Goal: Task Accomplishment & Management: Manage account settings

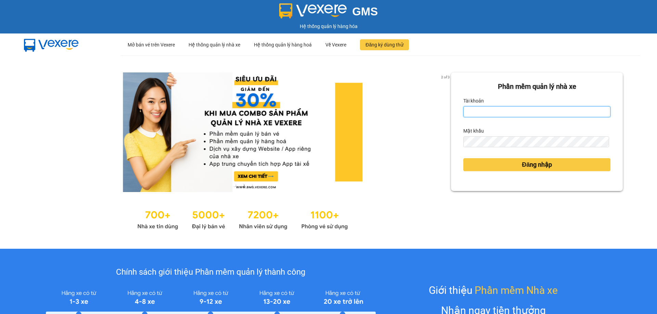
type input "ttnguyen.thoidai"
drag, startPoint x: 497, startPoint y: 113, endPoint x: 441, endPoint y: 118, distance: 56.3
click at [444, 118] on div "2 of 3 Phần mềm quản lý nhà xe Tài khoản ttnguyen.thoidai Mật khẩu Đăng nhập" at bounding box center [328, 152] width 657 height 194
type input "ngvan.thoidai"
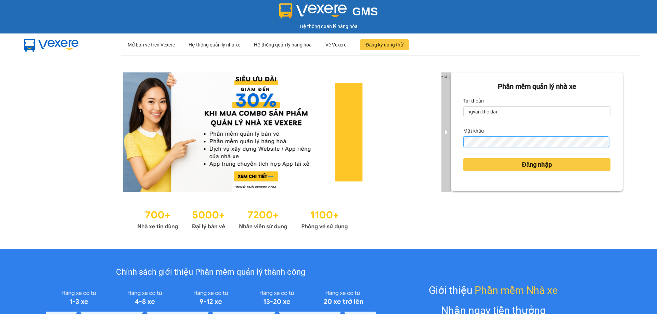
click at [438, 155] on div "2 of 3 Phần mềm quản lý nhà xe Tài khoản ngvan.thoidai Mật khẩu Đăng nhập" at bounding box center [328, 152] width 657 height 194
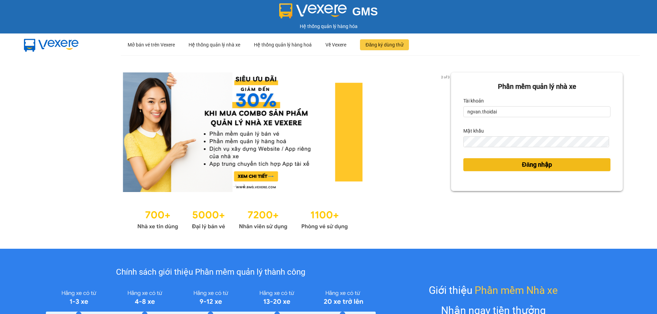
click at [471, 162] on button "Đăng nhập" at bounding box center [536, 164] width 147 height 13
click at [488, 162] on div "Phần mềm quản lý nhà xe Tài khoản ngvan.thoidai Mật khẩu Đăng nhập" at bounding box center [537, 151] width 172 height 159
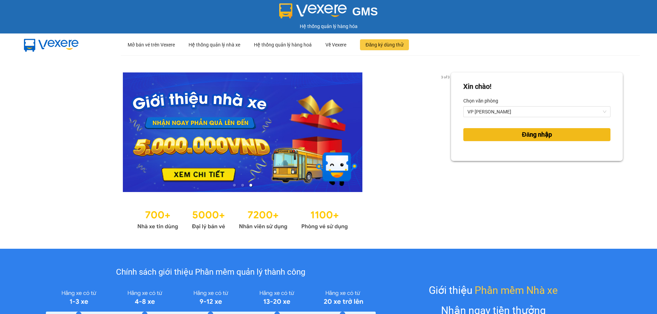
click at [551, 134] on button "Đăng nhập" at bounding box center [536, 134] width 147 height 13
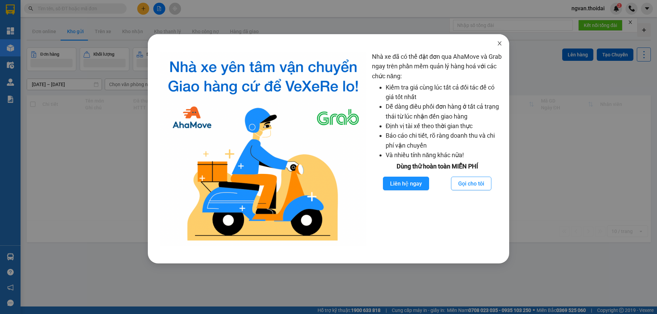
click at [497, 41] on icon "close" at bounding box center [498, 43] width 5 height 5
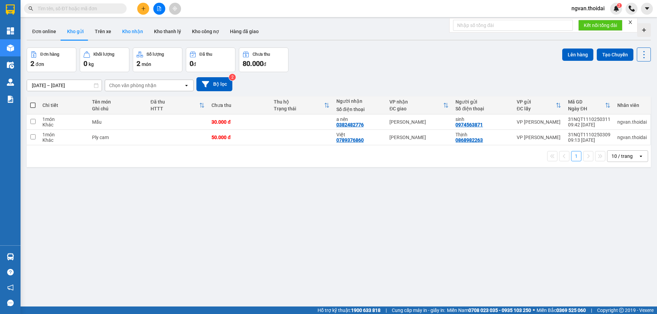
click at [130, 31] on button "Kho nhận" at bounding box center [133, 31] width 32 height 16
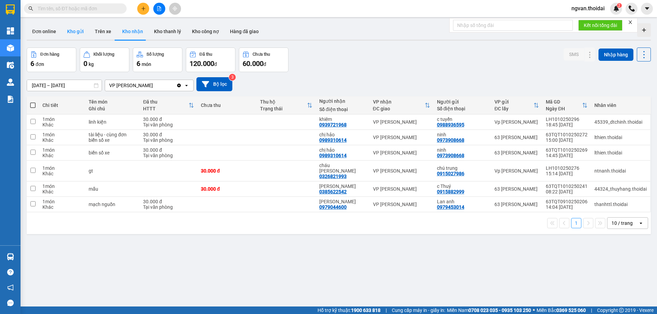
click at [73, 31] on button "Kho gửi" at bounding box center [76, 31] width 28 height 16
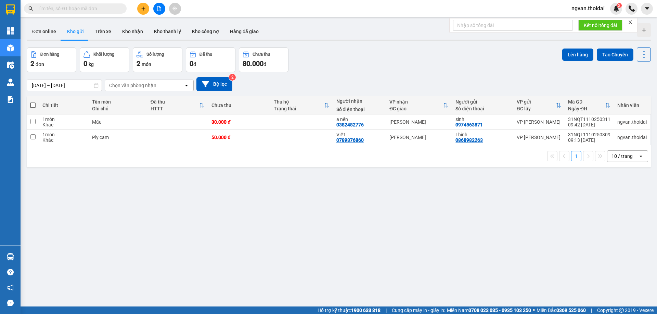
click at [32, 103] on span at bounding box center [32, 105] width 5 height 5
click at [33, 102] on input "checkbox" at bounding box center [33, 102] width 0 height 0
checkbox input "true"
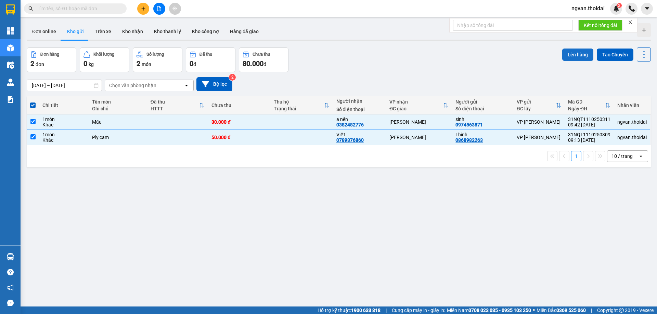
click at [574, 56] on button "Lên hàng" at bounding box center [577, 55] width 31 height 12
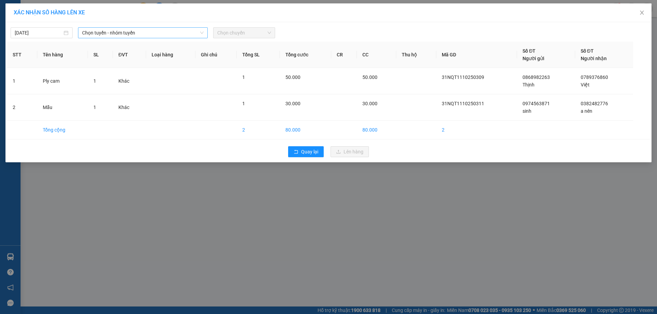
click at [143, 33] on span "Chọn tuyến - nhóm tuyến" at bounding box center [142, 33] width 121 height 10
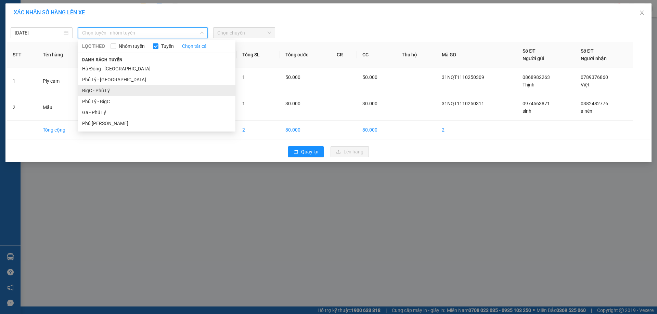
click at [93, 89] on li "BigC - Phủ Lý" at bounding box center [156, 90] width 157 height 11
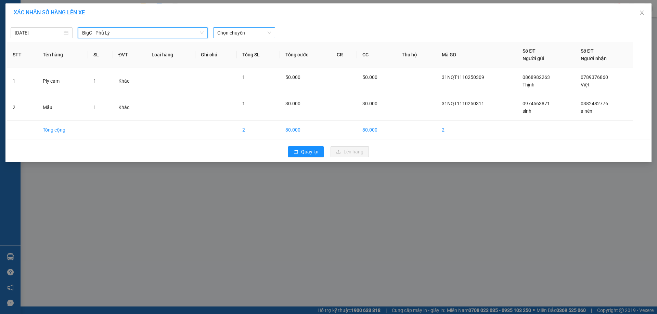
click at [267, 30] on span "Chọn chuyến" at bounding box center [244, 33] width 54 height 10
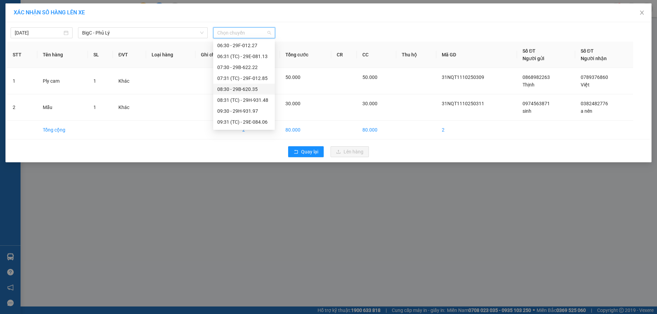
scroll to position [34, 0]
click at [261, 111] on div "09:31 (TC) - 29E-084.06" at bounding box center [243, 111] width 53 height 8
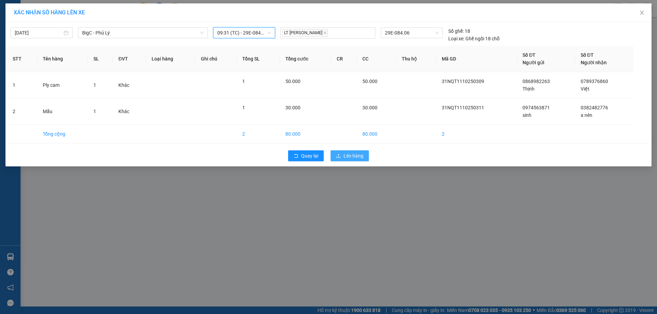
click at [358, 159] on span "Lên hàng" at bounding box center [353, 156] width 20 height 8
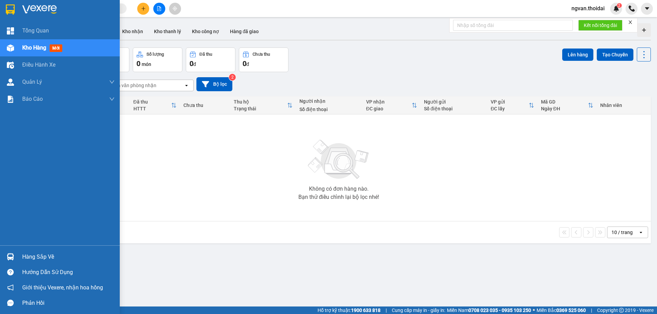
click at [21, 256] on div "Hàng sắp về" at bounding box center [60, 256] width 120 height 15
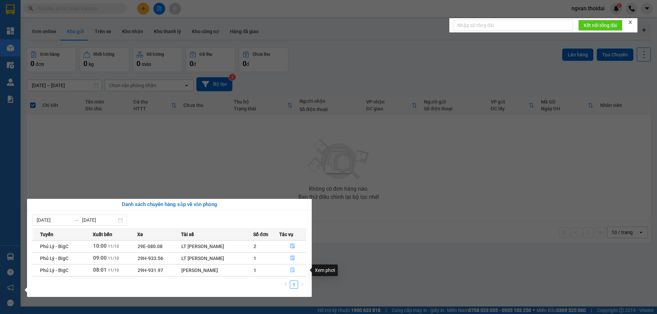
click at [293, 273] on span "file-done" at bounding box center [292, 270] width 5 height 5
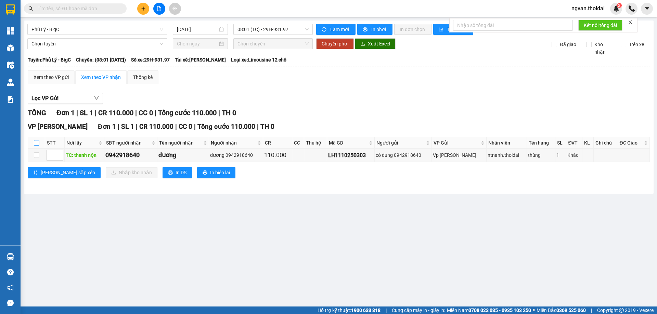
click at [39, 142] on input "checkbox" at bounding box center [36, 142] width 5 height 5
checkbox input "true"
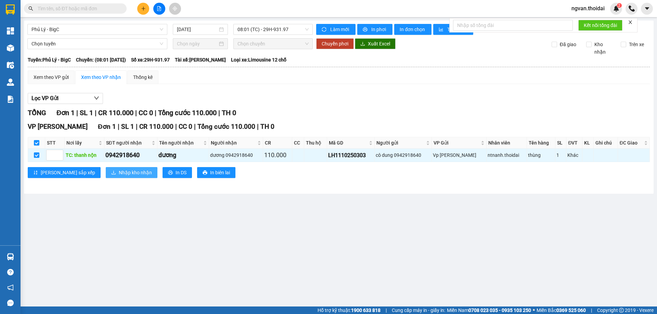
click at [120, 177] on button "Nhập kho nhận" at bounding box center [132, 172] width 52 height 11
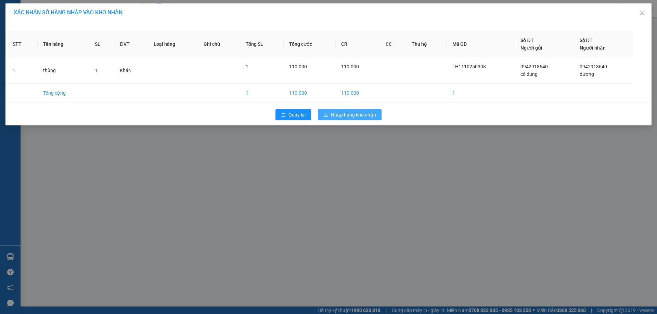
click at [362, 114] on span "Nhập hàng kho nhận" at bounding box center [353, 115] width 45 height 8
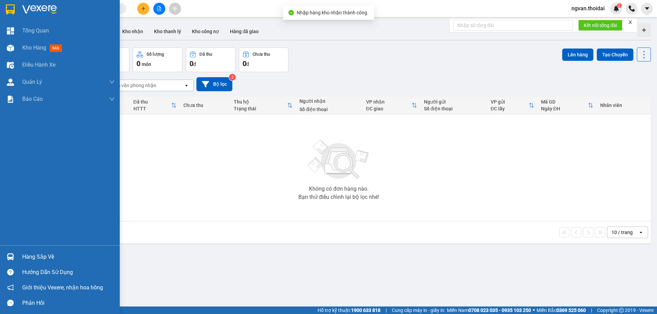
click at [10, 255] on img at bounding box center [10, 256] width 7 height 7
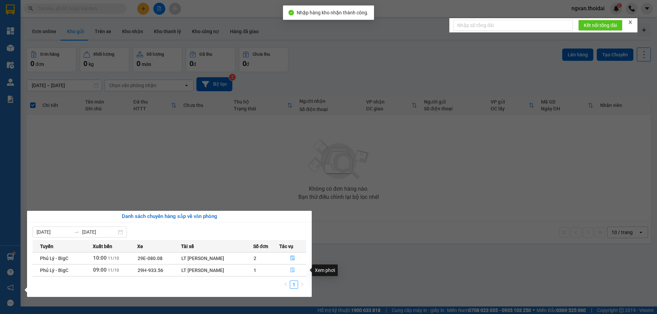
click at [289, 268] on button "button" at bounding box center [292, 270] width 27 height 11
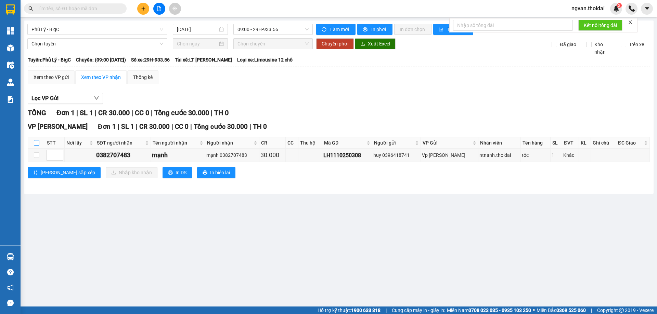
click at [36, 145] on input "checkbox" at bounding box center [36, 142] width 5 height 5
checkbox input "true"
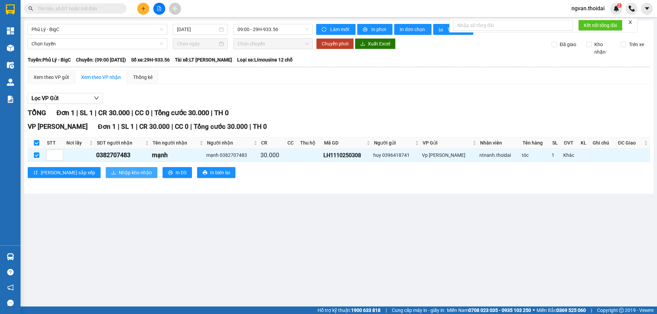
click at [119, 170] on span "Nhập kho nhận" at bounding box center [135, 173] width 33 height 8
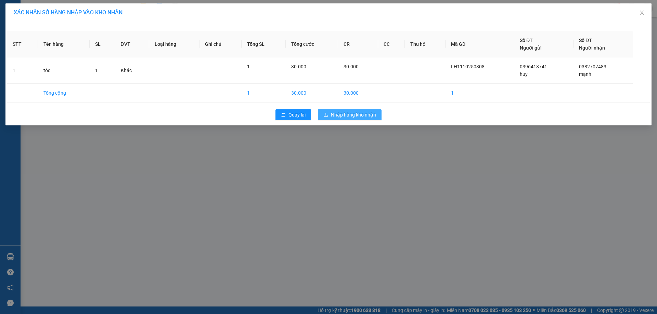
click at [355, 115] on span "Nhập hàng kho nhận" at bounding box center [353, 115] width 45 height 8
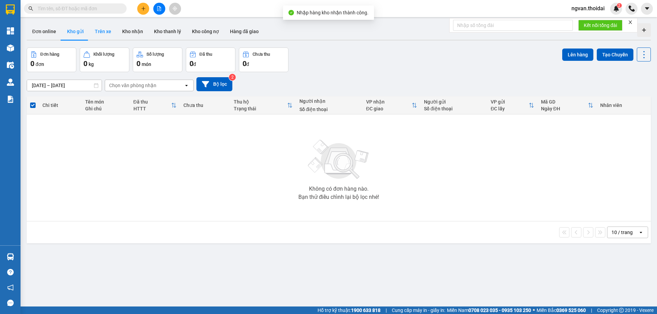
click at [106, 34] on button "Trên xe" at bounding box center [102, 31] width 27 height 16
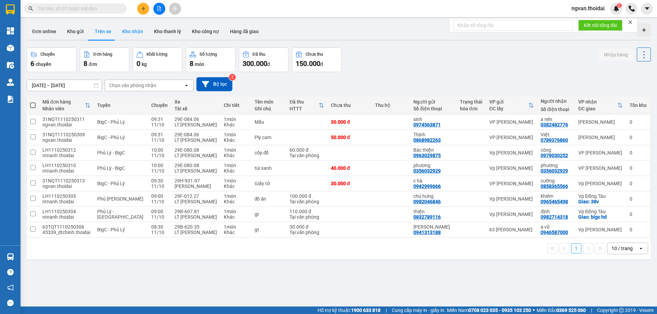
click at [134, 28] on button "Kho nhận" at bounding box center [133, 31] width 32 height 16
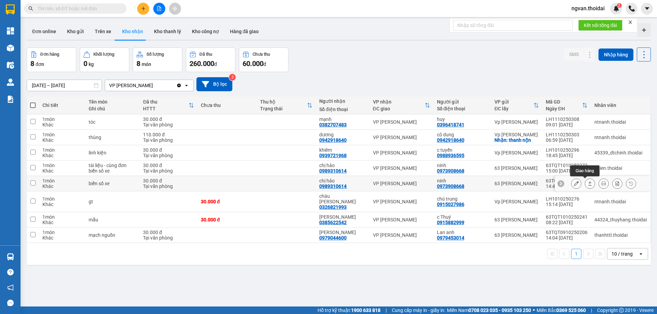
click at [587, 185] on icon at bounding box center [589, 183] width 5 height 5
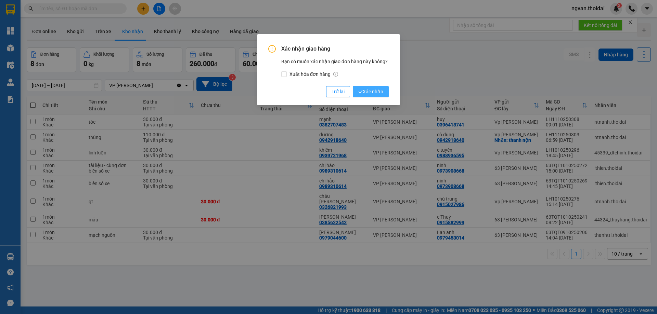
click at [374, 92] on span "Xác nhận" at bounding box center [370, 92] width 25 height 8
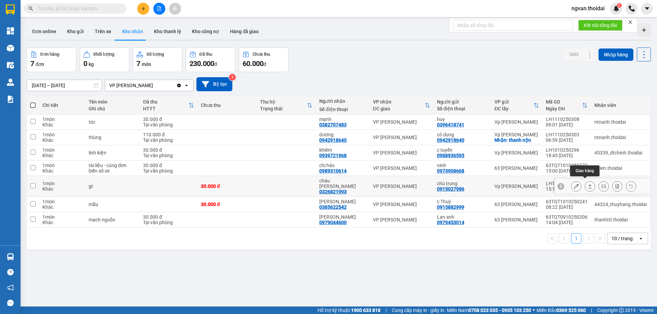
click at [587, 184] on icon at bounding box center [589, 186] width 5 height 5
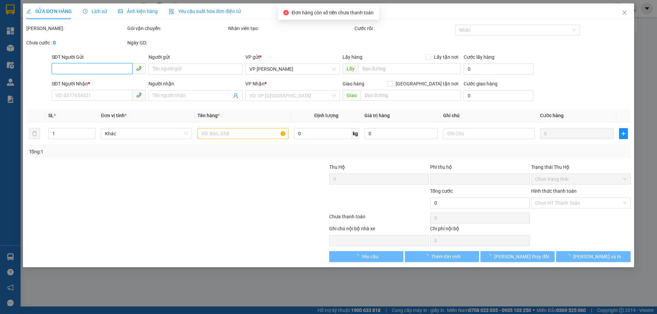
type input "0915027986"
type input "chú trung"
type input "0326821993"
type input "cháu sen"
type input "0"
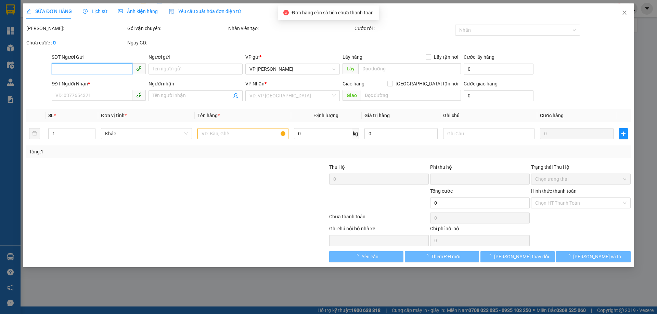
type input "30.000"
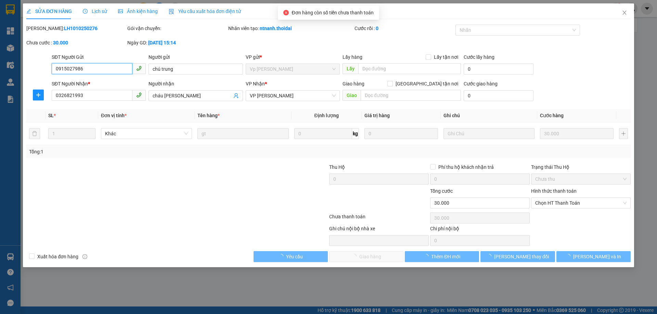
click at [579, 203] on span "Chọn HT Thanh Toán" at bounding box center [580, 203] width 91 height 10
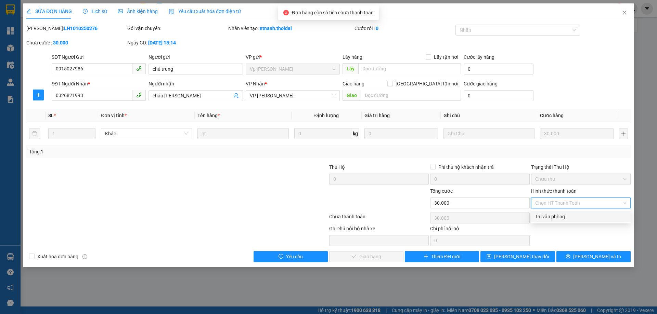
click at [561, 216] on div "Tại văn phòng" at bounding box center [580, 217] width 91 height 8
type input "0"
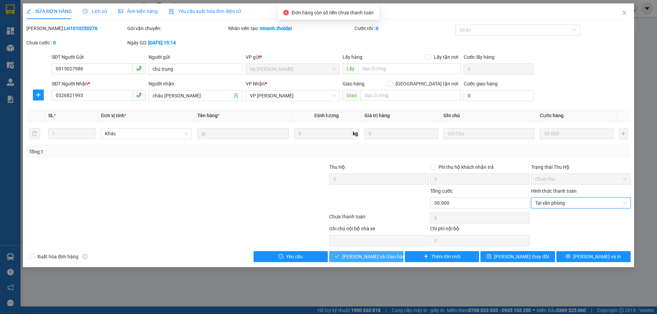
click at [393, 260] on button "[PERSON_NAME] và Giao hàng" at bounding box center [366, 256] width 74 height 11
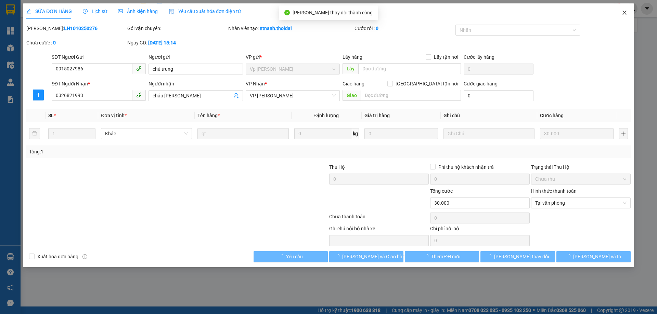
click at [624, 13] on icon "close" at bounding box center [624, 13] width 4 height 4
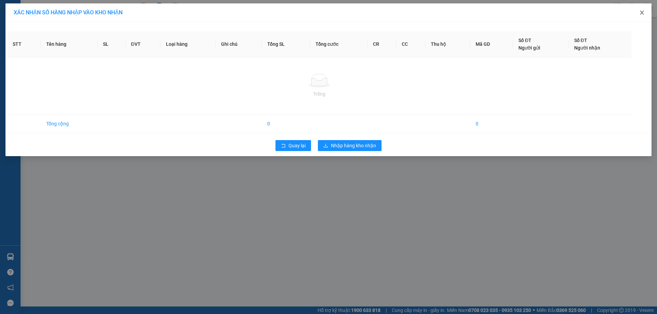
click at [643, 13] on icon "close" at bounding box center [641, 12] width 5 height 5
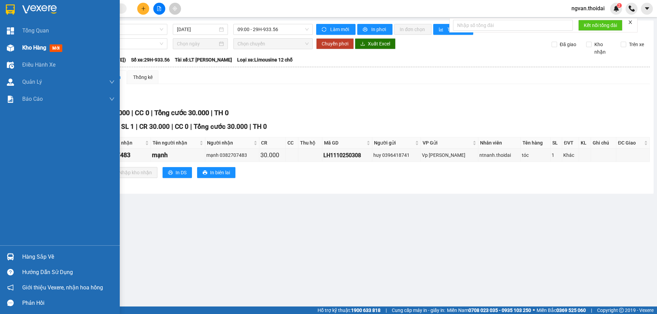
click at [35, 44] on div "Kho hàng mới" at bounding box center [43, 47] width 43 height 9
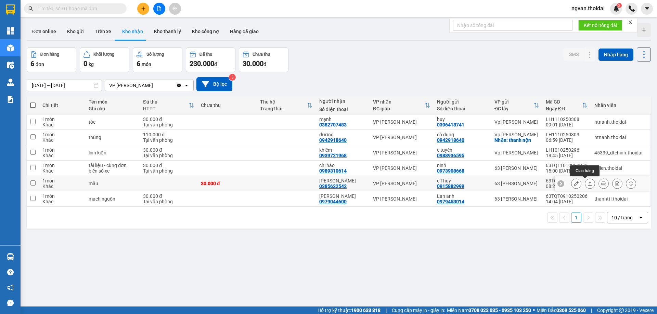
click at [587, 185] on icon at bounding box center [589, 183] width 5 height 5
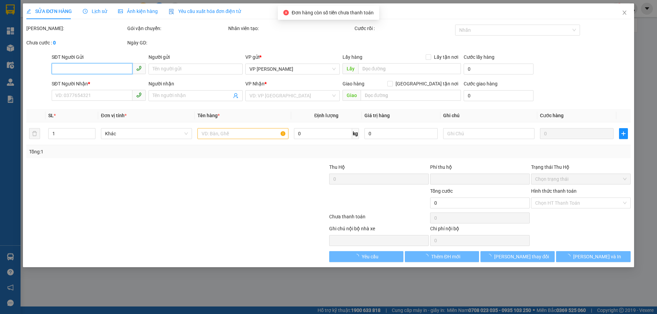
type input "0915882999"
type input "c Thuý"
type input "0385622542"
type input "Tuấn Anh"
type input "0"
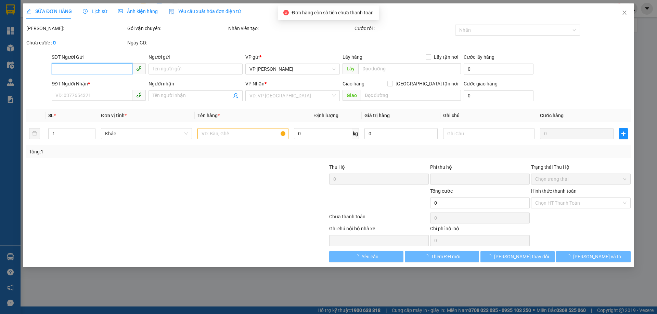
type input "30.000"
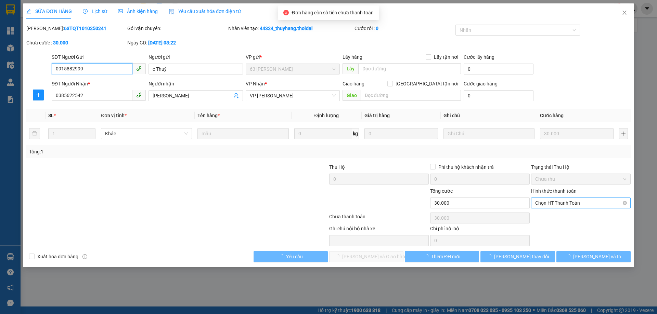
click at [562, 202] on span "Chọn HT Thanh Toán" at bounding box center [580, 203] width 91 height 10
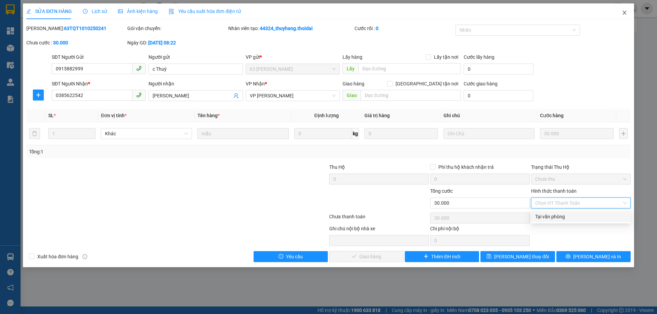
click at [619, 13] on span "Close" at bounding box center [623, 12] width 19 height 19
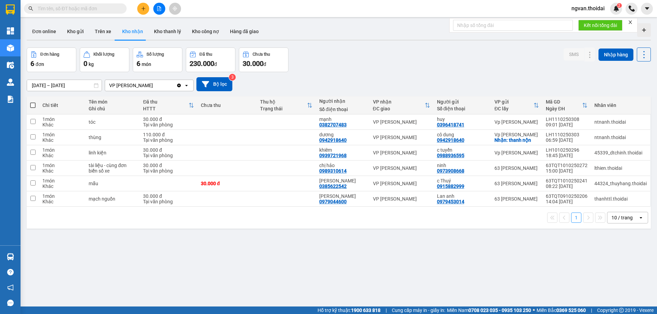
click at [142, 5] on button at bounding box center [143, 9] width 12 height 12
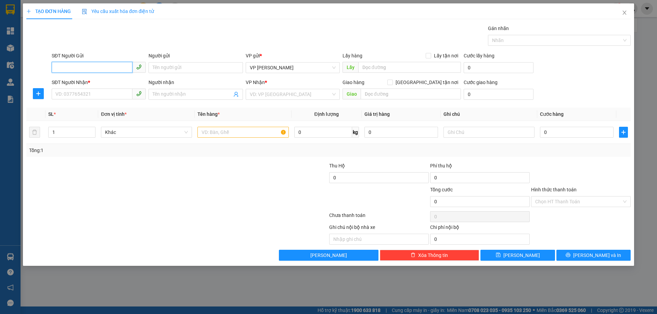
click at [85, 70] on input "SĐT Người Gửi" at bounding box center [92, 67] width 81 height 11
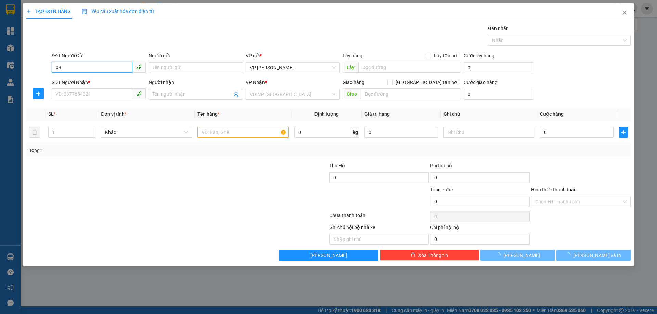
type input "0"
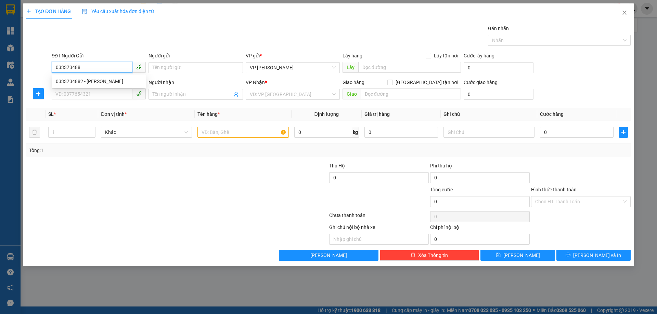
type input "0333734882"
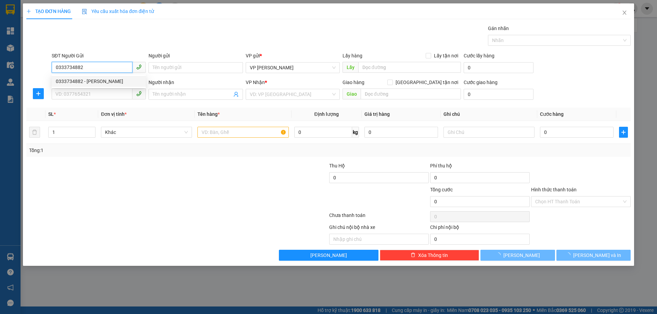
click at [84, 80] on div "0333734882 - vân anh" at bounding box center [99, 82] width 86 height 8
type input "vân anh"
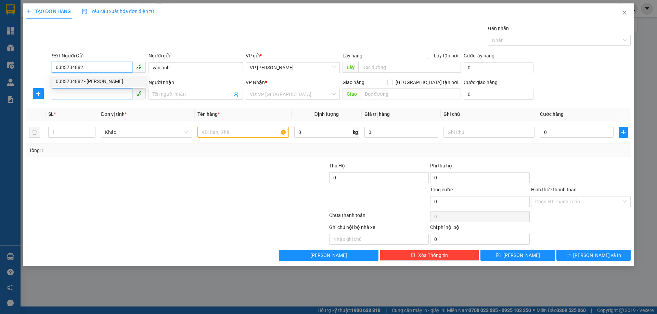
type input "0333734882"
click at [77, 96] on input "SĐT Người Nhận *" at bounding box center [92, 94] width 81 height 11
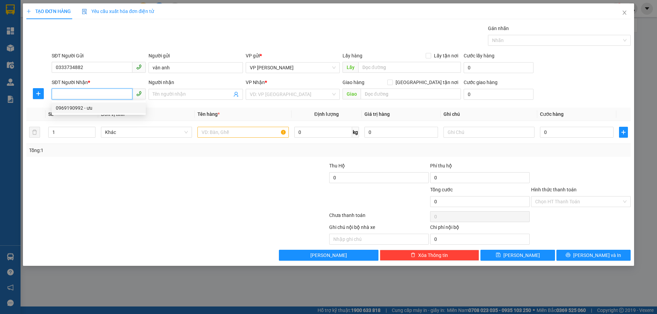
click at [83, 109] on div "0969190992 - ưu" at bounding box center [99, 108] width 86 height 8
type input "0969190992"
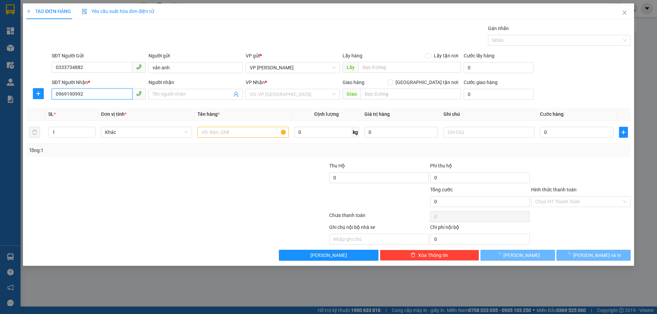
type input "ưu"
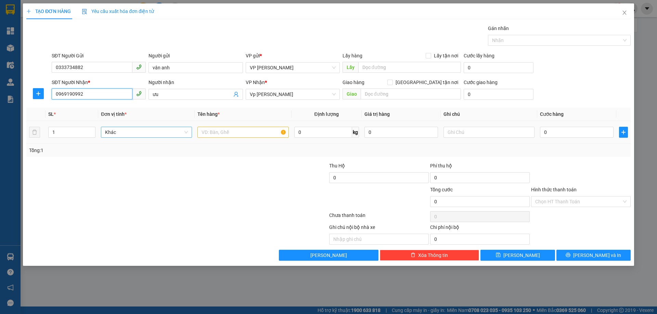
click at [121, 127] on div "Khác" at bounding box center [146, 132] width 91 height 11
click at [227, 131] on input "text" at bounding box center [242, 132] width 91 height 11
click at [226, 132] on input "text" at bounding box center [242, 132] width 91 height 11
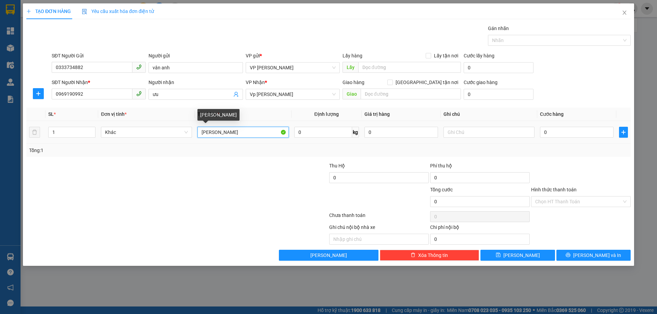
click at [226, 132] on input "chai maa" at bounding box center [242, 132] width 91 height 11
type input "chai mat ong"
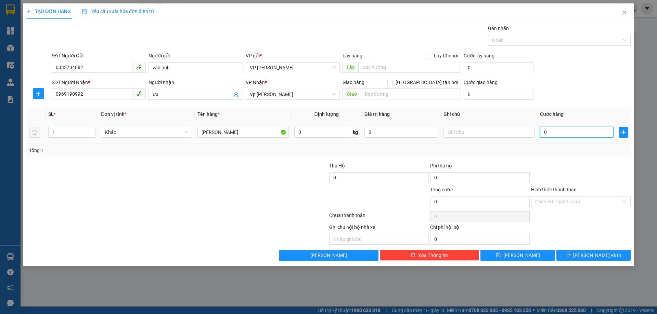
click at [546, 134] on input "0" at bounding box center [577, 132] width 74 height 11
type input "3"
type input "30"
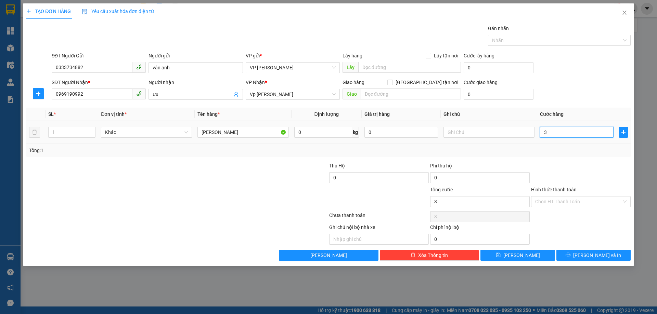
type input "30"
type input "30.000"
drag, startPoint x: 558, startPoint y: 153, endPoint x: 585, endPoint y: 218, distance: 70.5
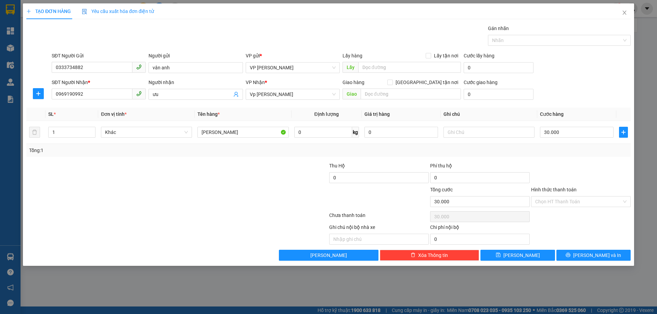
click at [559, 153] on div "Tổng: 1" at bounding box center [328, 151] width 598 height 8
click at [575, 200] on input "Hình thức thanh toán" at bounding box center [578, 202] width 87 height 10
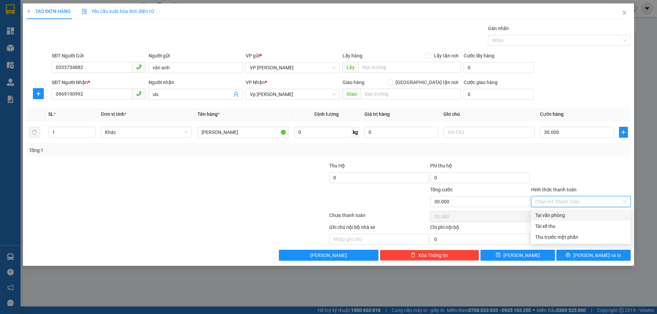
click at [561, 213] on div "Tại văn phòng" at bounding box center [580, 216] width 91 height 8
type input "0"
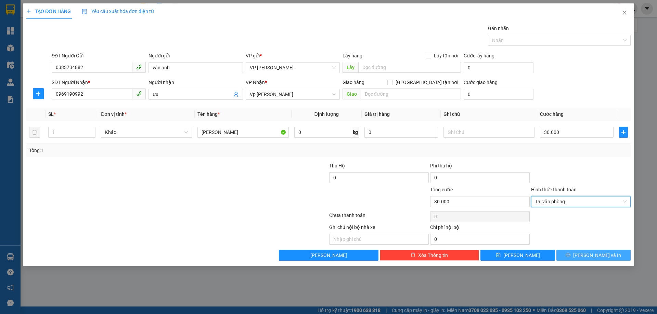
drag, startPoint x: 592, startPoint y: 255, endPoint x: 593, endPoint y: 251, distance: 4.8
click at [592, 256] on span "[PERSON_NAME] và In" at bounding box center [597, 256] width 48 height 8
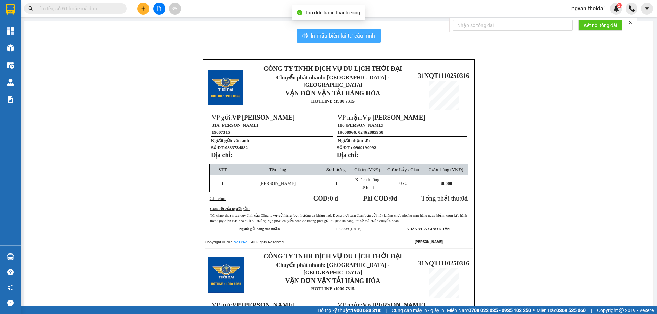
click at [350, 38] on span "In mẫu biên lai tự cấu hình" at bounding box center [342, 35] width 64 height 9
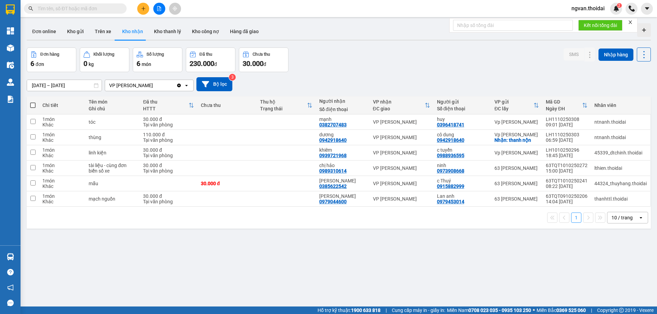
click at [452, 260] on div "ver 1.8.146 Đơn online Kho gửi Trên xe Kho nhận Kho thanh lý Kho công nợ Hàng đ…" at bounding box center [338, 178] width 629 height 314
click at [226, 281] on div "ver 1.8.146 Đơn online Kho gửi Trên xe Kho nhận Kho thanh lý Kho công nợ Hàng đ…" at bounding box center [338, 178] width 629 height 314
click at [587, 185] on icon at bounding box center [589, 183] width 5 height 5
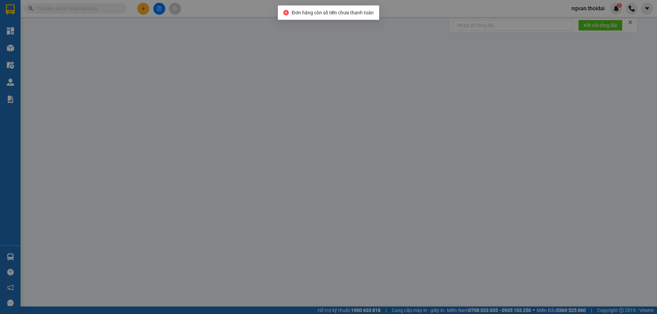
type input "0915882999"
type input "c Thuý"
type input "0385622542"
type input "Tuấn Anh"
type input "0"
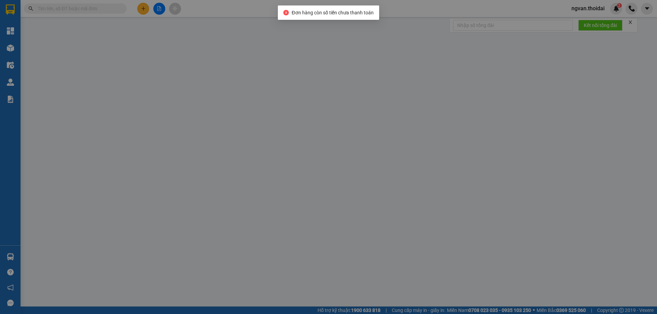
type input "30.000"
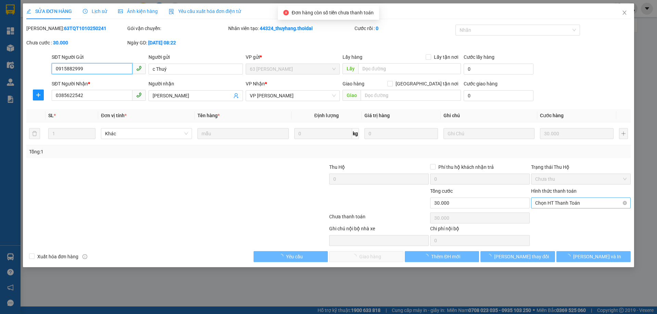
click at [573, 203] on span "Chọn HT Thanh Toán" at bounding box center [580, 203] width 91 height 10
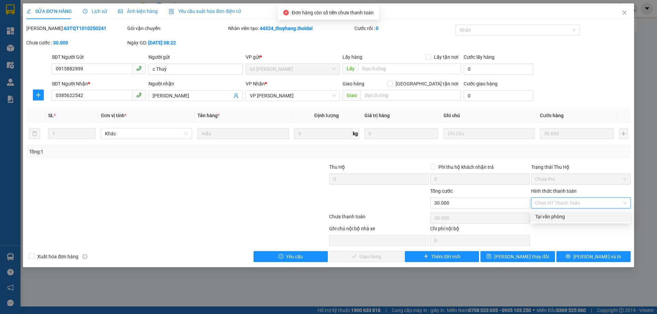
click at [563, 216] on div "Tại văn phòng" at bounding box center [580, 217] width 91 height 8
type input "0"
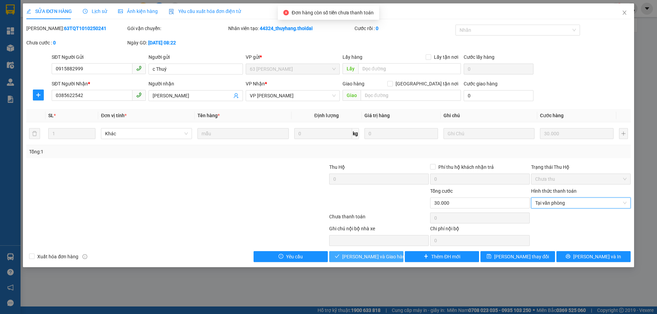
click at [373, 254] on span "[PERSON_NAME] và Giao hàng" at bounding box center [375, 257] width 66 height 8
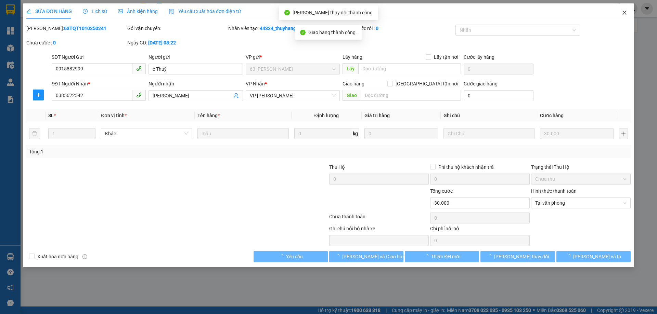
click at [624, 11] on icon "close" at bounding box center [623, 12] width 5 height 5
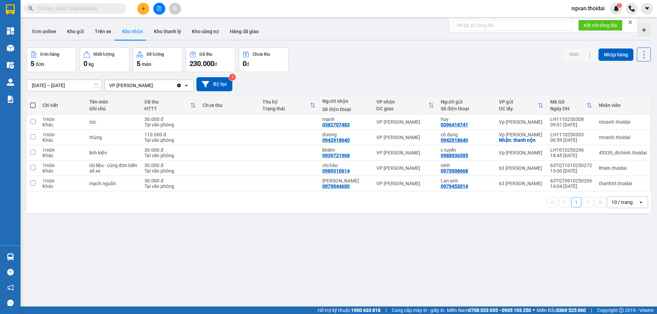
click at [88, 87] on input "[DATE] – [DATE]" at bounding box center [64, 85] width 75 height 11
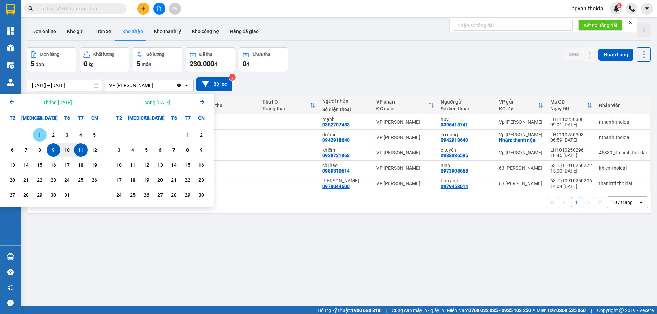
click at [38, 135] on div "1" at bounding box center [40, 135] width 10 height 8
click at [81, 150] on div "11" at bounding box center [81, 150] width 10 height 8
type input "01/10/2025 – 11/10/2025"
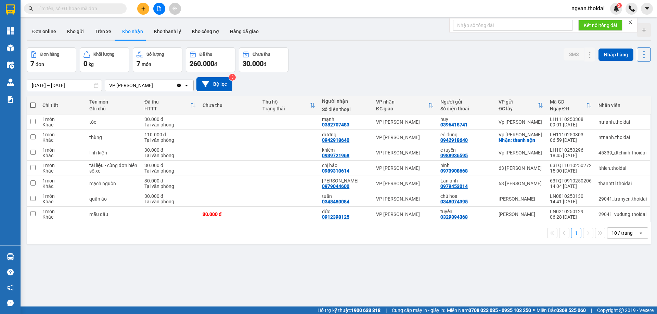
click at [320, 257] on div "ver 1.8.146 Đơn online Kho gửi Trên xe Kho nhận Kho thanh lý Kho công nợ Hàng đ…" at bounding box center [338, 178] width 629 height 314
click at [292, 271] on div "ver 1.8.146 Đơn online Kho gửi Trên xe Kho nhận Kho thanh lý Kho công nợ Hàng đ…" at bounding box center [338, 178] width 629 height 314
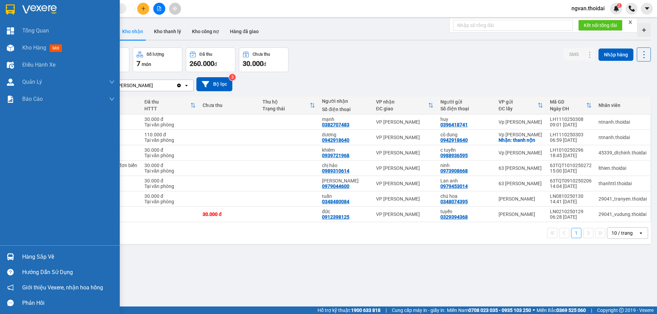
click at [13, 256] on img at bounding box center [10, 256] width 7 height 7
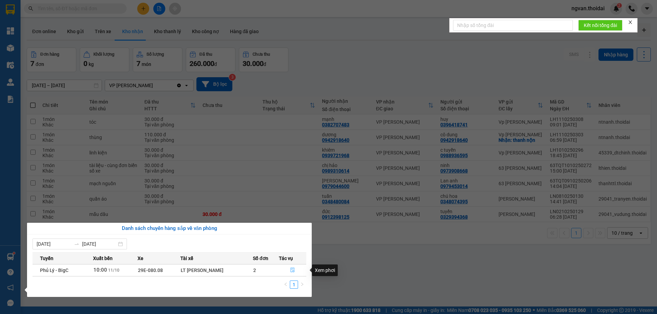
click at [293, 273] on icon "file-done" at bounding box center [292, 270] width 5 height 5
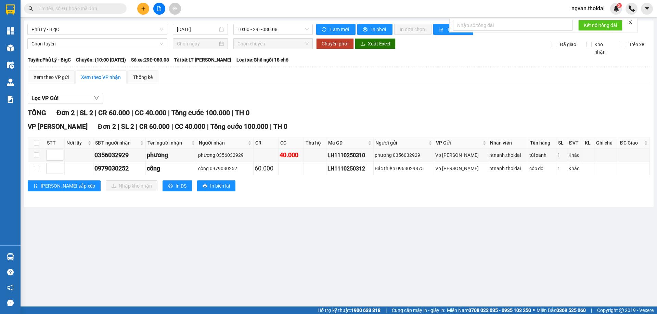
click at [296, 273] on main "Phủ Lý - BigC 11/10/2025 10:00 - 29E-080.08 Làm mới In phơi In đơn chọn Thống k…" at bounding box center [328, 153] width 657 height 307
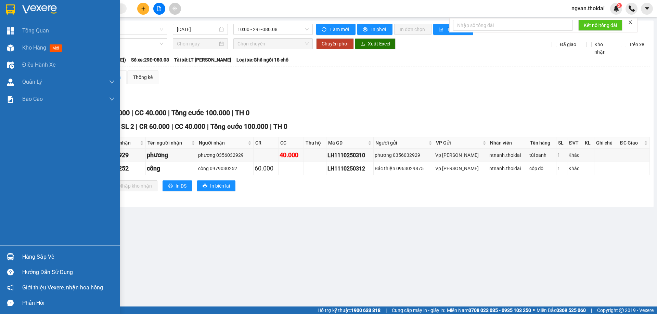
click at [10, 255] on img at bounding box center [10, 256] width 7 height 7
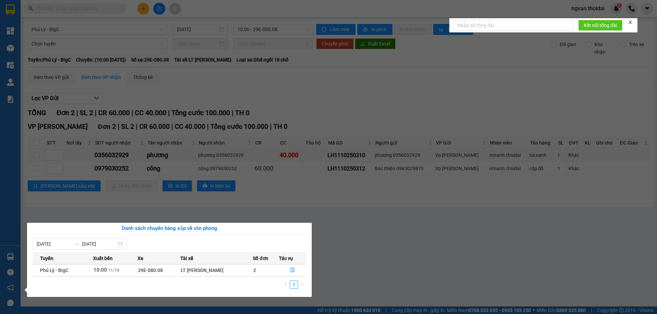
click at [398, 200] on section "Kết quả tìm kiếm ( 0 ) Bộ lọc No Data ngvan.thoidai 2 Tổng Quan Kho hàng mới Đi…" at bounding box center [328, 157] width 657 height 314
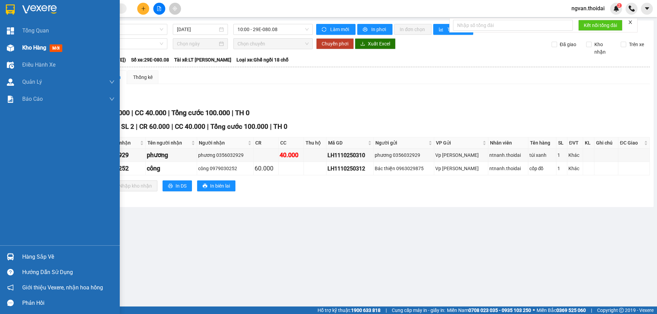
click at [12, 47] on img at bounding box center [10, 47] width 7 height 7
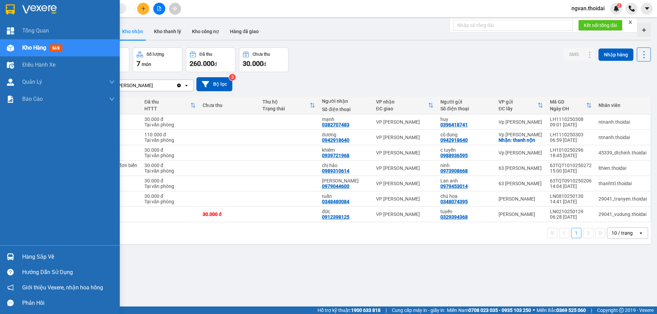
click at [38, 256] on div "Hàng sắp về" at bounding box center [68, 257] width 92 height 10
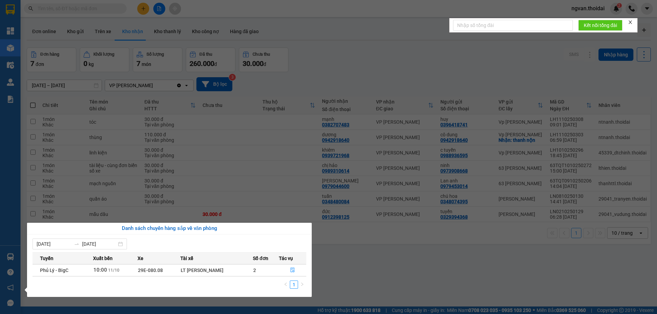
click at [363, 277] on section "Kết quả tìm kiếm ( 0 ) Bộ lọc No Data ngvan.thoidai 2 Tổng Quan Kho hàng mới Đi…" at bounding box center [328, 157] width 657 height 314
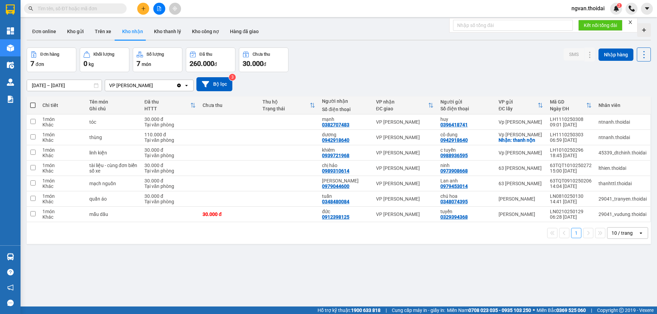
click at [58, 8] on input "text" at bounding box center [78, 9] width 81 height 8
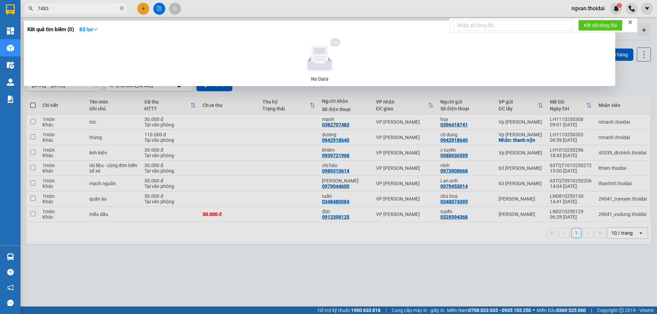
type input "7483"
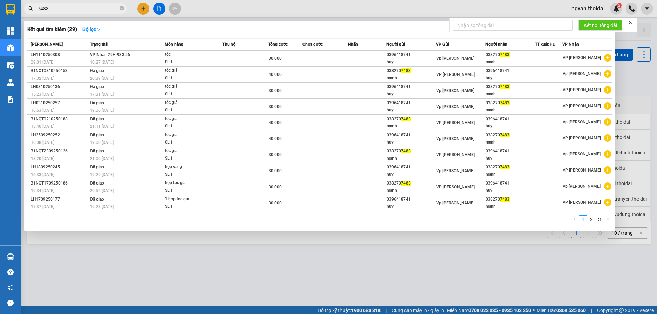
click at [302, 288] on div at bounding box center [328, 157] width 657 height 314
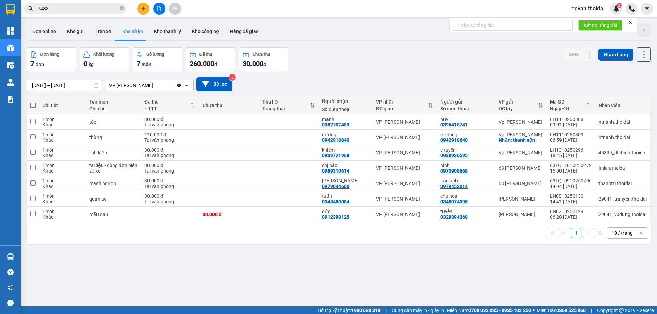
click at [119, 6] on span "7483" at bounding box center [75, 8] width 103 height 10
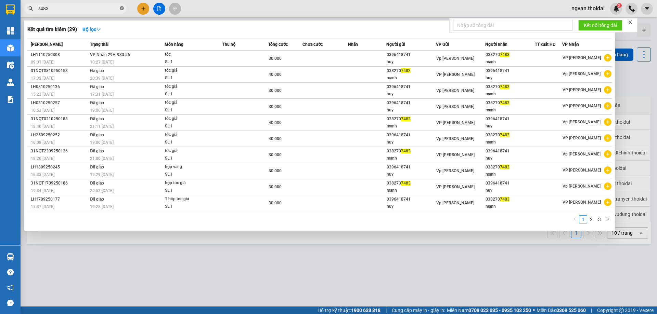
click at [122, 9] on icon "close-circle" at bounding box center [122, 8] width 4 height 4
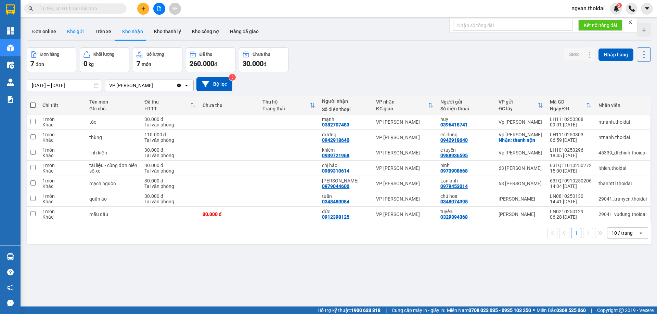
click at [74, 32] on button "Kho gửi" at bounding box center [76, 31] width 28 height 16
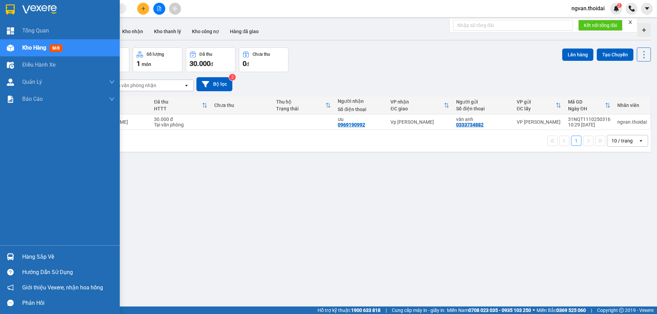
click at [18, 251] on div "Hàng sắp về" at bounding box center [60, 256] width 120 height 15
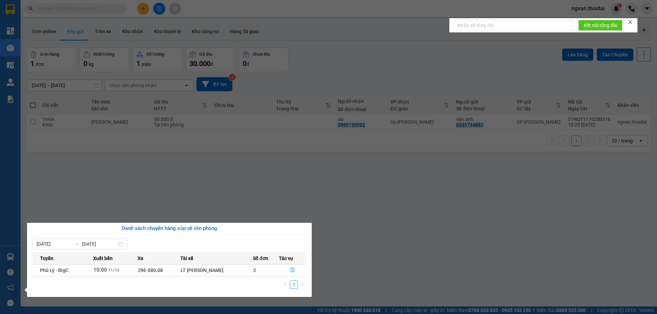
click at [338, 267] on section "Kết quả tìm kiếm ( 29 ) Bộ lọc Mã ĐH Trạng thái Món hàng Thu hộ Tổng cước Chưa …" at bounding box center [328, 157] width 657 height 314
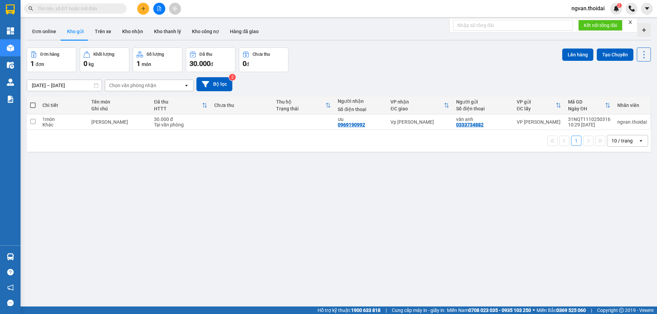
click at [141, 8] on icon "plus" at bounding box center [143, 8] width 5 height 5
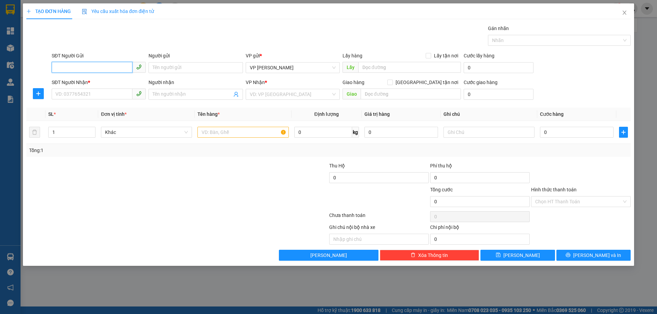
click at [103, 69] on input "SĐT Người Gửi" at bounding box center [92, 67] width 81 height 11
type input "0926308463"
click at [162, 69] on input "Người gửi" at bounding box center [195, 67] width 94 height 11
click at [112, 69] on input "0926308463" at bounding box center [92, 67] width 81 height 11
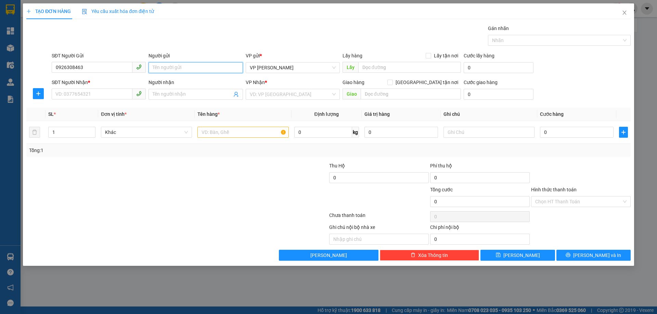
click at [177, 71] on input "Người gửi" at bounding box center [195, 67] width 94 height 11
type input "xx"
click at [81, 97] on input "SĐT Người Nhận *" at bounding box center [92, 94] width 81 height 11
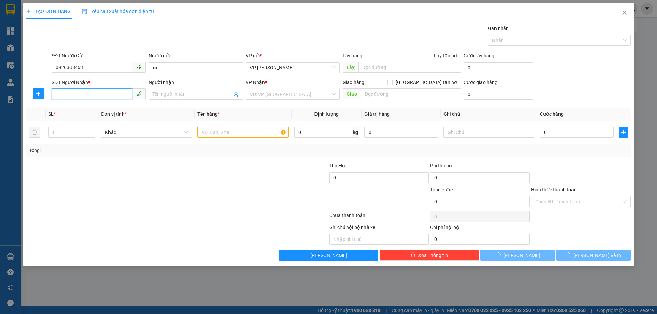
click at [81, 97] on input "SĐT Người Nhận *" at bounding box center [92, 94] width 81 height 11
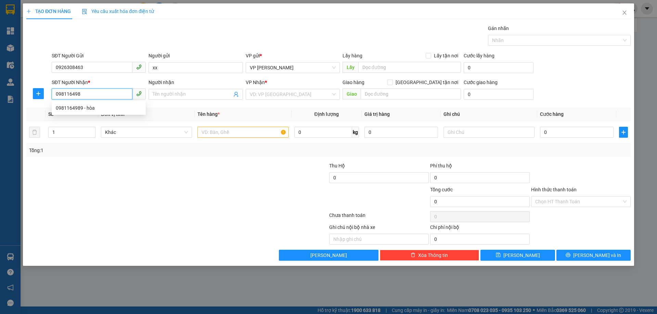
type input "0981164989"
click at [82, 105] on div "0981164989 - hòa" at bounding box center [99, 108] width 86 height 8
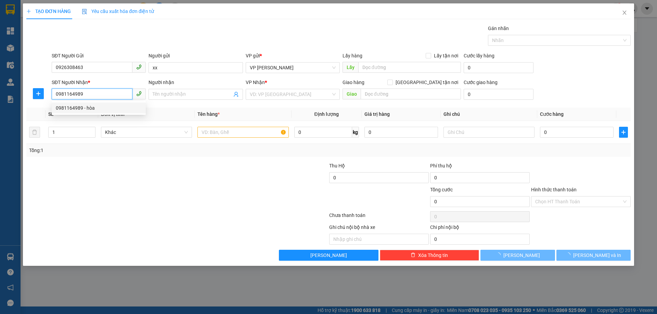
type input "hòa"
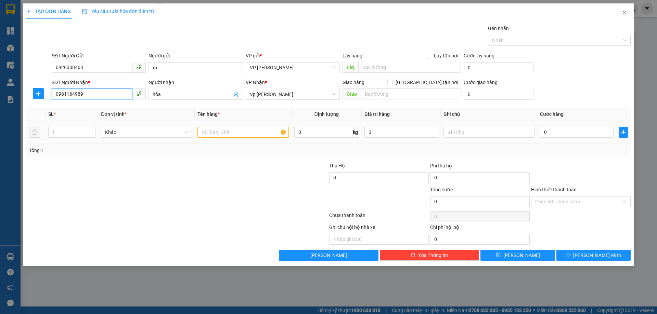
type input "0981164989"
click at [185, 169] on div at bounding box center [127, 174] width 202 height 24
click at [215, 130] on input "text" at bounding box center [242, 132] width 91 height 11
type input "quần áo"
click at [548, 136] on input "0" at bounding box center [577, 132] width 74 height 11
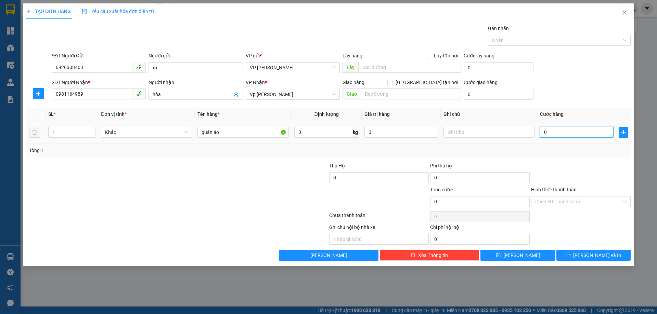
type input "3"
type input "30"
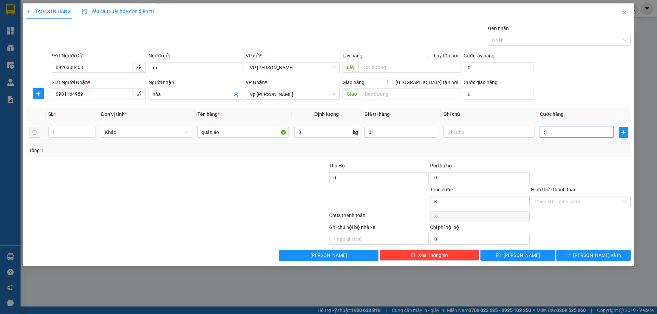
type input "30"
type input "30.000"
click at [565, 149] on div "Tổng: 1" at bounding box center [328, 151] width 598 height 8
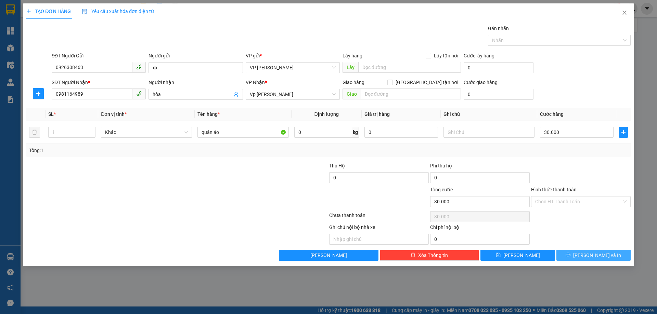
click at [592, 255] on span "[PERSON_NAME] và In" at bounding box center [597, 256] width 48 height 8
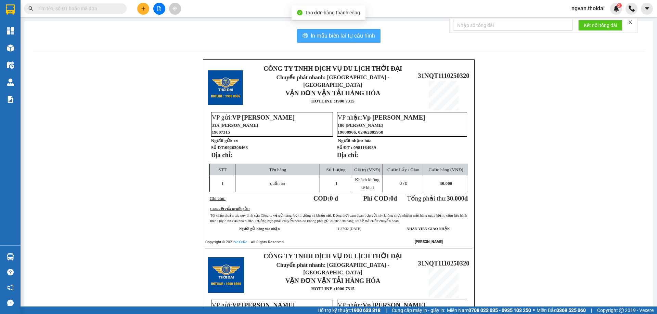
click at [322, 34] on span "In mẫu biên lai tự cấu hình" at bounding box center [342, 35] width 64 height 9
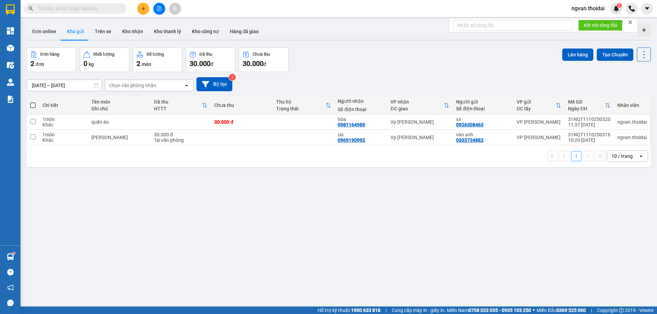
click at [33, 105] on span at bounding box center [32, 105] width 5 height 5
click at [33, 102] on input "checkbox" at bounding box center [33, 102] width 0 height 0
checkbox input "true"
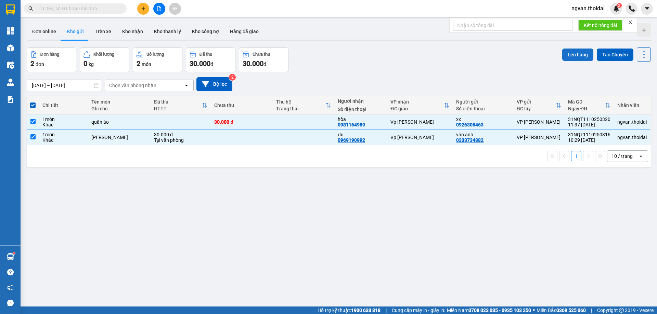
click at [572, 55] on button "Lên hàng" at bounding box center [577, 55] width 31 height 12
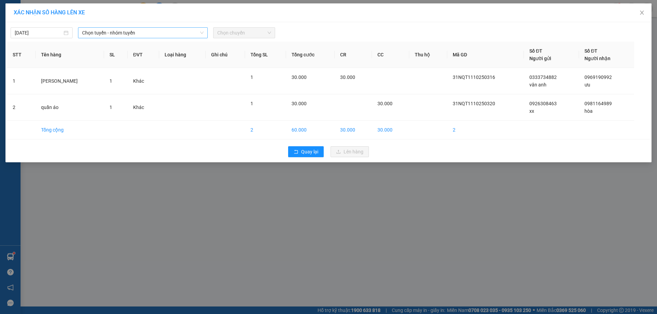
click at [158, 32] on span "Chọn tuyến - nhóm tuyến" at bounding box center [142, 33] width 121 height 10
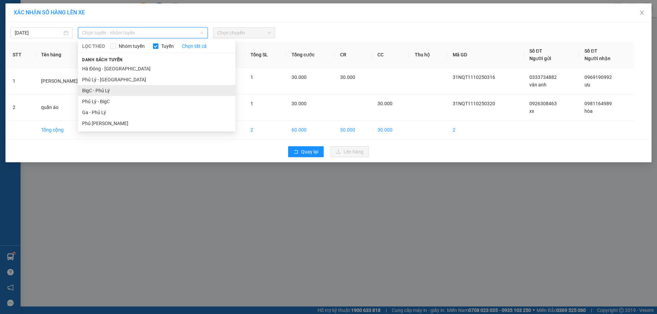
click at [107, 90] on li "BigC - Phủ Lý" at bounding box center [156, 90] width 157 height 11
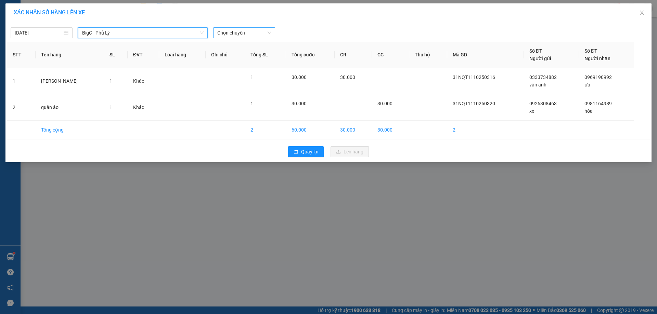
click at [265, 33] on span "Chọn chuyến" at bounding box center [244, 33] width 54 height 10
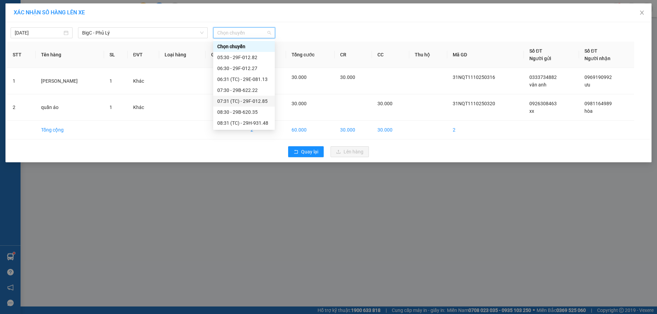
scroll to position [34, 0]
click at [646, 13] on span "Close" at bounding box center [641, 12] width 19 height 19
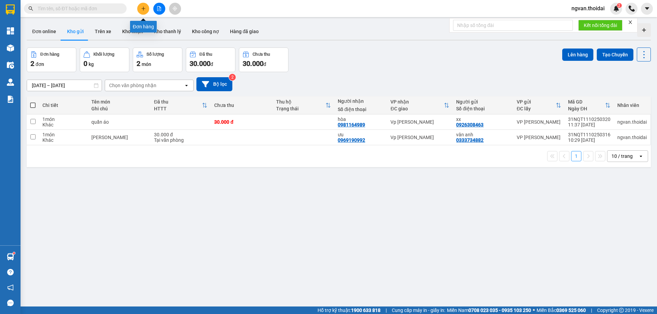
click at [143, 14] on button at bounding box center [143, 9] width 12 height 12
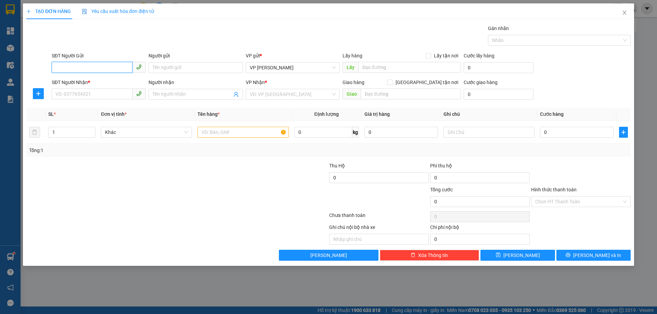
click at [69, 70] on input "SĐT Người Gửi" at bounding box center [92, 67] width 81 height 11
click at [98, 68] on input "0904840291" at bounding box center [92, 67] width 81 height 11
type input "0904840291"
click at [174, 67] on input "Người gửi" at bounding box center [195, 67] width 94 height 11
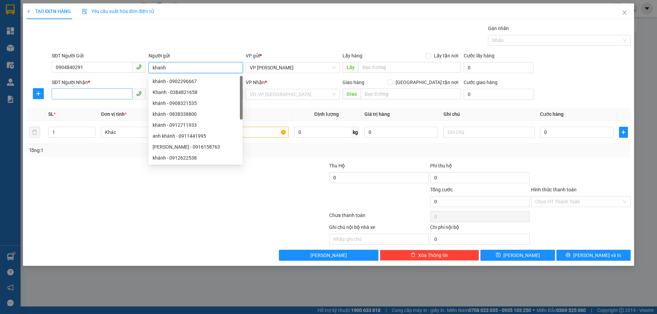
type input "khanh"
click at [71, 97] on input "SĐT Người Nhận *" at bounding box center [92, 94] width 81 height 11
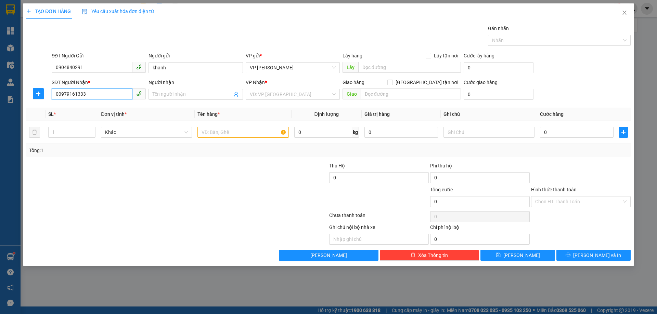
click at [58, 95] on input "00979161333" at bounding box center [92, 94] width 81 height 11
drag, startPoint x: 79, startPoint y: 94, endPoint x: 86, endPoint y: 96, distance: 7.2
click at [82, 95] on input "0979161333" at bounding box center [92, 94] width 81 height 11
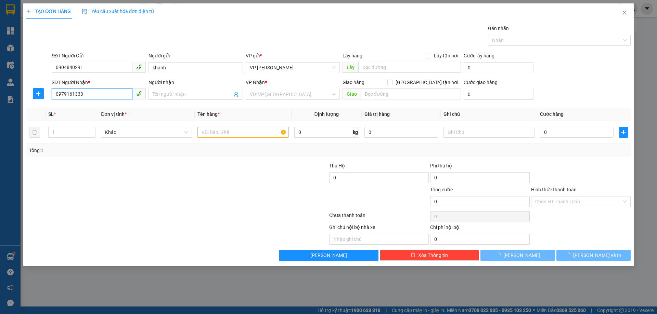
click at [86, 96] on input "0979161333" at bounding box center [92, 94] width 81 height 11
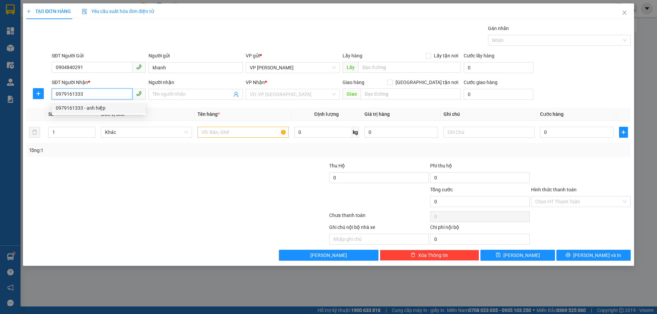
drag, startPoint x: 81, startPoint y: 108, endPoint x: 99, endPoint y: 119, distance: 20.5
click at [81, 108] on div "0979161333 - anh hiệp" at bounding box center [99, 108] width 86 height 8
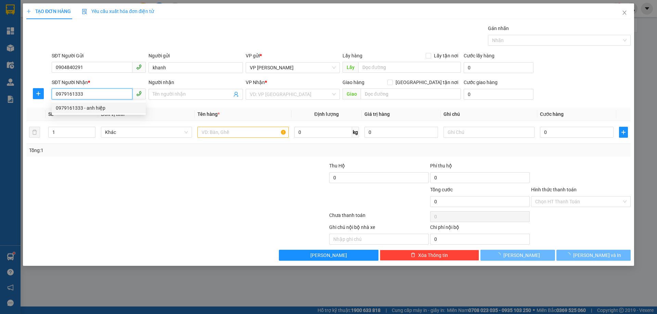
type input "0979161333"
drag, startPoint x: 171, startPoint y: 159, endPoint x: 222, endPoint y: 157, distance: 51.0
click at [173, 160] on div "Transit Pickup Surcharge Ids Transit Deliver Surcharge Ids Transit Deliver Surc…" at bounding box center [328, 143] width 604 height 236
type input "anh hiệp"
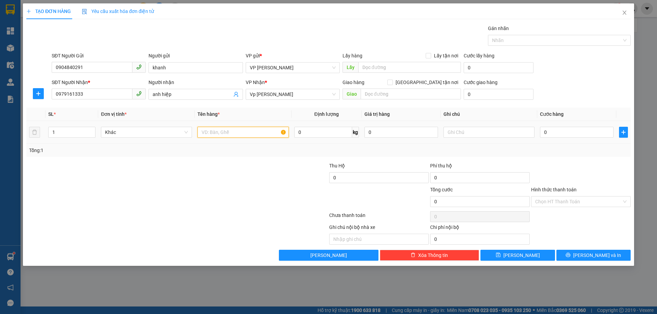
click at [226, 130] on input "text" at bounding box center [242, 132] width 91 height 11
type input "xì gà"
click at [542, 133] on input "0" at bounding box center [577, 132] width 74 height 11
type input "3"
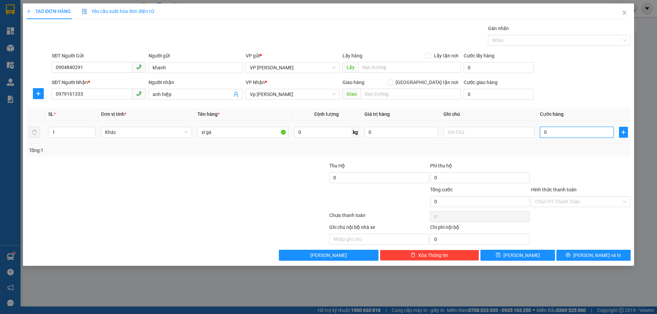
type input "3"
type input "30"
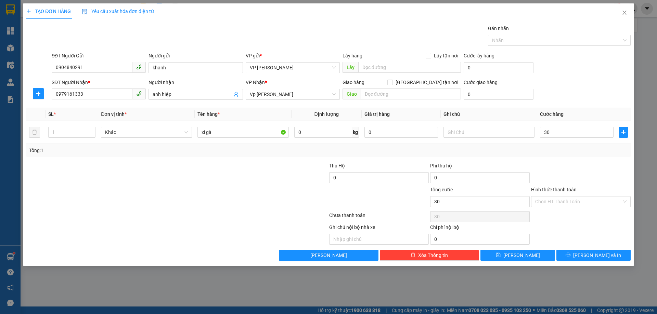
type input "30.000"
click at [584, 150] on div "Tổng: 1" at bounding box center [328, 151] width 598 height 8
click at [587, 253] on span "[PERSON_NAME] và In" at bounding box center [597, 256] width 48 height 8
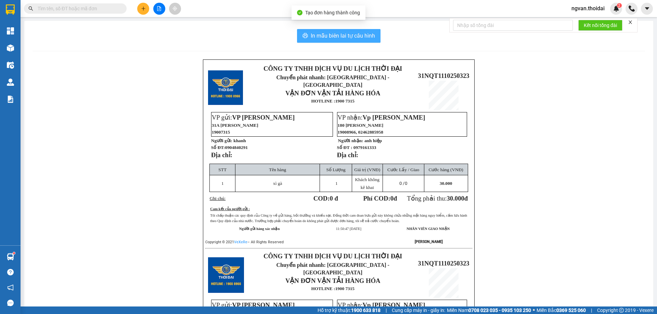
click at [346, 34] on span "In mẫu biên lai tự cấu hình" at bounding box center [342, 35] width 64 height 9
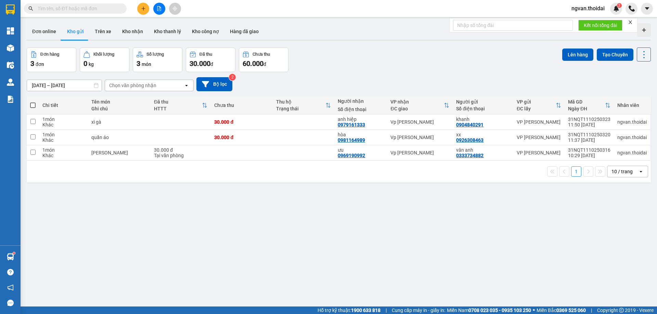
click at [300, 59] on div "Đơn hàng 3 đơn Khối lượng 0 kg Số lượng 3 món Đã thu 30.000 đ Chưa thu 60.000 đ…" at bounding box center [339, 60] width 624 height 25
click at [140, 8] on button at bounding box center [143, 9] width 12 height 12
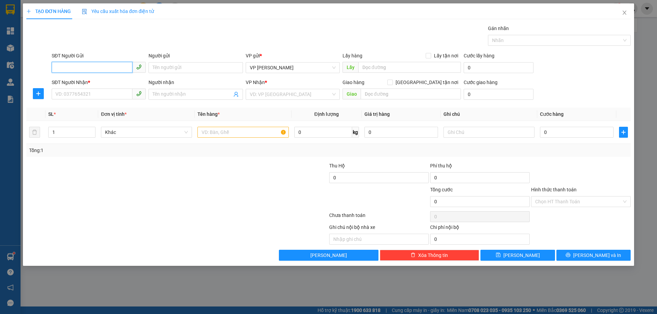
click at [82, 65] on input "SĐT Người Gửi" at bounding box center [92, 67] width 81 height 11
click at [79, 81] on div "0814091111 - Anh Tuấn Anh" at bounding box center [99, 82] width 86 height 8
type input "0814091111"
type input "Anh Tuấn Anh"
type input "0814091111"
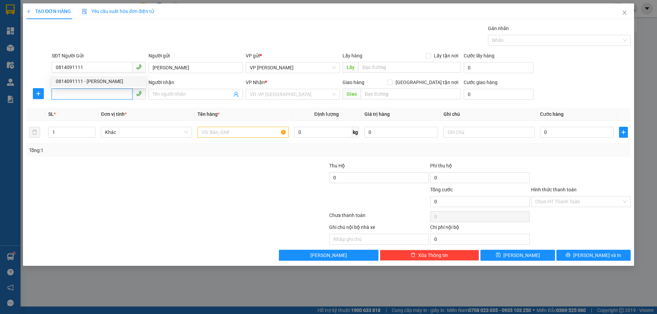
click at [79, 92] on input "SĐT Người Nhận *" at bounding box center [92, 94] width 81 height 11
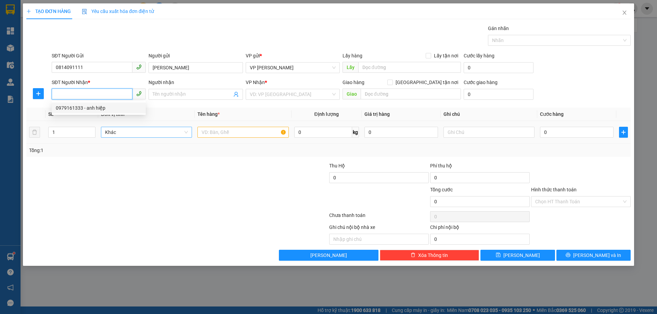
click at [90, 109] on div "0979161333 - anh hiệp" at bounding box center [99, 108] width 86 height 8
type input "0979161333"
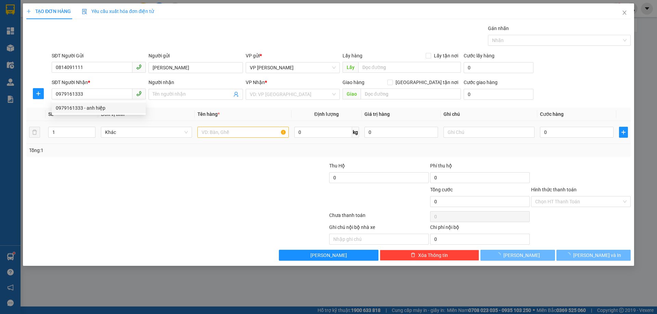
click at [166, 167] on div at bounding box center [127, 174] width 202 height 24
type input "anh hiệp"
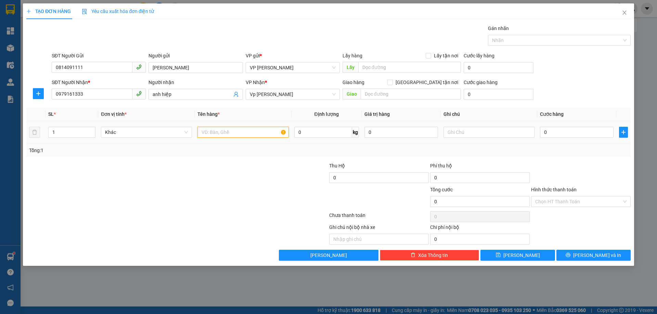
click at [222, 132] on input "text" at bounding box center [242, 132] width 91 height 11
type input "xì gà"
click at [540, 132] on input "0" at bounding box center [577, 132] width 74 height 11
type input "3"
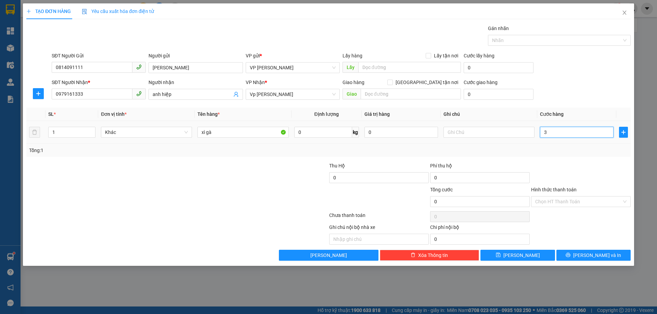
type input "3"
type input "30"
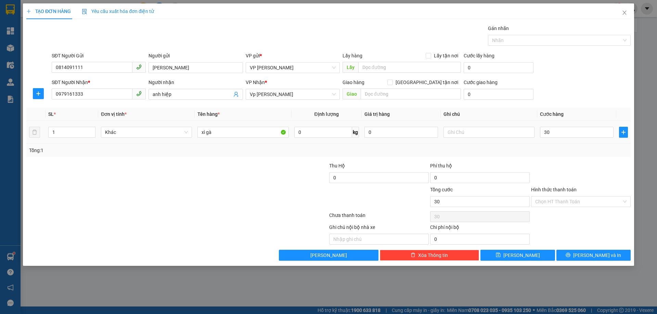
type input "30.000"
click at [565, 146] on div "Tổng: 1" at bounding box center [328, 150] width 604 height 13
click at [593, 257] on span "[PERSON_NAME] và In" at bounding box center [597, 256] width 48 height 8
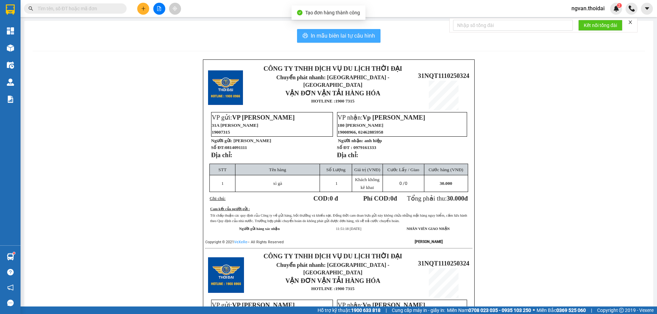
click at [354, 33] on span "In mẫu biên lai tự cấu hình" at bounding box center [342, 35] width 64 height 9
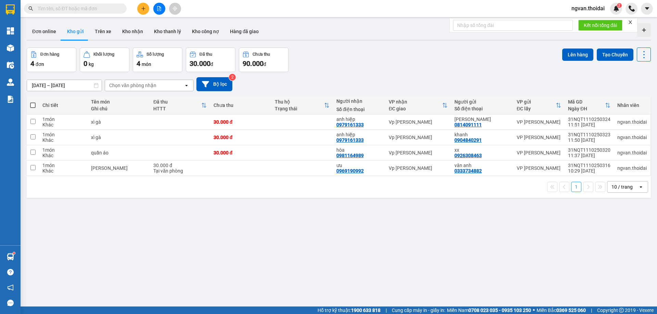
click at [146, 10] on button at bounding box center [143, 9] width 12 height 12
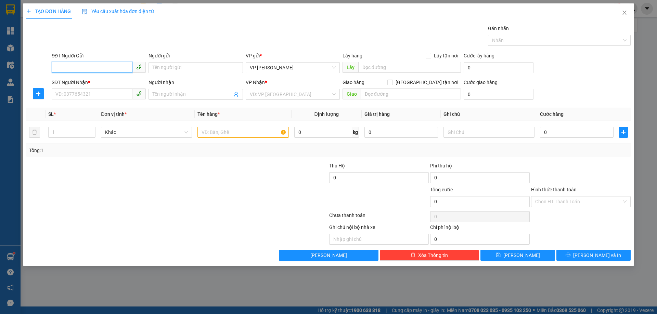
click at [83, 69] on input "SĐT Người Gửi" at bounding box center [92, 67] width 81 height 11
type input "0349582157"
click at [85, 80] on div "0349582157 - thảo" at bounding box center [99, 82] width 86 height 8
type input "thảo"
type input "0349582157"
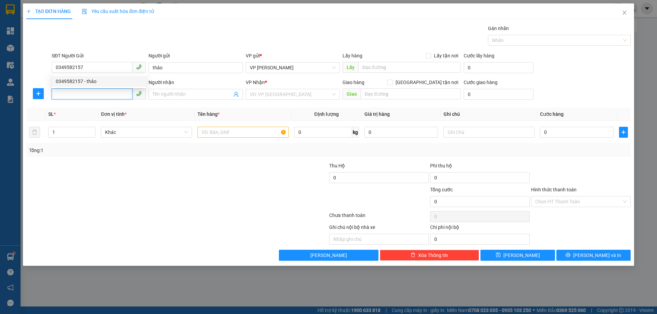
click at [73, 92] on input "SĐT Người Nhận *" at bounding box center [92, 94] width 81 height 11
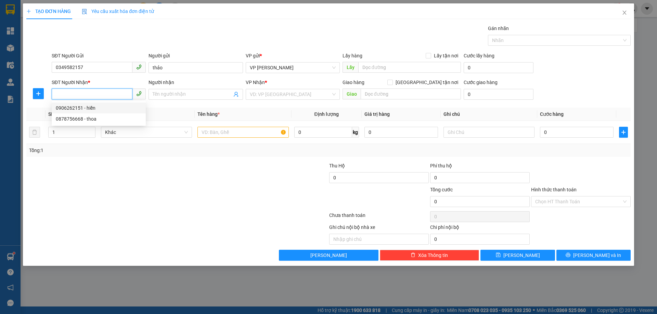
drag, startPoint x: 85, startPoint y: 110, endPoint x: 95, endPoint y: 118, distance: 12.2
click at [85, 110] on div "0906262151 - hiền" at bounding box center [99, 108] width 86 height 8
type input "0906262151"
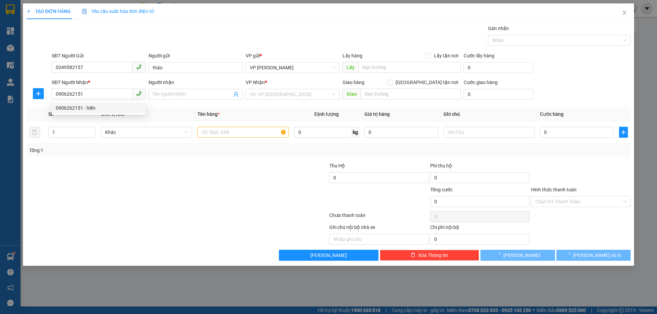
type input "hiền"
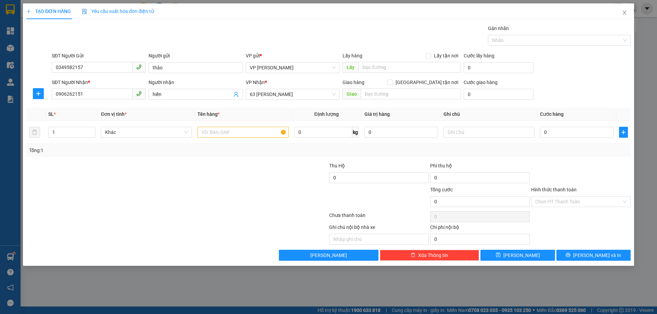
click at [163, 219] on div at bounding box center [177, 217] width 303 height 14
click at [226, 134] on input "text" at bounding box center [242, 132] width 91 height 11
type input "mỹ phẩm"
click at [540, 131] on input "0" at bounding box center [577, 132] width 74 height 11
type input "4"
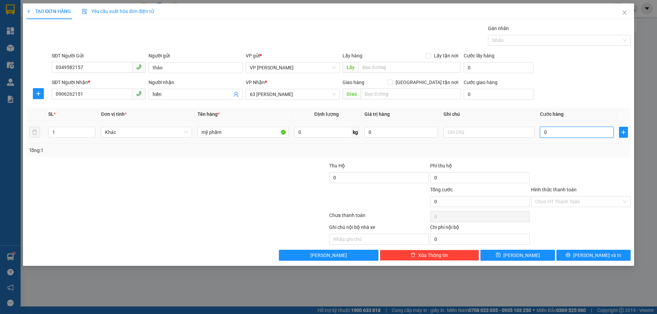
type input "4"
type input "40"
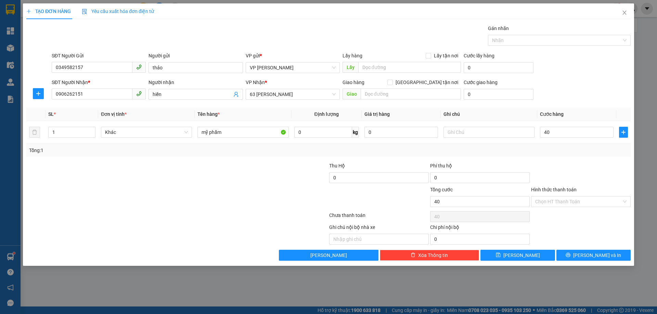
type input "40.000"
click at [588, 161] on div "Transit Pickup Surcharge Ids Transit Deliver Surcharge Ids Transit Deliver Surc…" at bounding box center [328, 143] width 604 height 236
click at [596, 257] on span "[PERSON_NAME] và In" at bounding box center [597, 256] width 48 height 8
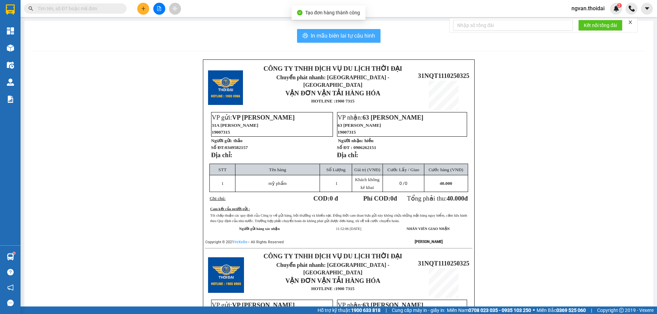
click at [318, 35] on span "In mẫu biên lai tự cấu hình" at bounding box center [342, 35] width 64 height 9
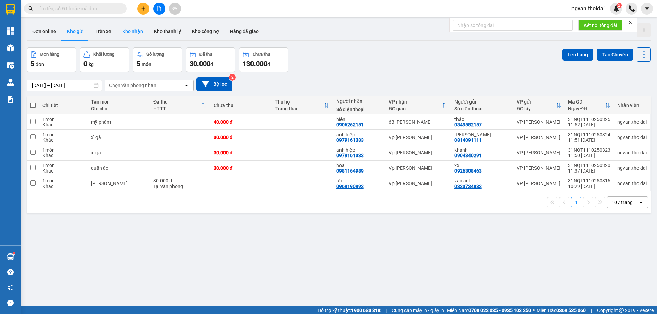
click at [132, 31] on button "Kho nhận" at bounding box center [133, 31] width 32 height 16
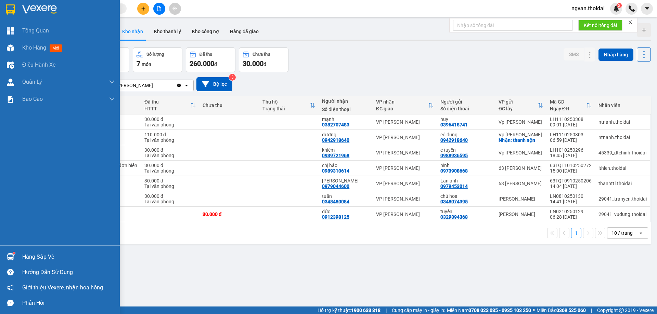
click at [13, 255] on img at bounding box center [10, 256] width 7 height 7
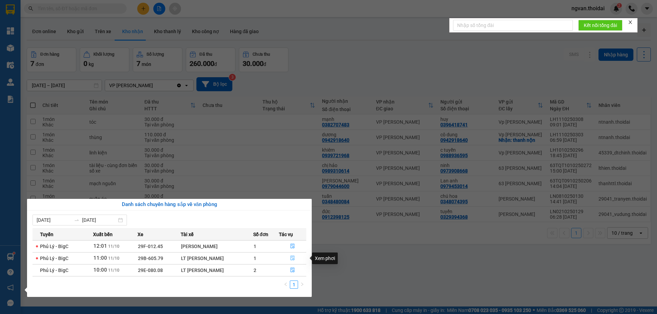
click at [290, 259] on icon "file-done" at bounding box center [292, 258] width 5 height 5
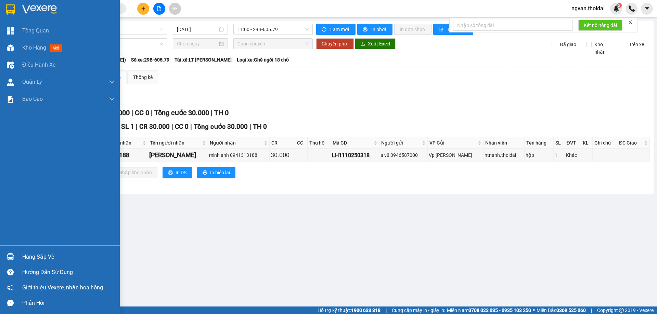
click at [22, 260] on div "Hàng sắp về" at bounding box center [68, 257] width 92 height 10
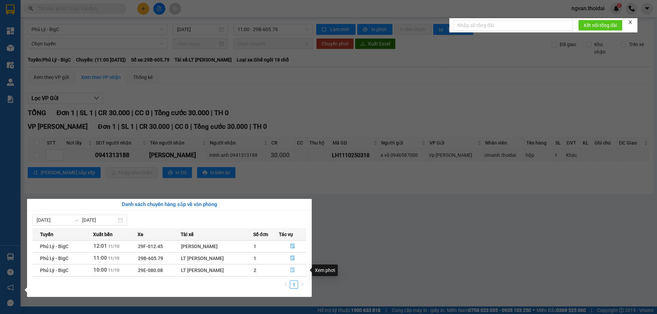
click at [294, 272] on icon "file-done" at bounding box center [292, 270] width 5 height 5
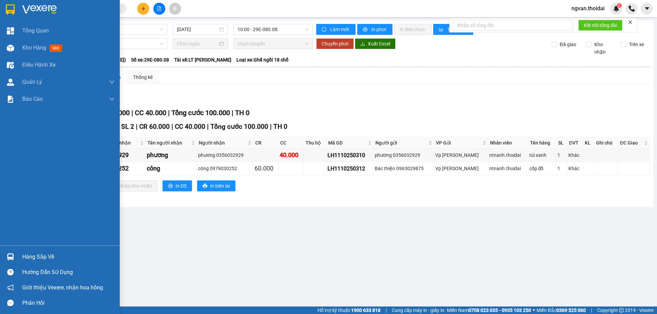
click at [25, 255] on div "Hàng sắp về" at bounding box center [68, 257] width 92 height 10
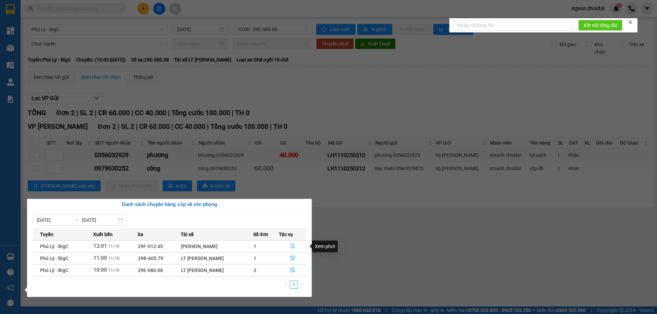
click at [294, 245] on icon "file-done" at bounding box center [292, 246] width 4 height 5
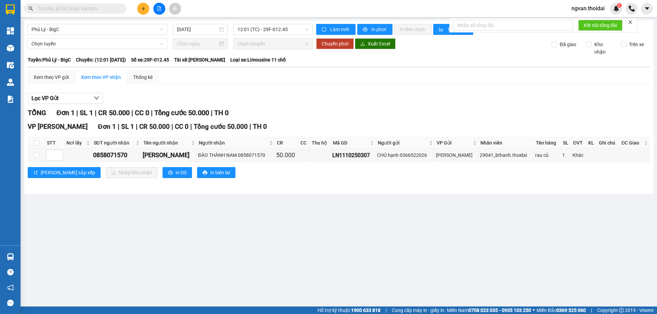
click at [224, 261] on main "Phủ Lý - BigC 11/10/2025 12:01 (TC) - 29F-012.45 Làm mới In phơi In đơn chọn Th…" at bounding box center [328, 153] width 657 height 307
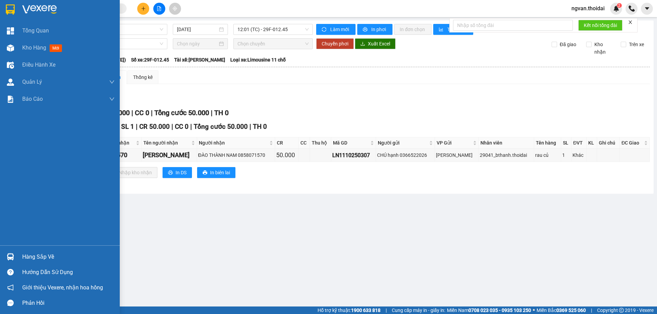
click at [26, 260] on div "Hàng sắp về" at bounding box center [68, 257] width 92 height 10
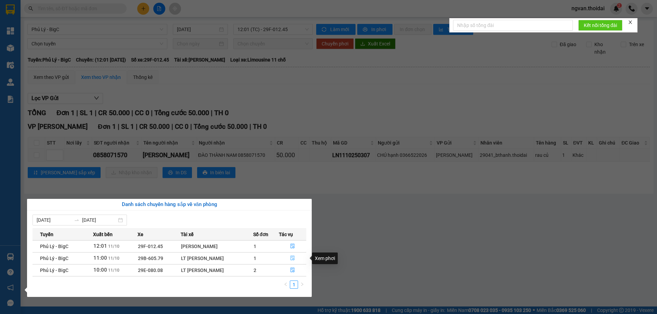
click at [292, 259] on icon "file-done" at bounding box center [292, 258] width 5 height 5
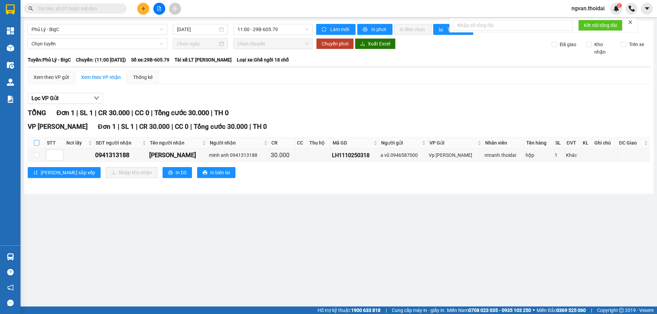
click at [38, 142] on input "checkbox" at bounding box center [36, 142] width 5 height 5
checkbox input "true"
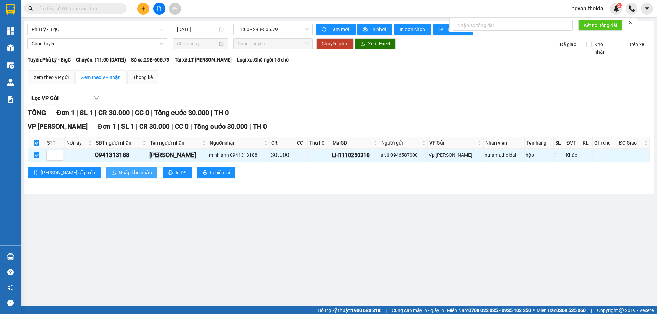
click at [119, 172] on span "Nhập kho nhận" at bounding box center [135, 173] width 33 height 8
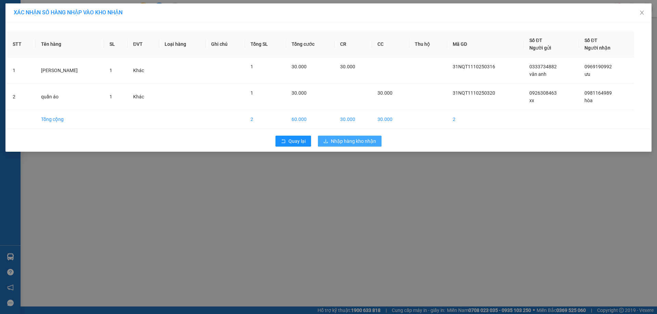
click at [348, 138] on span "Nhập hàng kho nhận" at bounding box center [353, 141] width 45 height 8
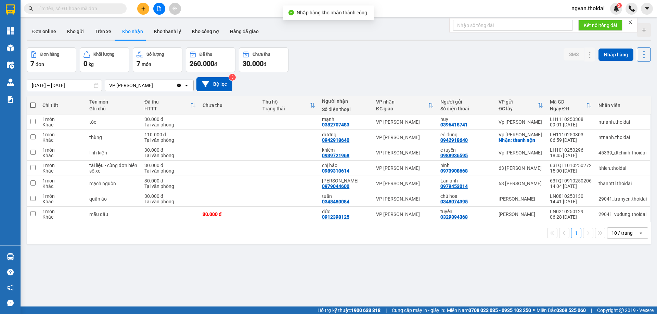
click at [289, 282] on div "ver 1.8.146 Đơn online Kho gửi Trên xe Kho nhận Kho thanh lý Kho công nợ Hàng đ…" at bounding box center [338, 178] width 629 height 314
click at [585, 168] on button at bounding box center [590, 168] width 10 height 12
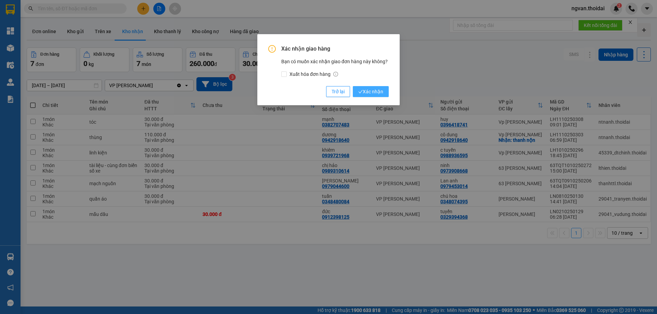
click at [383, 93] on button "Xác nhận" at bounding box center [371, 91] width 36 height 11
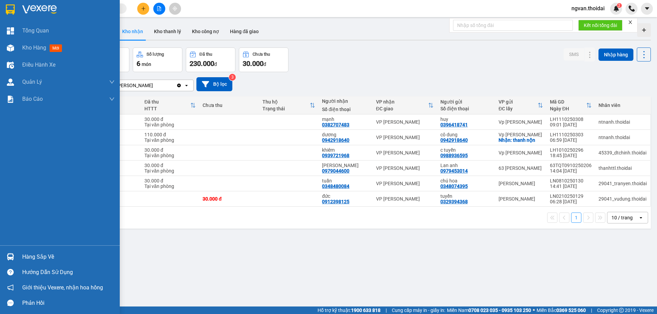
click at [2, 260] on div "Hàng sắp về" at bounding box center [60, 256] width 120 height 15
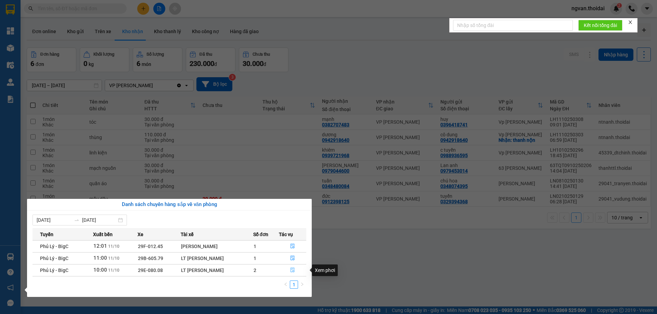
click at [289, 270] on button "button" at bounding box center [292, 270] width 27 height 11
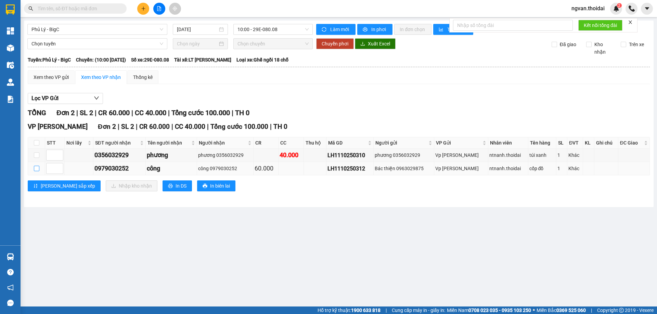
click at [36, 170] on input "checkbox" at bounding box center [36, 168] width 5 height 5
checkbox input "true"
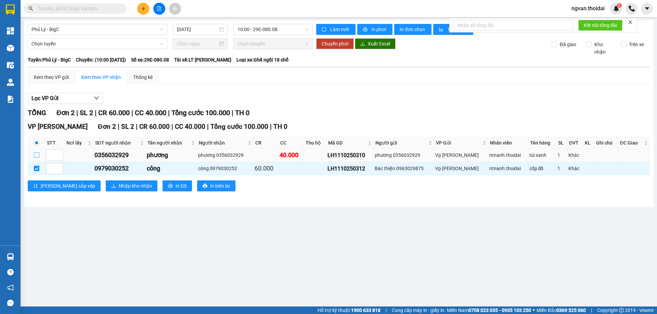
click at [35, 156] on input "checkbox" at bounding box center [36, 155] width 5 height 5
checkbox input "true"
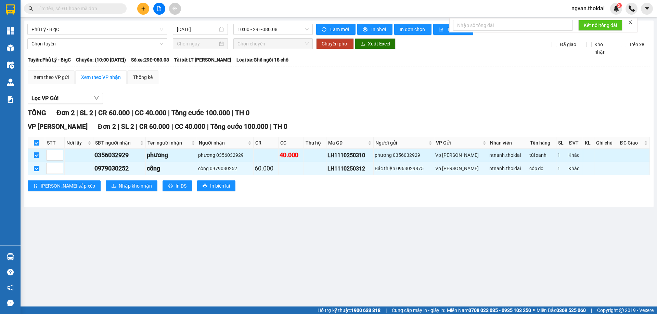
checkbox input "true"
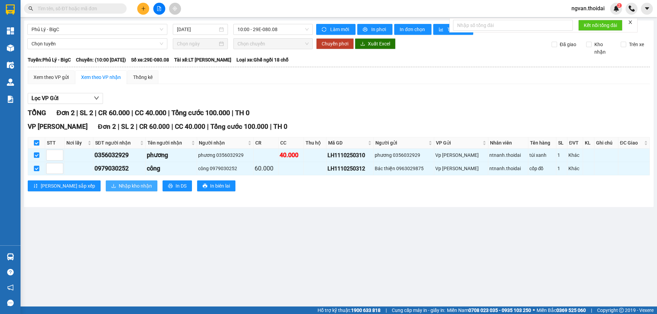
click at [119, 187] on span "Nhập kho nhận" at bounding box center [135, 186] width 33 height 8
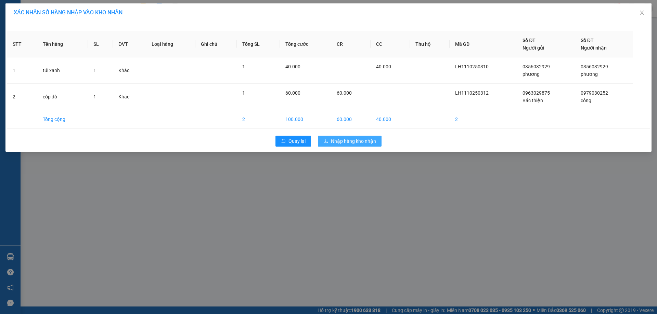
click at [361, 145] on button "Nhập hàng kho nhận" at bounding box center [350, 141] width 64 height 11
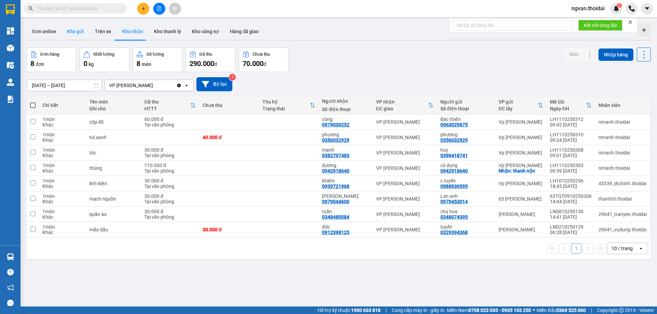
click at [77, 31] on button "Kho gửi" at bounding box center [76, 31] width 28 height 16
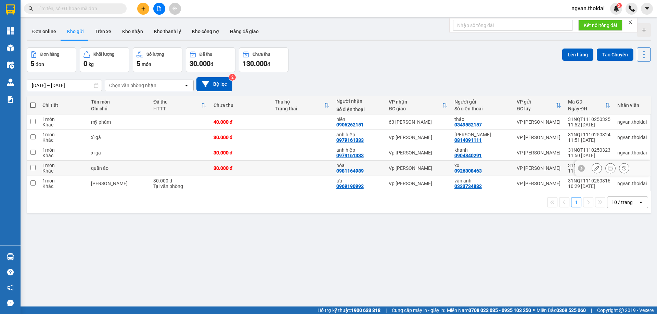
click at [35, 166] on input "checkbox" at bounding box center [32, 167] width 5 height 5
checkbox input "true"
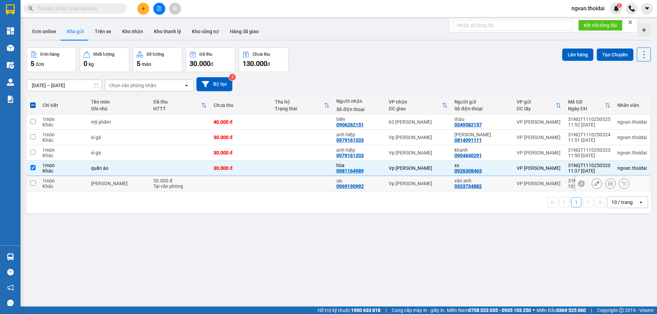
click at [32, 183] on input "checkbox" at bounding box center [32, 183] width 5 height 5
checkbox input "true"
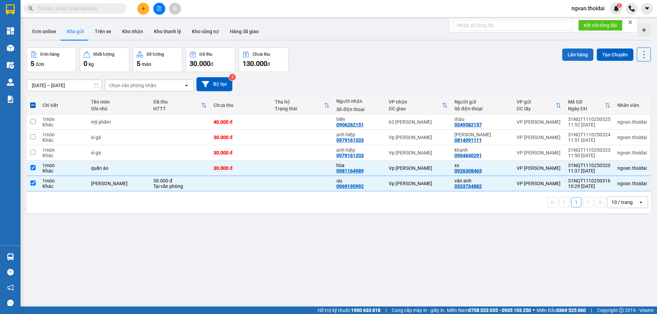
click at [579, 53] on button "Lên hàng" at bounding box center [577, 55] width 31 height 12
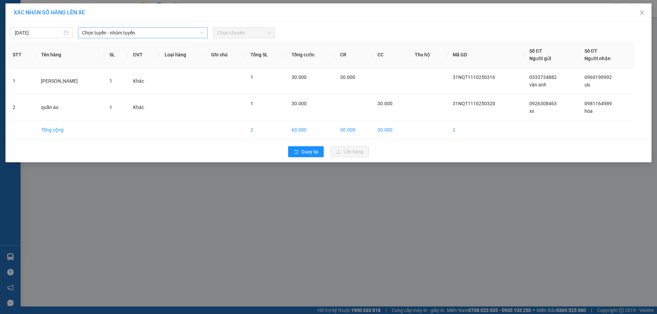
click at [143, 31] on span "Chọn tuyến - nhóm tuyến" at bounding box center [142, 33] width 121 height 10
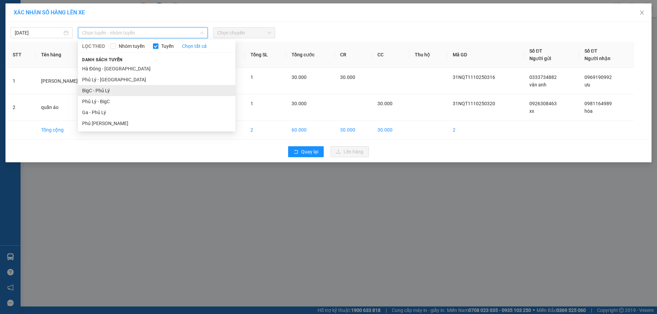
click at [94, 90] on li "BigC - Phủ Lý" at bounding box center [156, 90] width 157 height 11
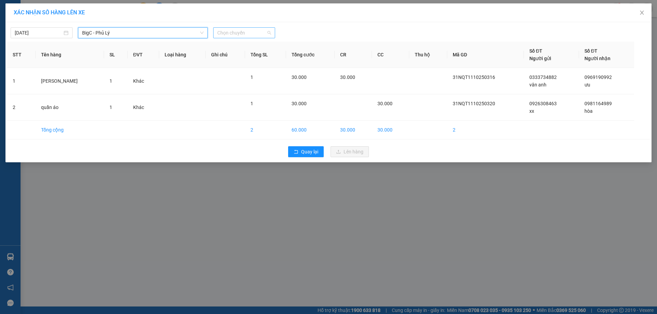
click at [265, 31] on span "Chọn chuyến" at bounding box center [244, 33] width 54 height 10
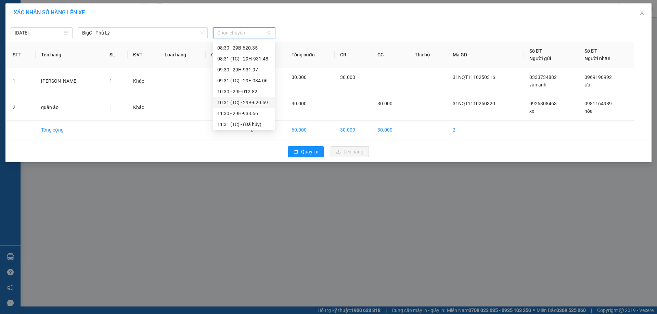
scroll to position [68, 0]
click at [253, 108] on div "11:30 - 29H-933.56" at bounding box center [243, 110] width 53 height 8
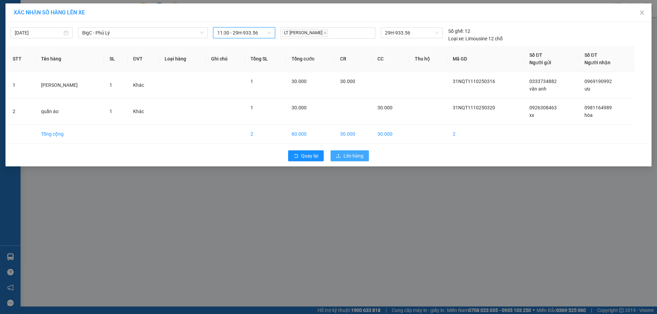
click at [354, 154] on span "Lên hàng" at bounding box center [353, 156] width 20 height 8
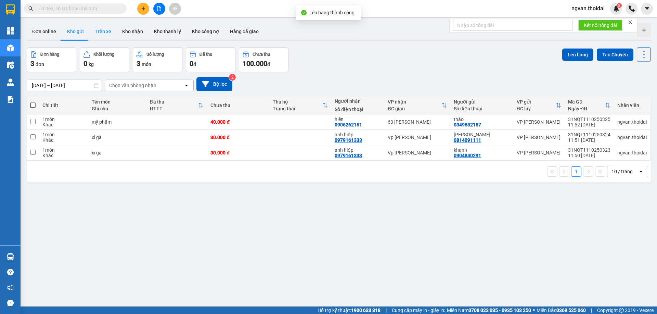
click at [99, 34] on button "Trên xe" at bounding box center [102, 31] width 27 height 16
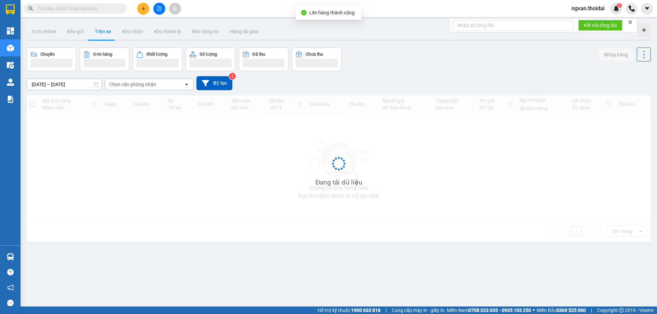
click at [100, 34] on button "Trên xe" at bounding box center [102, 31] width 27 height 16
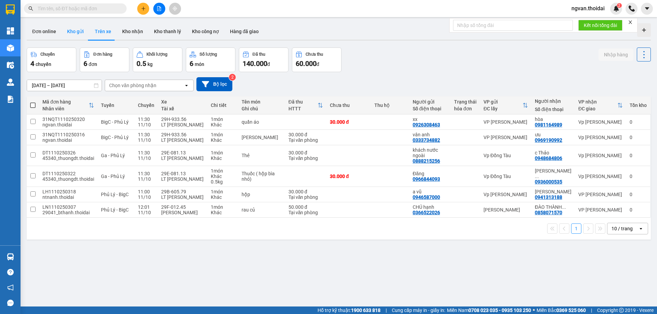
click at [67, 31] on button "Kho gửi" at bounding box center [76, 31] width 28 height 16
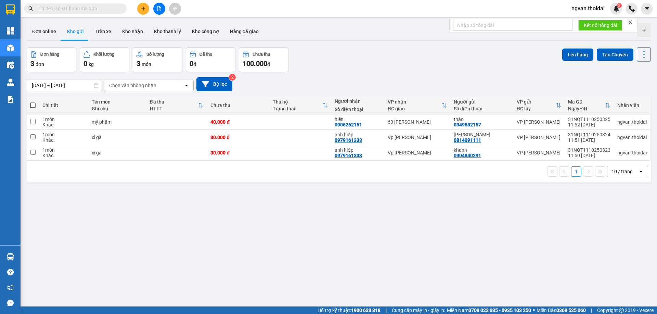
click at [33, 104] on span at bounding box center [32, 105] width 5 height 5
click at [33, 102] on input "checkbox" at bounding box center [33, 102] width 0 height 0
checkbox input "true"
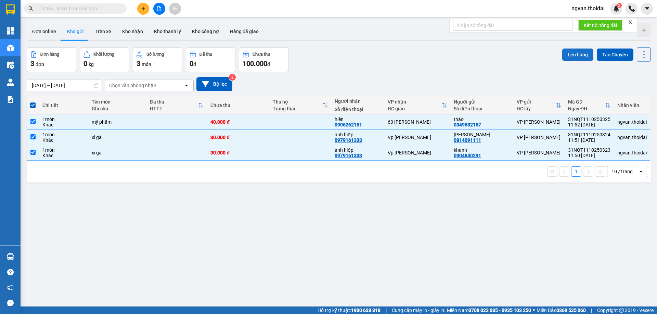
click at [571, 54] on button "Lên hàng" at bounding box center [577, 55] width 31 height 12
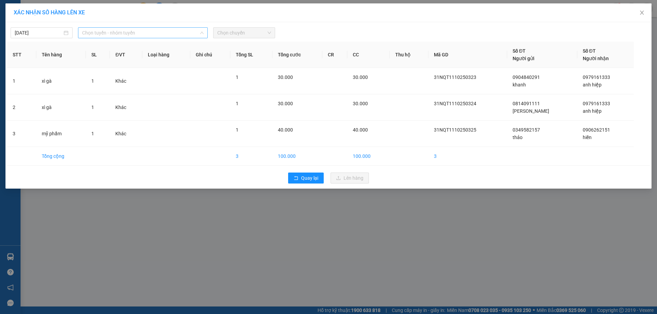
click at [142, 35] on span "Chọn tuyến - nhóm tuyến" at bounding box center [142, 33] width 121 height 10
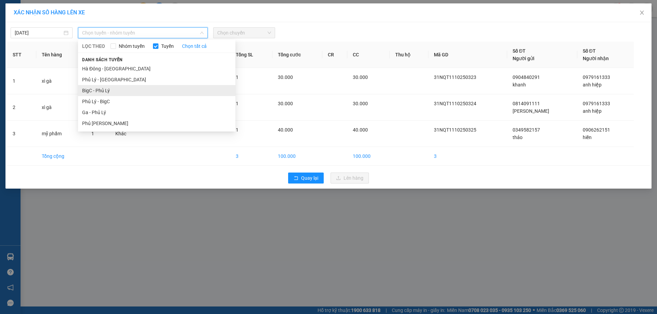
click at [99, 88] on li "BigC - Phủ Lý" at bounding box center [156, 90] width 157 height 11
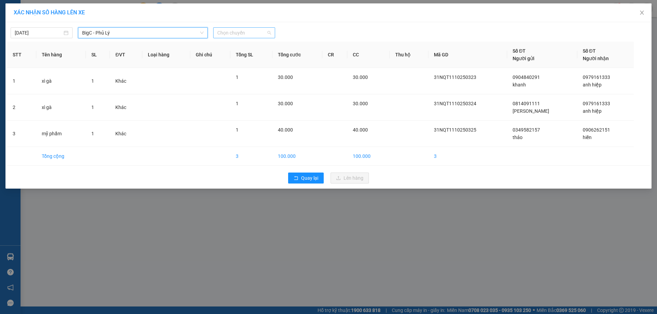
click at [264, 33] on span "Chọn chuyến" at bounding box center [244, 33] width 54 height 10
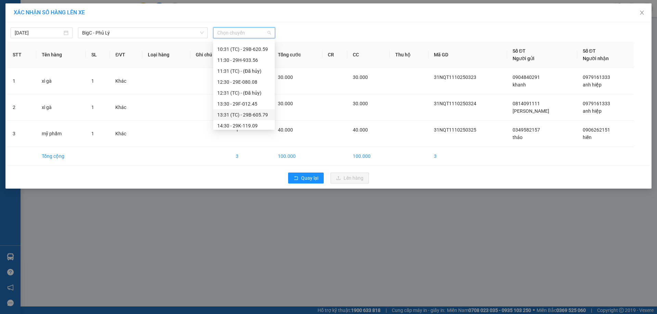
scroll to position [103, 0]
click at [253, 97] on div "12:30 - 29E-080.08" at bounding box center [243, 97] width 53 height 8
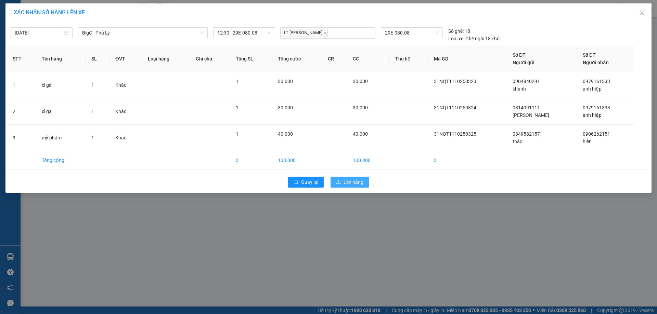
click at [359, 182] on span "Lên hàng" at bounding box center [353, 182] width 20 height 8
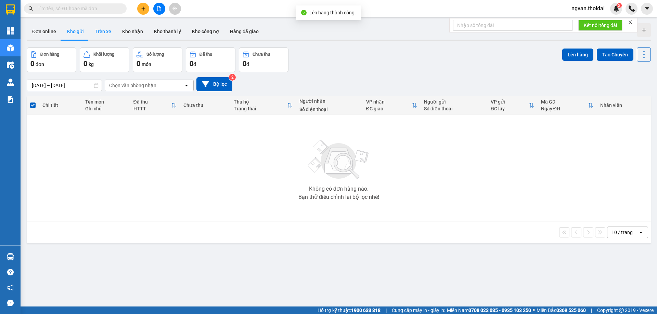
click at [104, 33] on button "Trên xe" at bounding box center [102, 31] width 27 height 16
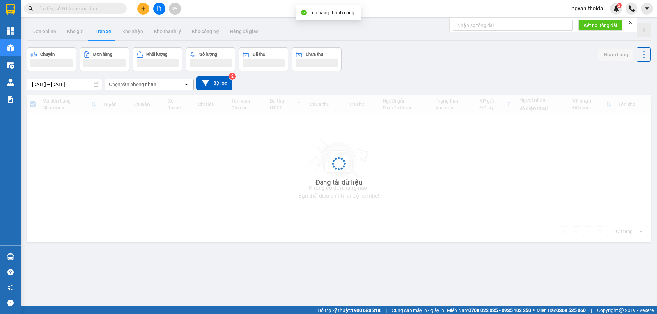
click at [104, 33] on button "Trên xe" at bounding box center [102, 31] width 27 height 16
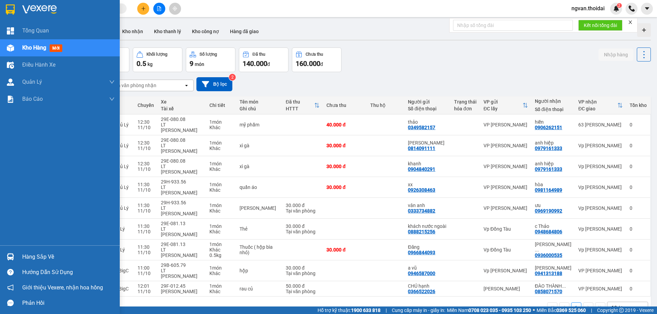
drag, startPoint x: 13, startPoint y: 255, endPoint x: 29, endPoint y: 264, distance: 18.8
click at [13, 255] on img at bounding box center [10, 256] width 7 height 7
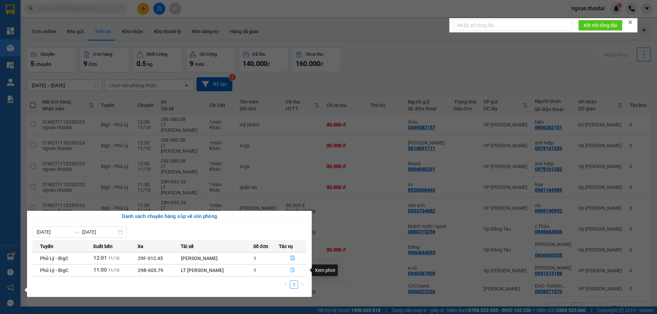
click at [290, 271] on icon "file-done" at bounding box center [292, 270] width 5 height 5
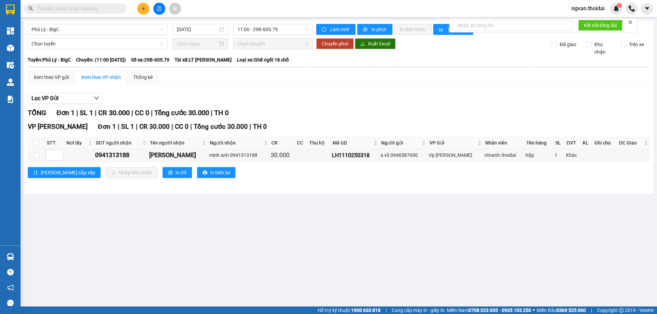
click at [39, 142] on th at bounding box center [36, 142] width 17 height 11
click at [37, 143] on input "checkbox" at bounding box center [36, 142] width 5 height 5
checkbox input "true"
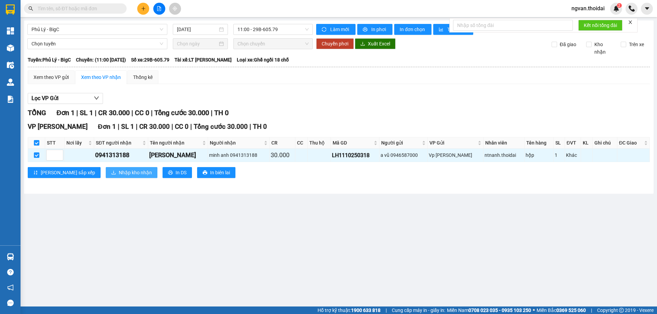
click at [119, 175] on span "Nhập kho nhận" at bounding box center [135, 173] width 33 height 8
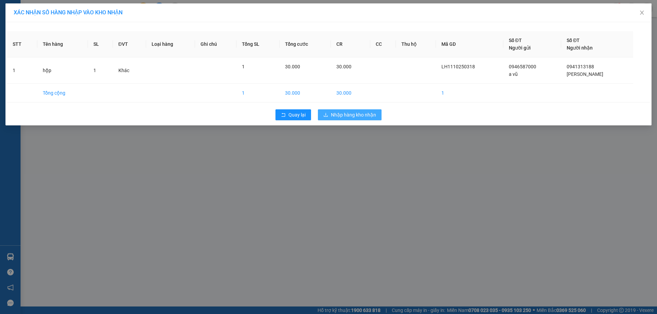
click at [354, 116] on span "Nhập hàng kho nhận" at bounding box center [353, 115] width 45 height 8
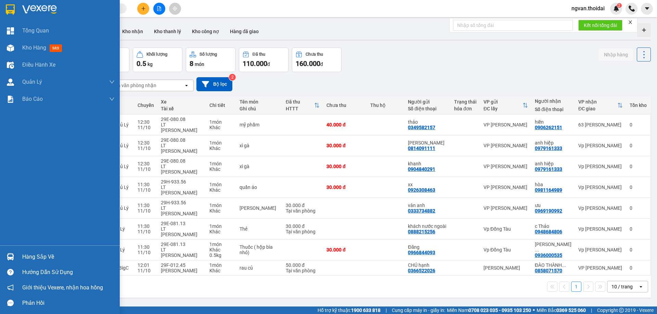
click at [12, 256] on img at bounding box center [10, 256] width 7 height 7
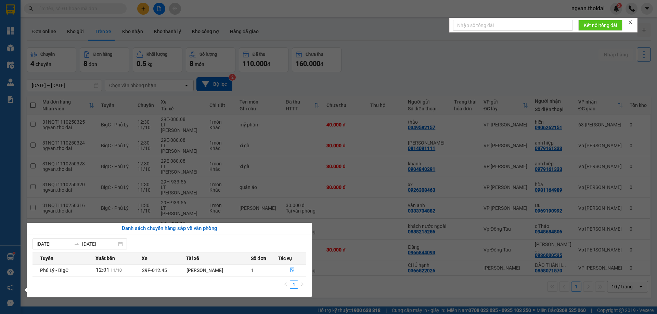
click at [351, 276] on section "Kết quả tìm kiếm ( 29 ) Bộ lọc Mã ĐH Trạng thái Món hàng Thu hộ Tổng cước Chưa …" at bounding box center [328, 157] width 657 height 314
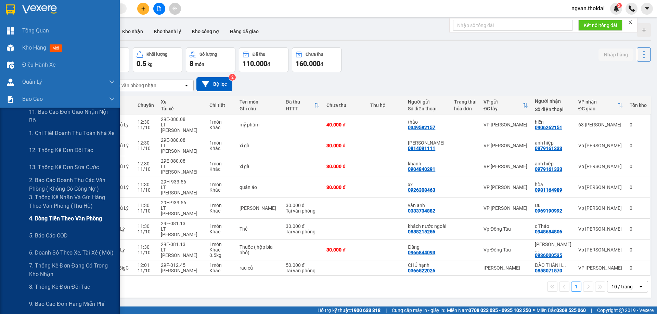
click at [87, 218] on span "4. Dòng tiền theo văn phòng" at bounding box center [65, 218] width 73 height 9
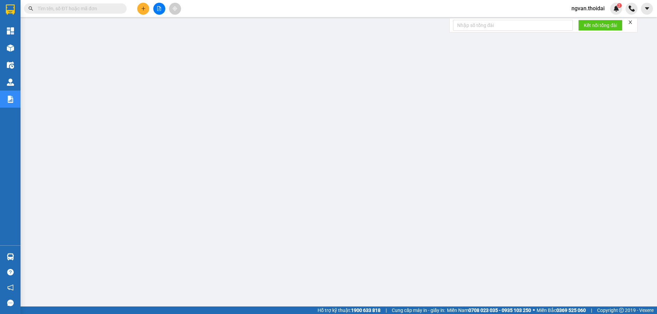
scroll to position [25, 0]
click at [143, 9] on icon "plus" at bounding box center [143, 8] width 4 height 0
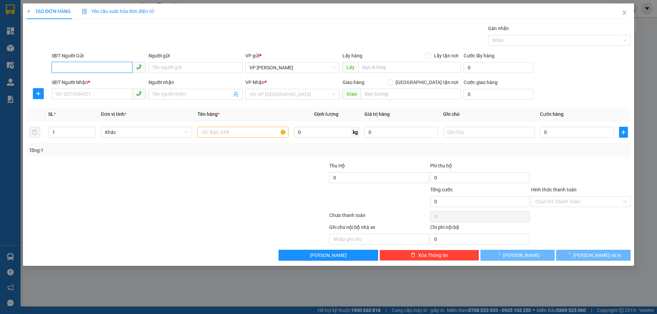
click at [68, 66] on input "SĐT Người Gửi" at bounding box center [92, 67] width 81 height 11
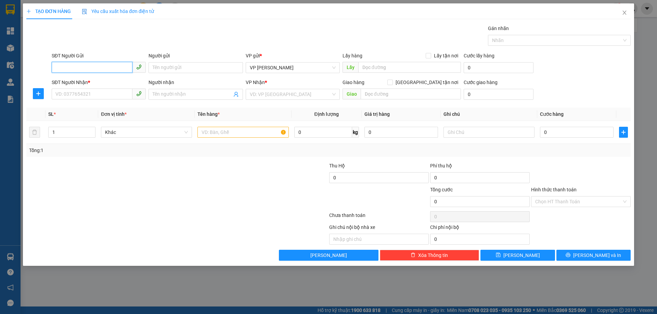
click at [68, 65] on input "SĐT Người Gửi" at bounding box center [92, 67] width 81 height 11
drag, startPoint x: 67, startPoint y: 81, endPoint x: 73, endPoint y: 83, distance: 5.7
click at [68, 81] on div "0972456895 - đạt" at bounding box center [99, 82] width 86 height 8
type input "0972456895"
type input "đạt"
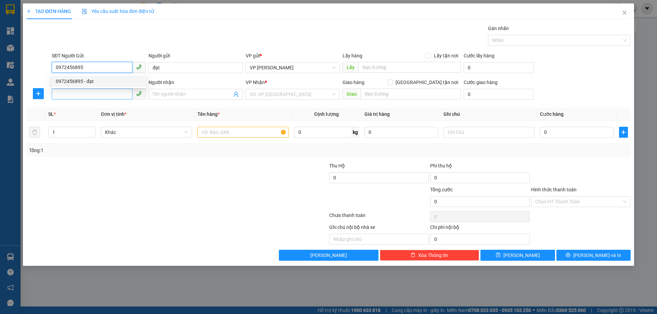
type input "0972456895"
click at [75, 94] on input "SĐT Người Nhận *" at bounding box center [92, 94] width 81 height 11
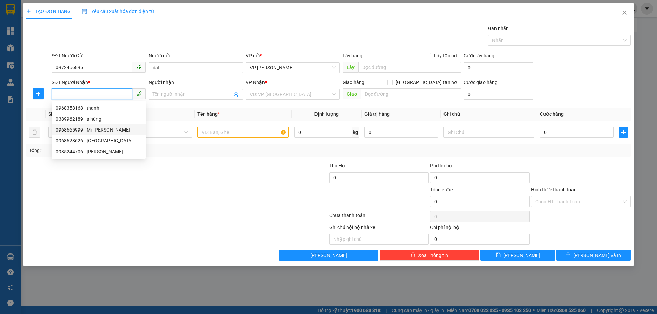
click at [94, 129] on div "0968665999 - Mr Thuận" at bounding box center [99, 130] width 86 height 8
type input "0968665999"
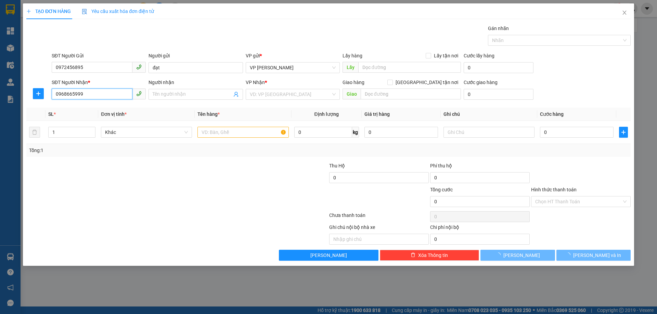
type input "Mr [PERSON_NAME]"
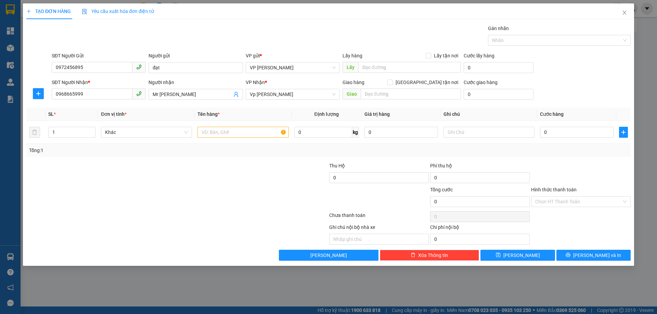
click at [129, 195] on div at bounding box center [127, 198] width 202 height 24
click at [224, 134] on input "text" at bounding box center [242, 132] width 91 height 11
type input "d"
type input "đầu cáp"
click at [544, 136] on input "0" at bounding box center [577, 132] width 74 height 11
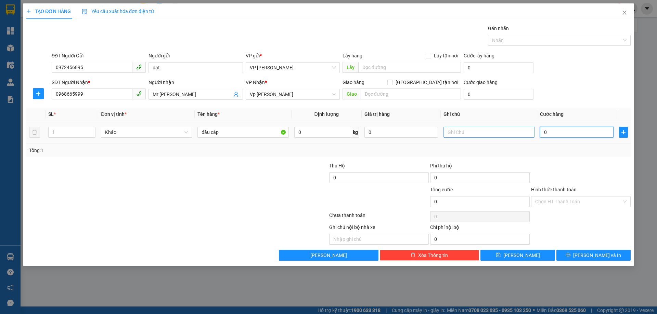
type input "5"
type input "50"
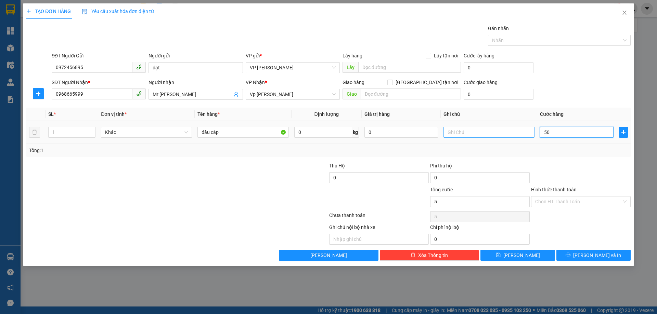
type input "50"
type input "50.000"
drag, startPoint x: 550, startPoint y: 150, endPoint x: 594, endPoint y: 172, distance: 48.8
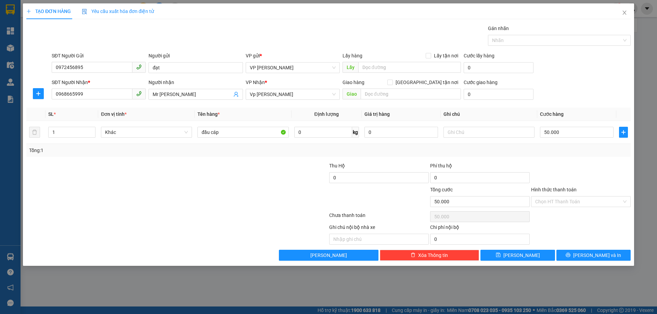
click at [551, 150] on div "Tổng: 1" at bounding box center [328, 151] width 598 height 8
click at [593, 256] on span "[PERSON_NAME] và In" at bounding box center [597, 256] width 48 height 8
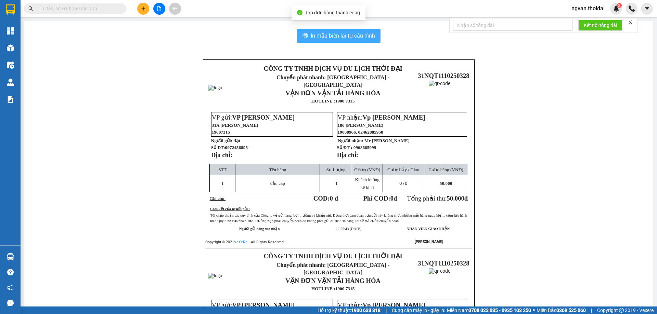
click at [328, 36] on span "In mẫu biên lai tự cấu hình" at bounding box center [342, 35] width 64 height 9
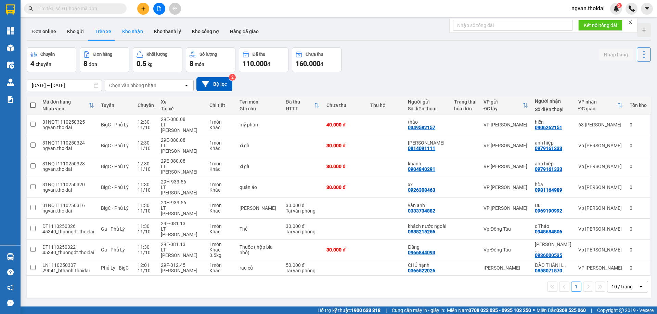
click at [136, 31] on button "Kho nhận" at bounding box center [133, 31] width 32 height 16
type input "01/10/2025 – 11/10/2025"
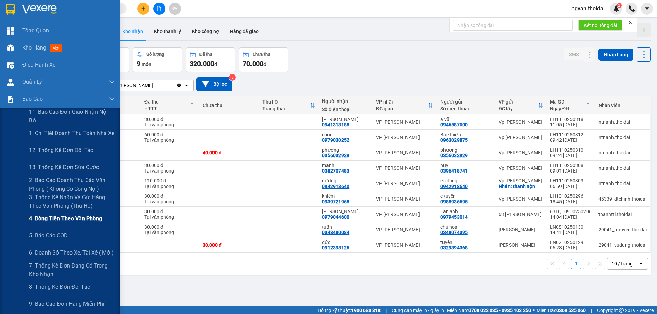
click at [82, 215] on span "4. Dòng tiền theo văn phòng" at bounding box center [65, 218] width 73 height 9
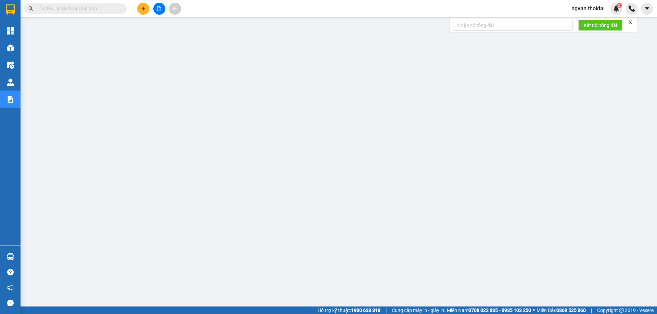
scroll to position [25, 0]
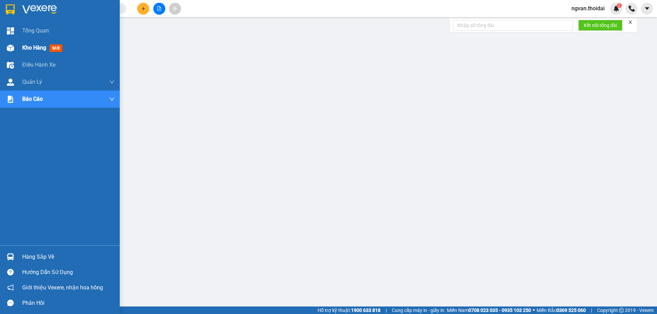
click at [13, 44] on img at bounding box center [10, 47] width 7 height 7
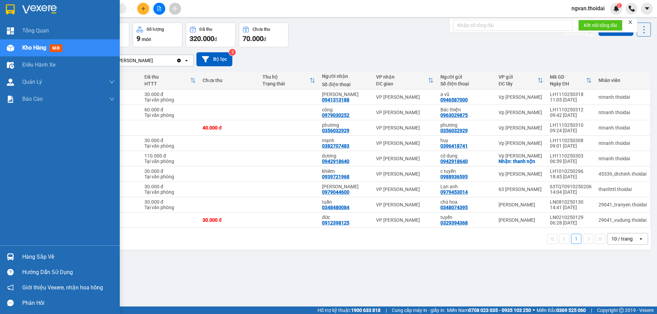
click at [17, 254] on div "Hàng sắp về" at bounding box center [60, 256] width 120 height 15
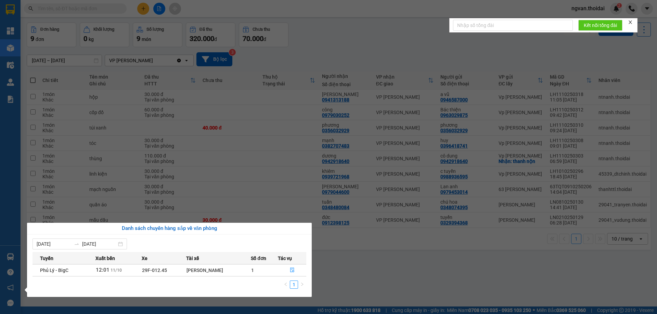
click at [387, 280] on section "Kết quả tìm kiếm ( 29 ) Bộ lọc Mã ĐH Trạng thái Món hàng Thu hộ Tổng cước Chưa …" at bounding box center [328, 157] width 657 height 314
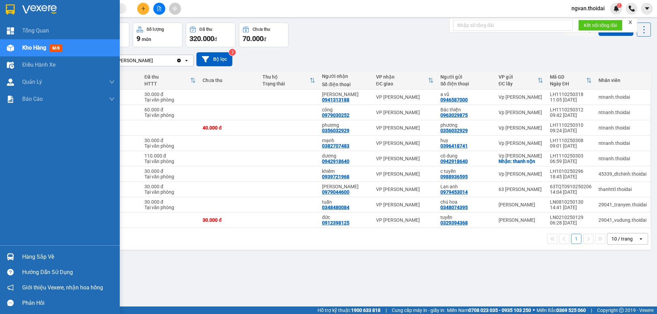
click at [10, 260] on img at bounding box center [10, 256] width 7 height 7
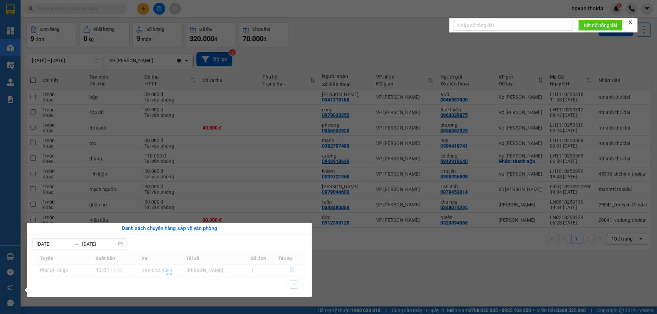
click at [363, 280] on section "Kết quả tìm kiếm ( 29 ) Bộ lọc Mã ĐH Trạng thái Món hàng Thu hộ Tổng cước Chưa …" at bounding box center [328, 157] width 657 height 314
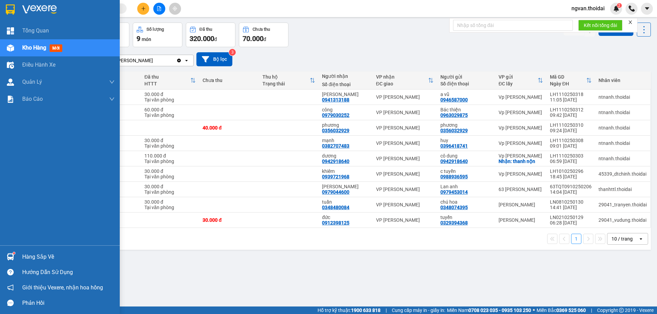
click at [16, 253] on div at bounding box center [10, 257] width 12 height 12
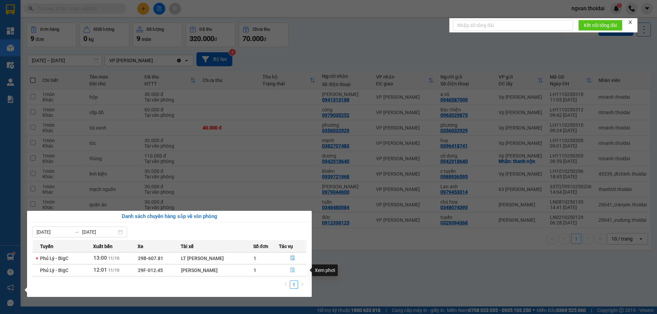
click at [290, 270] on icon "file-done" at bounding box center [292, 270] width 4 height 5
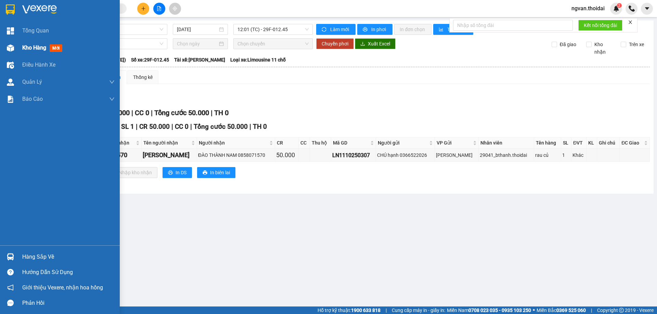
click at [30, 48] on span "Kho hàng" at bounding box center [34, 47] width 24 height 6
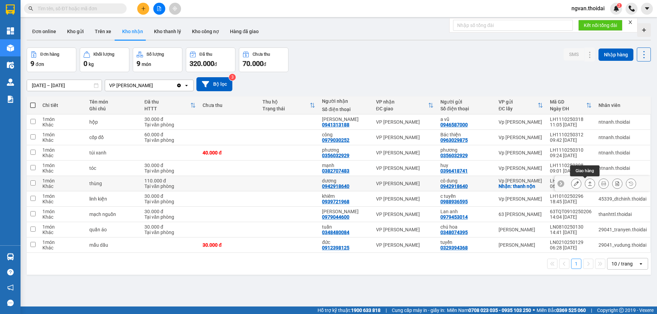
click at [587, 184] on button at bounding box center [590, 184] width 10 height 12
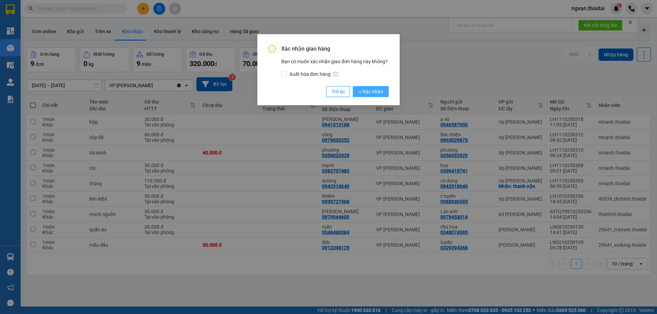
click at [372, 86] on button "Xác nhận" at bounding box center [371, 91] width 36 height 11
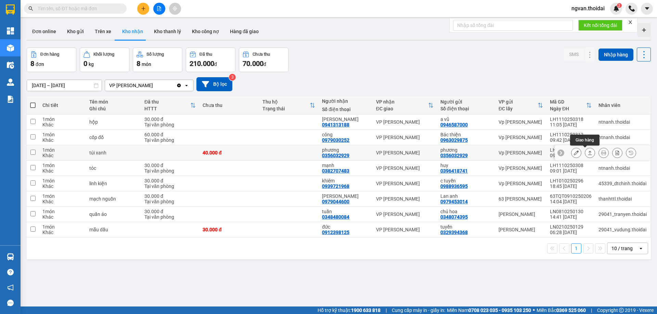
click at [588, 154] on icon at bounding box center [590, 153] width 4 height 4
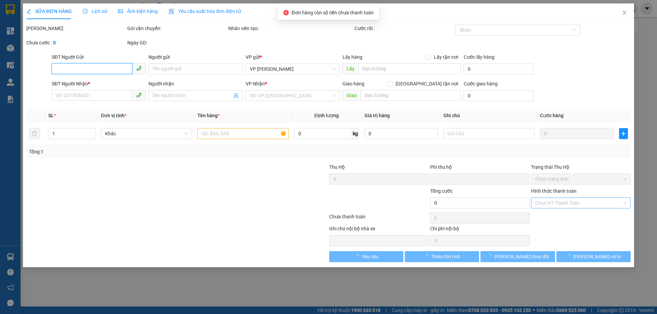
type input "0356032929"
type input "phương"
type input "0356032929"
type input "phương"
type input "0"
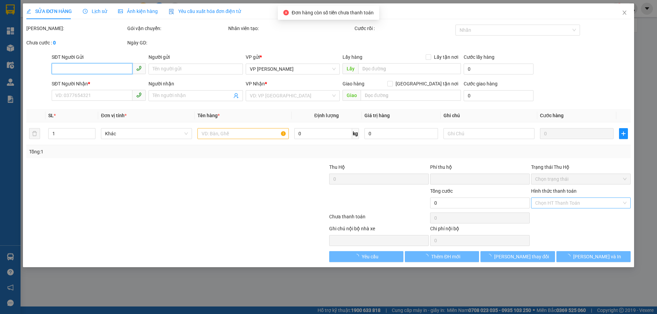
type input "40.000"
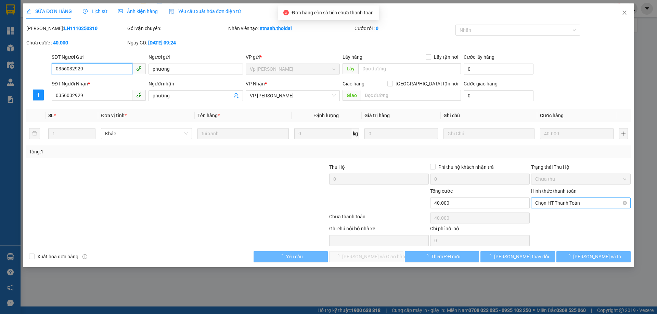
click at [577, 201] on span "Chọn HT Thanh Toán" at bounding box center [580, 203] width 91 height 10
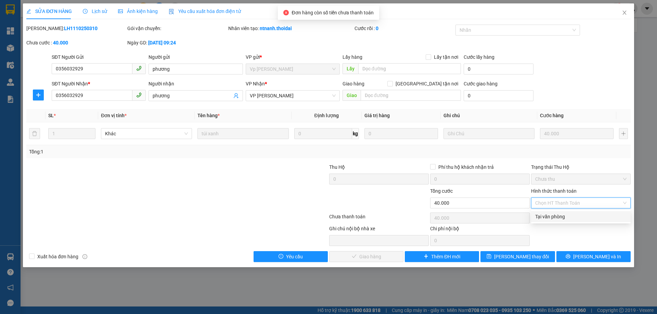
drag, startPoint x: 557, startPoint y: 214, endPoint x: 467, endPoint y: 232, distance: 92.1
click at [557, 214] on div "Tại văn phòng" at bounding box center [580, 217] width 91 height 8
type input "0"
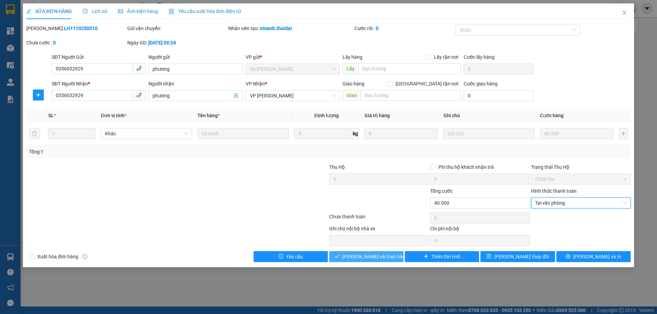
click at [383, 259] on span "[PERSON_NAME] và Giao hàng" at bounding box center [375, 257] width 66 height 8
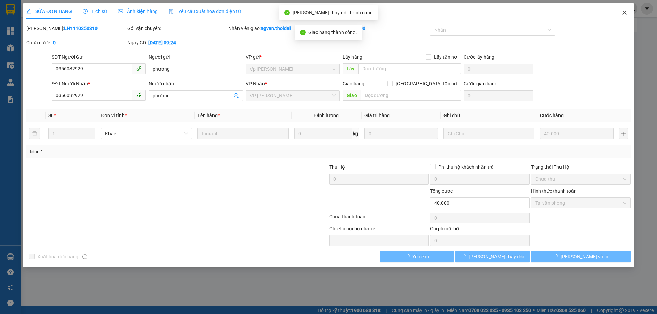
click at [626, 13] on icon "close" at bounding box center [623, 12] width 5 height 5
click at [625, 12] on div at bounding box center [631, 9] width 12 height 12
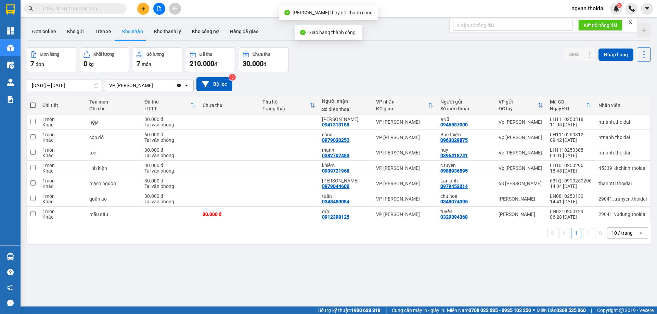
click at [337, 244] on div "ver 1.8.146 Đơn online Kho gửi Trên xe Kho nhận Kho thanh lý Kho công nợ Hàng đ…" at bounding box center [338, 178] width 629 height 314
click at [78, 30] on button "Kho gửi" at bounding box center [76, 31] width 28 height 16
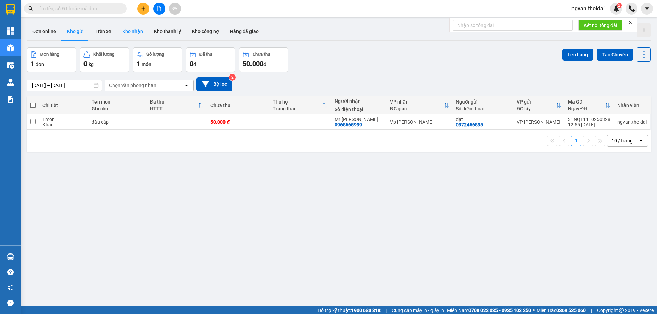
click at [129, 30] on button "Kho nhận" at bounding box center [133, 31] width 32 height 16
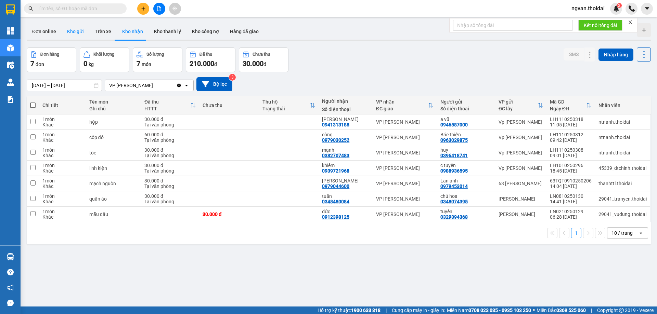
click at [83, 29] on button "Kho gửi" at bounding box center [76, 31] width 28 height 16
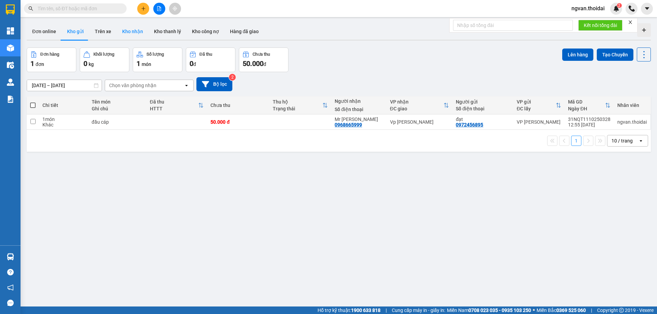
click at [134, 30] on button "Kho nhận" at bounding box center [133, 31] width 32 height 16
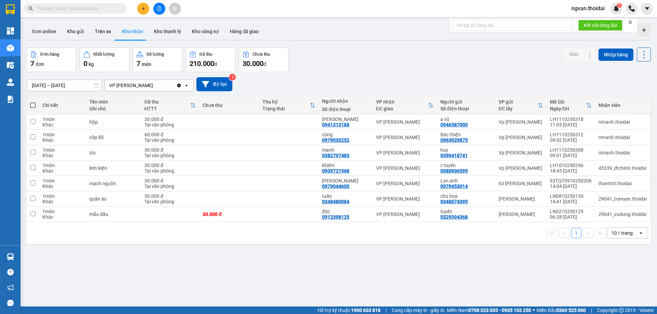
click at [143, 11] on button at bounding box center [143, 9] width 12 height 12
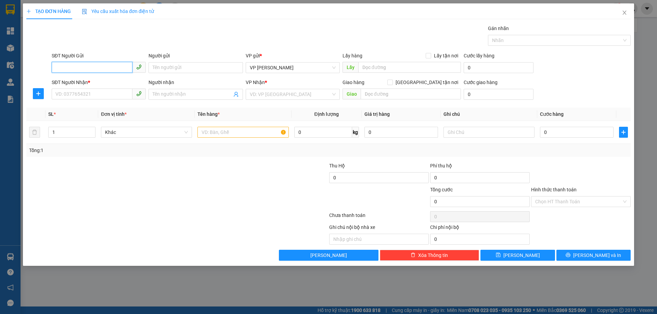
click at [86, 65] on input "SĐT Người Gửi" at bounding box center [92, 67] width 81 height 11
click at [80, 81] on div "0944430723 - CHỊ BÍCH" at bounding box center [99, 82] width 86 height 8
type input "0944430723"
type input "CHỊ BÍCH"
type input "0944430723"
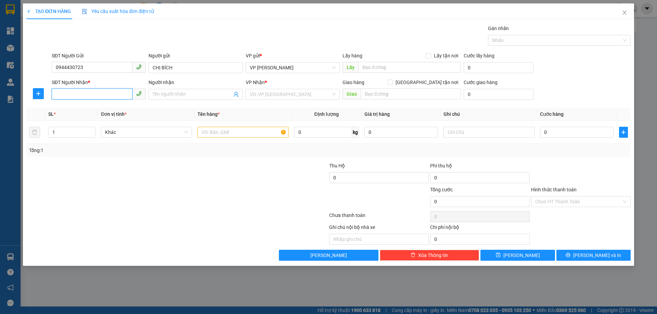
click at [78, 93] on input "SĐT Người Nhận *" at bounding box center [92, 94] width 81 height 11
click at [91, 119] on div "0989380368 - Đinh nhung- gửi giấy tờ" at bounding box center [99, 119] width 86 height 8
type input "0989380368"
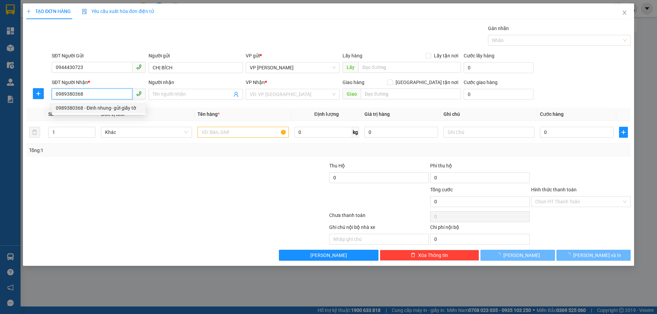
type input "Đinh nhung- gửi giấy tờ"
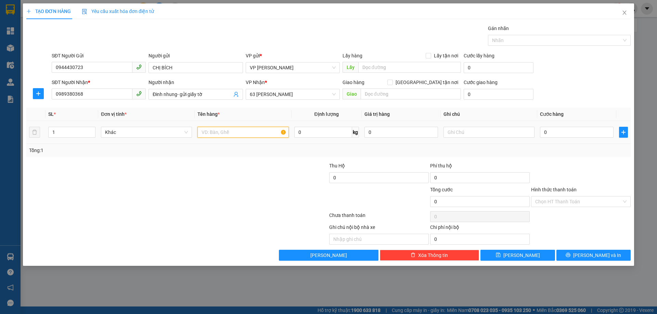
click at [240, 134] on input "text" at bounding box center [242, 132] width 91 height 11
type input "giấy tờ"
click at [542, 134] on input "0" at bounding box center [577, 132] width 74 height 11
type input "3"
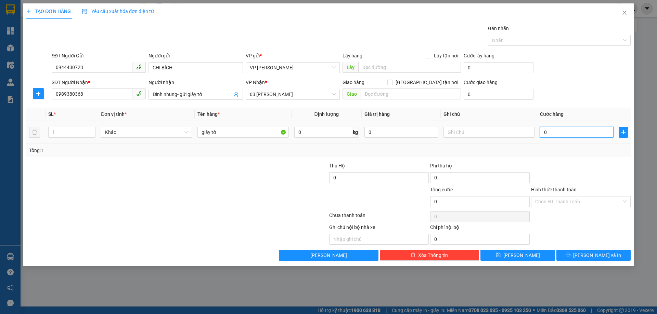
type input "3"
type input "30"
type input "30.000"
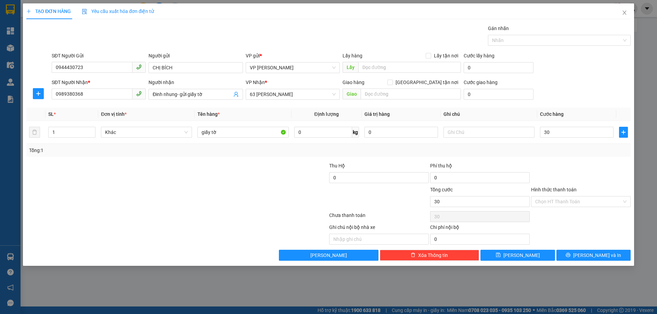
type input "30.000"
click at [585, 151] on div "Tổng: 1" at bounding box center [328, 151] width 598 height 8
drag, startPoint x: 589, startPoint y: 256, endPoint x: 590, endPoint y: 249, distance: 7.6
click at [589, 256] on span "[PERSON_NAME] và In" at bounding box center [597, 256] width 48 height 8
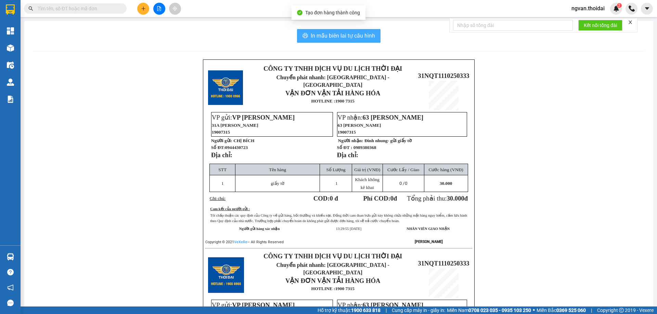
click at [323, 34] on span "In mẫu biên lai tự cấu hình" at bounding box center [342, 35] width 64 height 9
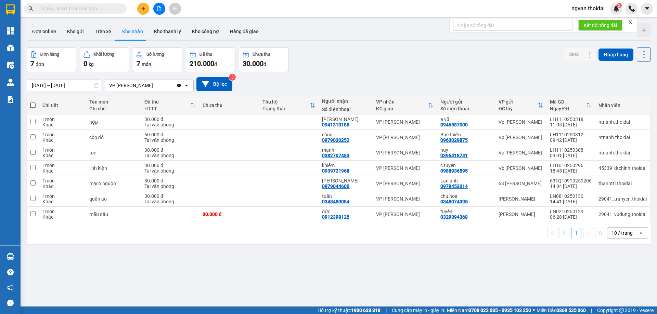
click at [136, 30] on button "Kho nhận" at bounding box center [133, 31] width 32 height 16
click at [606, 10] on span "ngvan.thoidai" at bounding box center [588, 8] width 44 height 9
click at [590, 23] on span "Đăng xuất" at bounding box center [591, 21] width 30 height 8
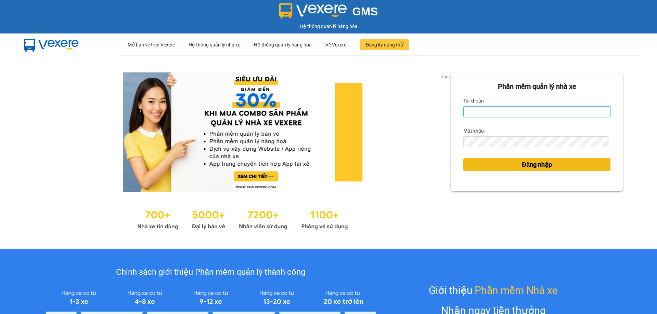
type input "ttnguyen.thoidai"
click at [485, 166] on button "Đăng nhập" at bounding box center [536, 164] width 147 height 13
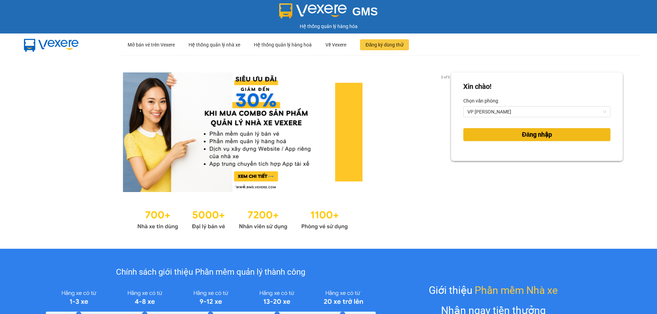
click at [521, 136] on span "Đăng nhập" at bounding box center [536, 135] width 30 height 10
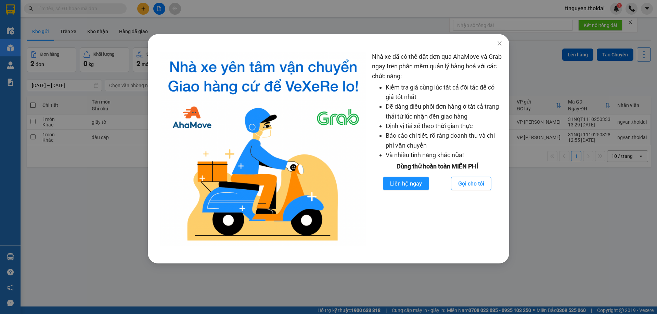
click at [52, 204] on div "Nhà xe đã có thể đặt đơn qua AhaMove và Grab ngay trên phần mềm quản lý hàng ho…" at bounding box center [328, 157] width 657 height 314
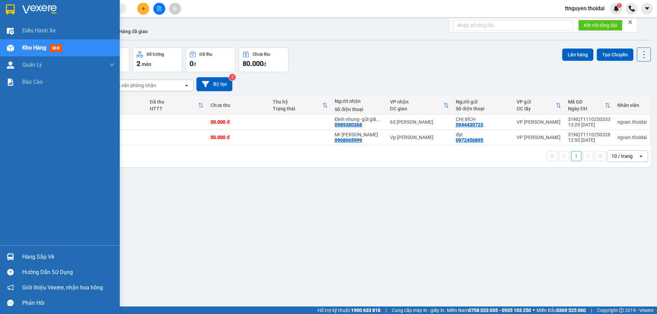
click at [41, 250] on div "Hàng sắp về" at bounding box center [60, 256] width 120 height 15
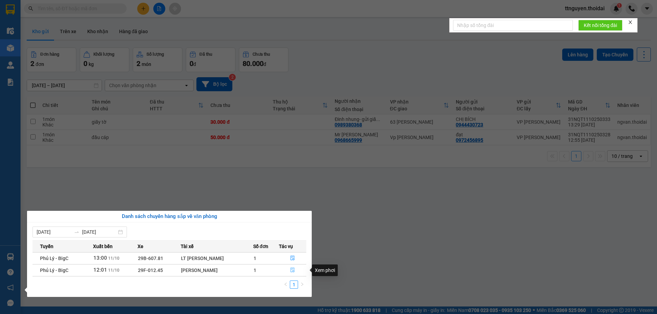
click at [292, 270] on icon "file-done" at bounding box center [292, 270] width 5 height 5
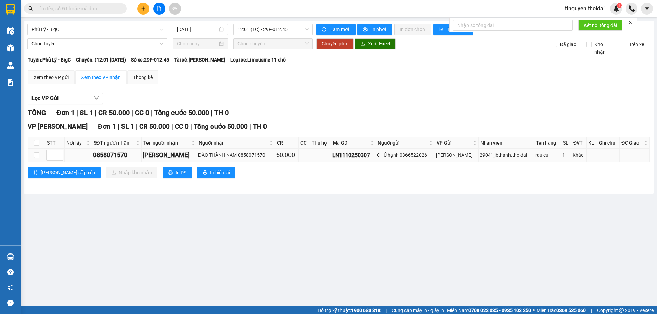
click at [39, 156] on td at bounding box center [36, 155] width 17 height 13
click at [33, 157] on td at bounding box center [36, 155] width 17 height 13
click at [37, 156] on input "checkbox" at bounding box center [36, 155] width 5 height 5
checkbox input "true"
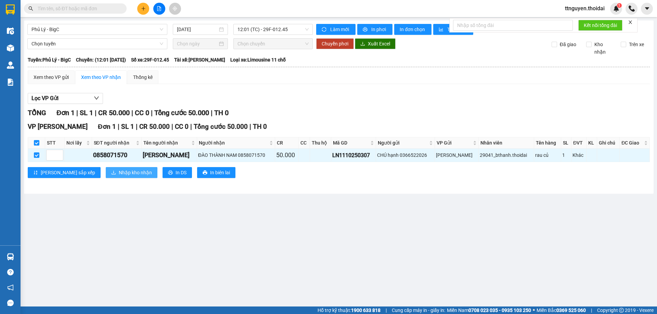
click at [106, 169] on button "Nhập kho nhận" at bounding box center [132, 172] width 52 height 11
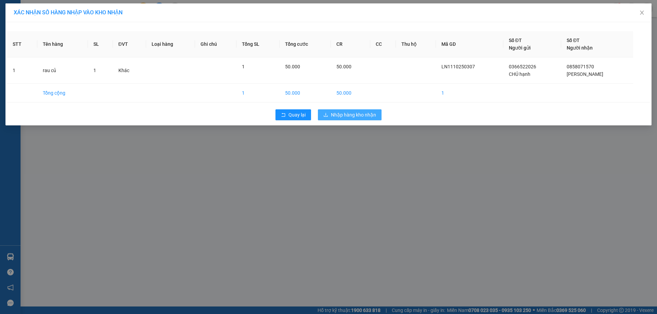
click at [333, 112] on span "Nhập hàng kho nhận" at bounding box center [353, 115] width 45 height 8
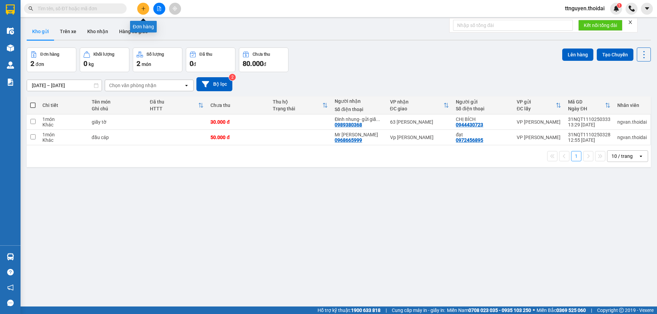
click at [140, 9] on button at bounding box center [143, 9] width 12 height 12
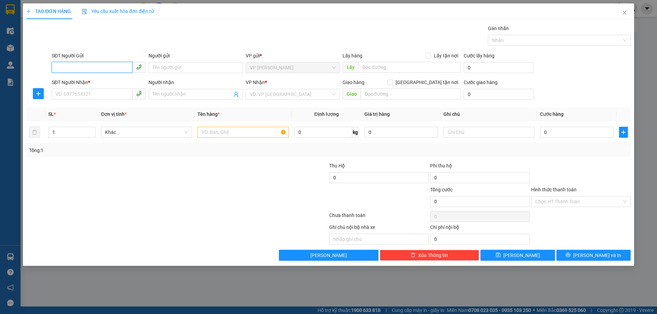
click at [91, 64] on input "SĐT Người Gửi" at bounding box center [92, 67] width 81 height 11
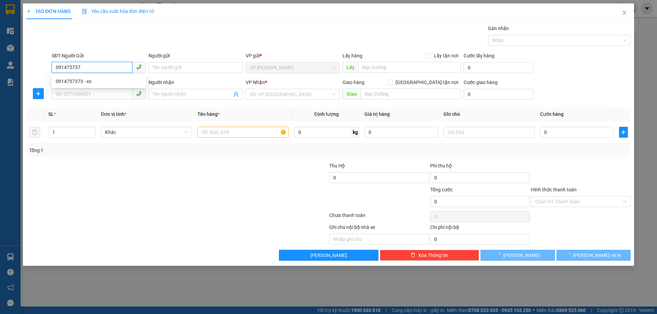
type input "0914757373"
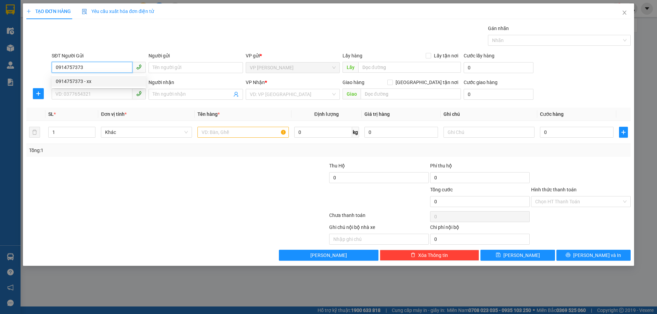
click at [88, 83] on div "0914757373 - xx" at bounding box center [99, 82] width 86 height 8
type input "xx"
type input "0914757373"
click at [88, 97] on input "SĐT Người Nhận *" at bounding box center [92, 94] width 81 height 11
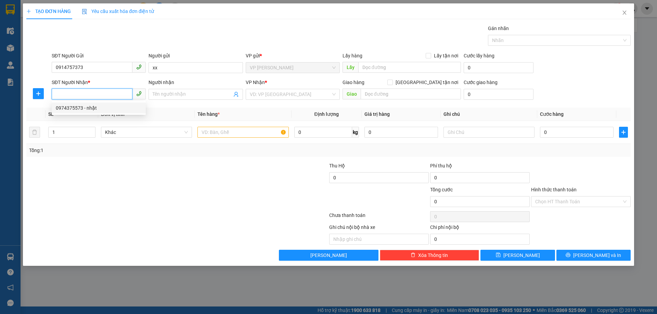
click at [100, 108] on div "0974375573 - nhật" at bounding box center [99, 108] width 86 height 8
type input "0974375573"
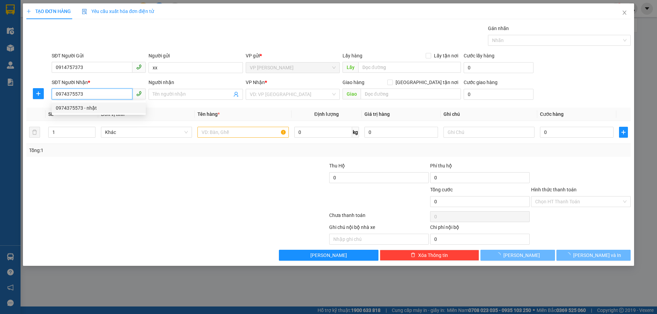
type input "nhật"
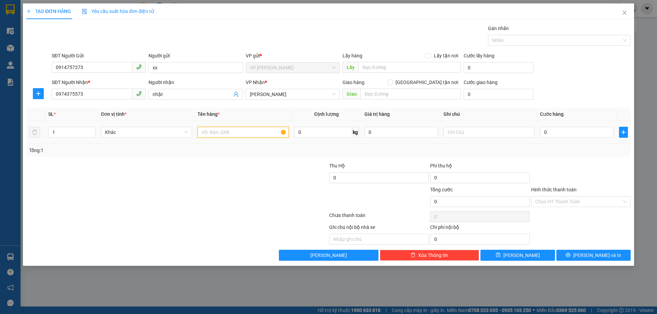
click at [264, 136] on input "text" at bounding box center [242, 132] width 91 height 11
type input "thùng sơn"
click at [564, 133] on input "0" at bounding box center [577, 132] width 74 height 11
type input "04"
type input "4"
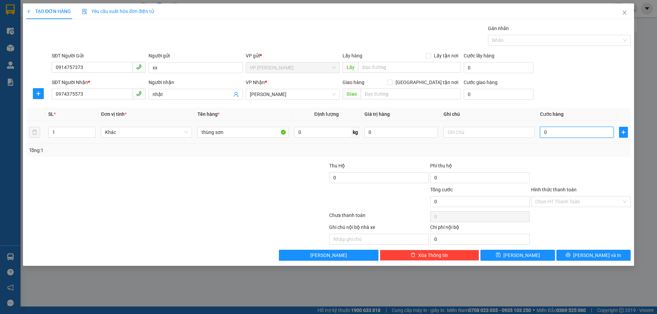
type input "4"
type input "040"
type input "40"
click at [592, 173] on div at bounding box center [580, 174] width 101 height 24
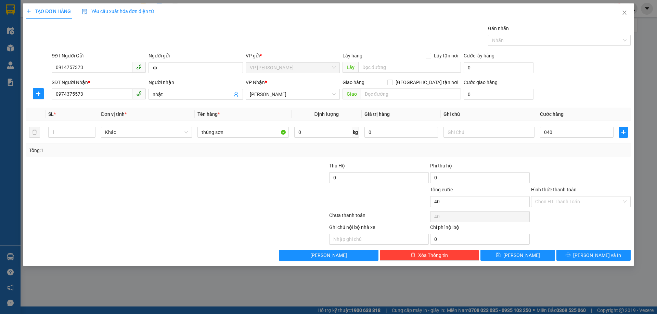
type input "40.000"
click at [570, 253] on icon "printer" at bounding box center [567, 255] width 5 height 5
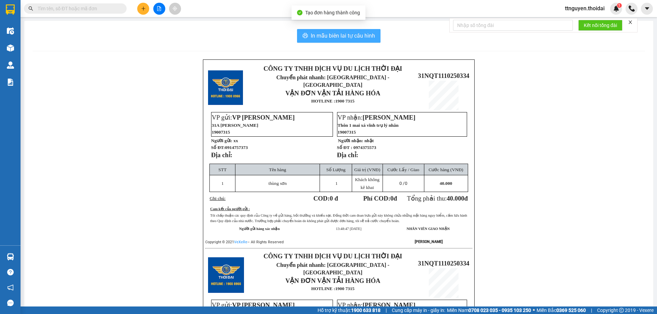
click at [337, 36] on span "In mẫu biên lai tự cấu hình" at bounding box center [342, 35] width 64 height 9
click at [297, 29] on button "In mẫu biên lai tự cấu hình" at bounding box center [338, 36] width 83 height 14
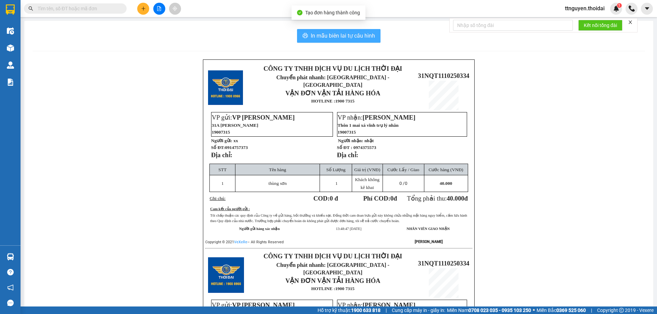
click at [297, 29] on button "In mẫu biên lai tự cấu hình" at bounding box center [338, 36] width 83 height 14
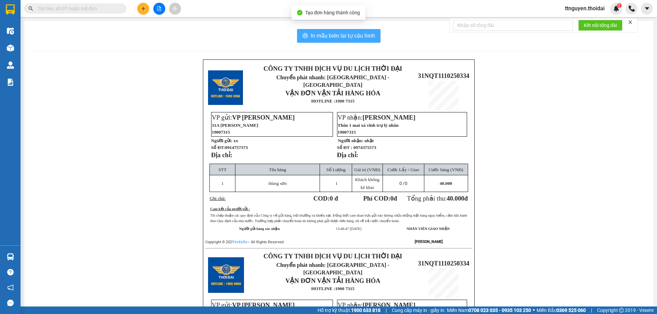
click at [297, 29] on button "In mẫu biên lai tự cấu hình" at bounding box center [338, 36] width 83 height 14
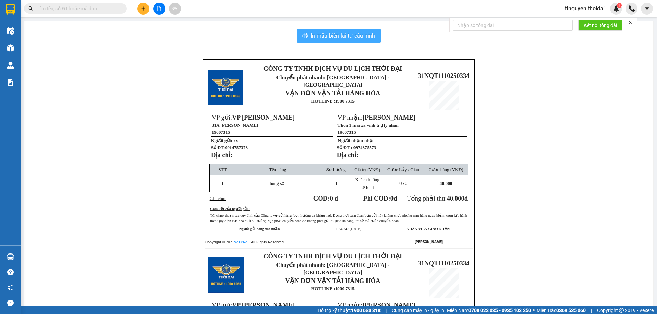
click at [297, 29] on button "In mẫu biên lai tự cấu hình" at bounding box center [338, 36] width 83 height 14
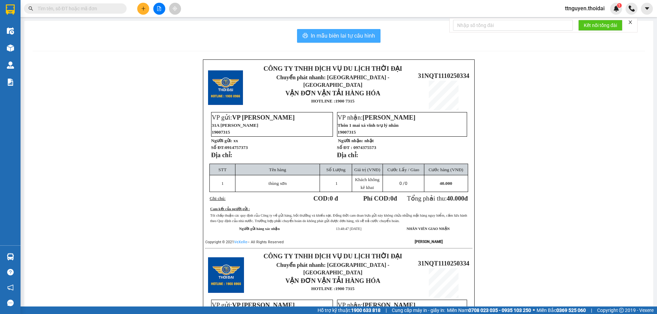
click at [297, 29] on button "In mẫu biên lai tự cấu hình" at bounding box center [338, 36] width 83 height 14
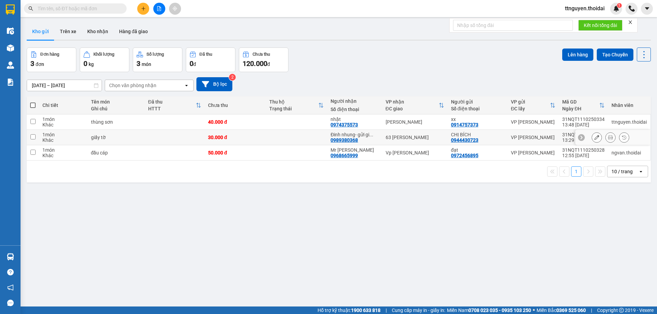
click at [138, 137] on div "giấy tờ" at bounding box center [116, 137] width 50 height 5
checkbox input "true"
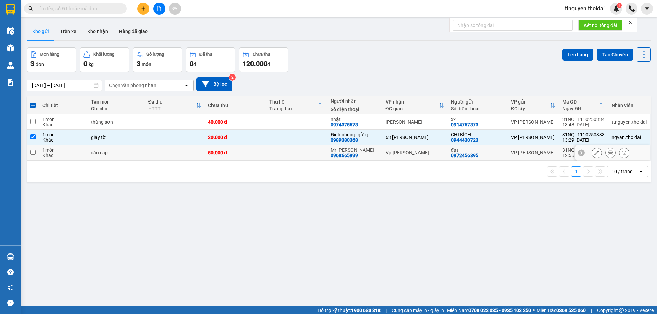
click at [140, 155] on div "đầu cáp" at bounding box center [116, 152] width 50 height 5
checkbox input "true"
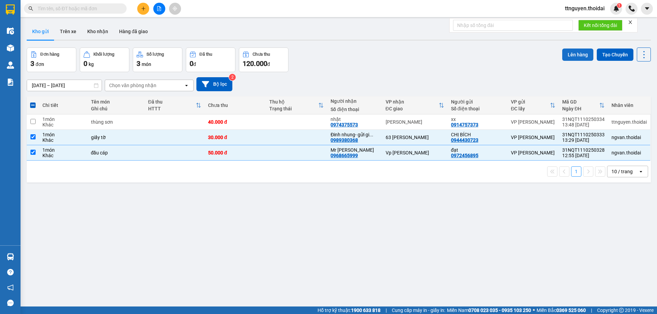
click at [573, 52] on button "Lên hàng" at bounding box center [577, 55] width 31 height 12
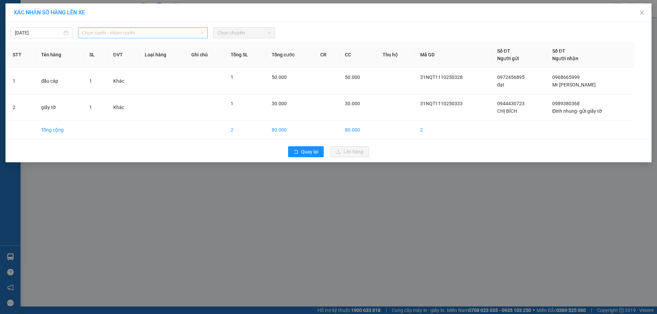
click at [107, 34] on span "Chọn tuyến - nhóm tuyến" at bounding box center [142, 33] width 121 height 10
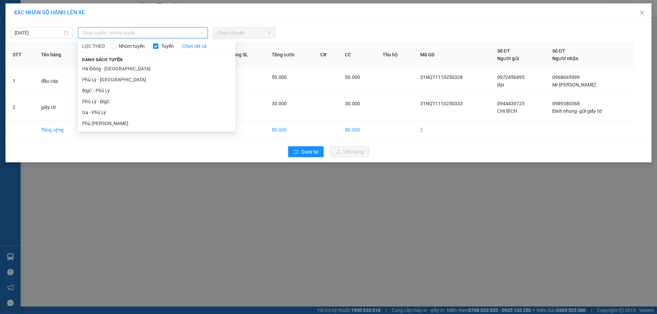
drag, startPoint x: 102, startPoint y: 88, endPoint x: 257, endPoint y: 46, distance: 161.2
click at [109, 86] on li "BigC - Phủ Lý" at bounding box center [156, 90] width 157 height 11
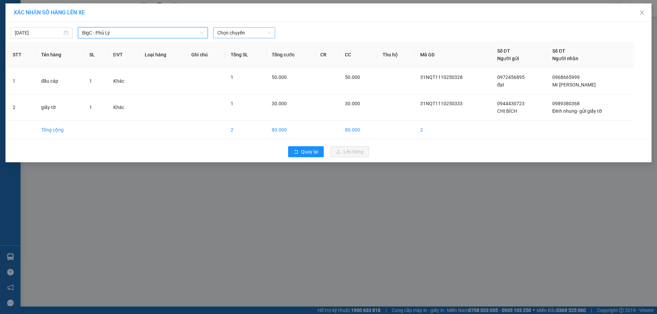
click at [245, 32] on span "Chọn chuyến" at bounding box center [244, 33] width 54 height 10
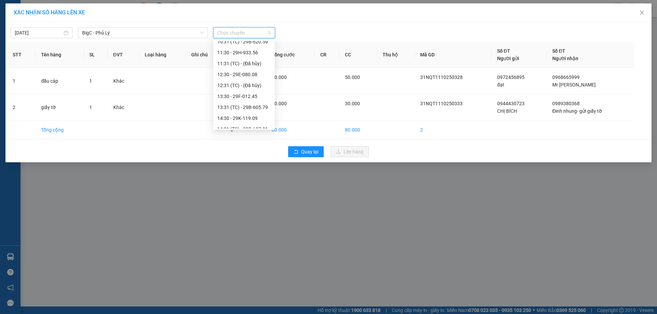
scroll to position [137, 0]
click at [244, 82] on div "13:30 - 29F-012.45" at bounding box center [243, 85] width 53 height 8
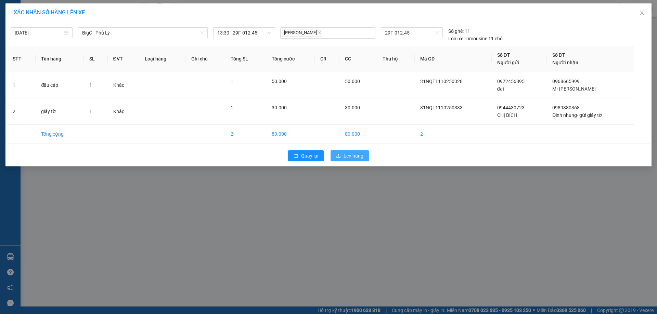
click at [351, 156] on span "Lên hàng" at bounding box center [353, 156] width 20 height 8
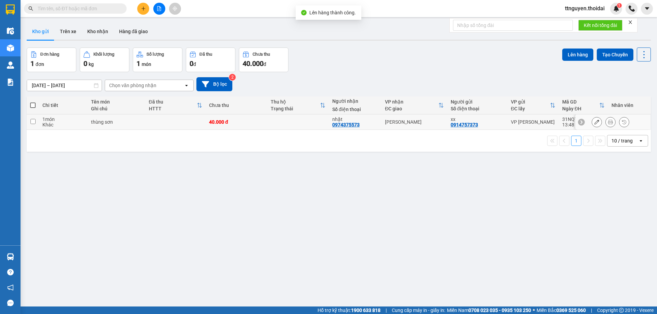
click at [165, 119] on td at bounding box center [175, 122] width 60 height 15
checkbox input "true"
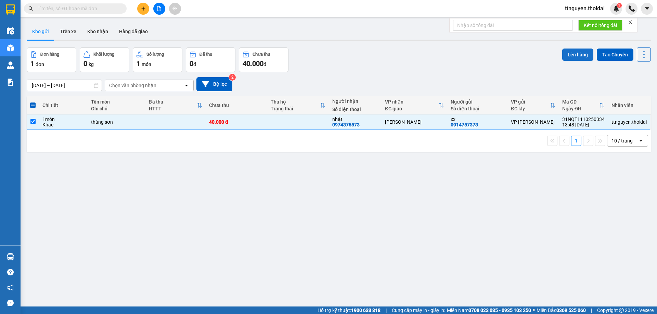
click at [575, 54] on button "Lên hàng" at bounding box center [577, 55] width 31 height 12
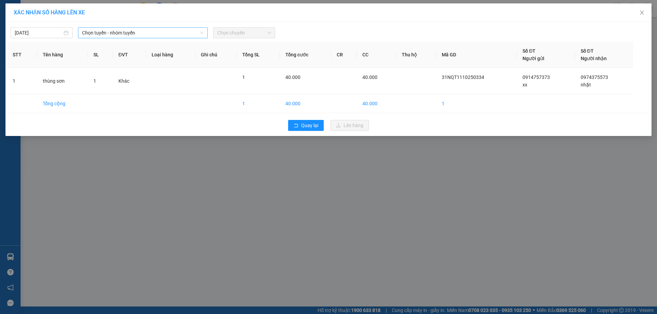
click at [128, 34] on span "Chọn tuyến - nhóm tuyến" at bounding box center [142, 33] width 121 height 10
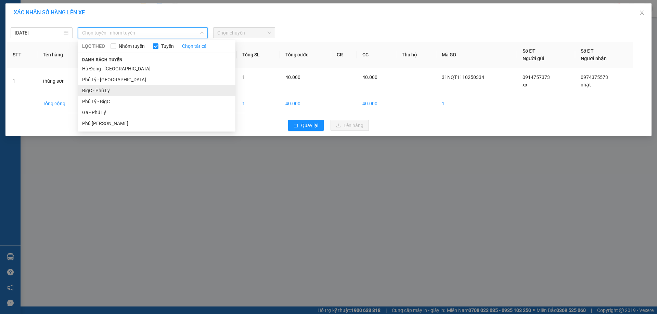
click at [131, 90] on li "BigC - Phủ Lý" at bounding box center [156, 90] width 157 height 11
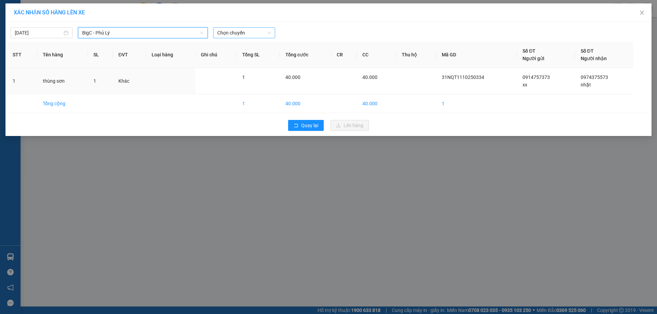
click at [243, 34] on span "Chọn chuyến" at bounding box center [244, 33] width 54 height 10
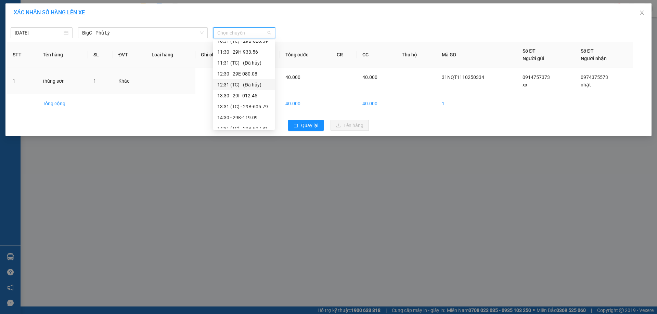
scroll to position [137, 0]
click at [259, 97] on div "13:31 (TC) - 29B-605.79" at bounding box center [243, 96] width 53 height 8
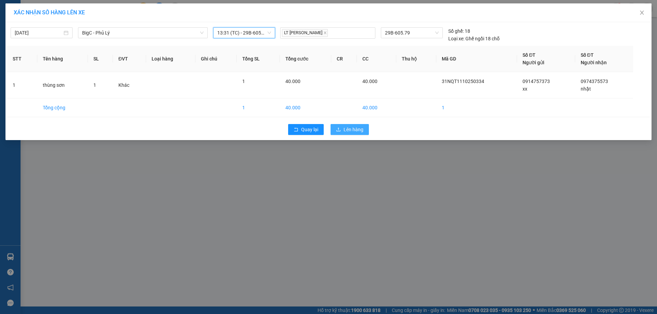
click at [335, 130] on button "Lên hàng" at bounding box center [349, 129] width 38 height 11
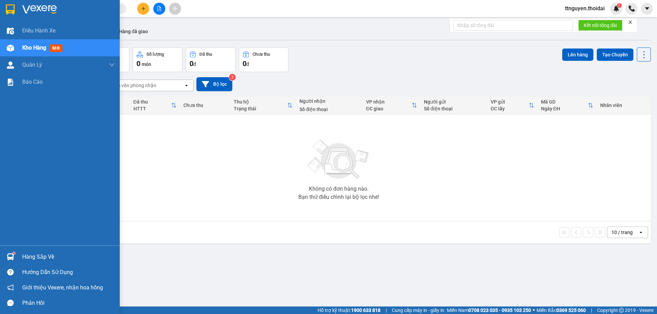
click at [43, 252] on div "Hàng sắp về" at bounding box center [68, 257] width 92 height 10
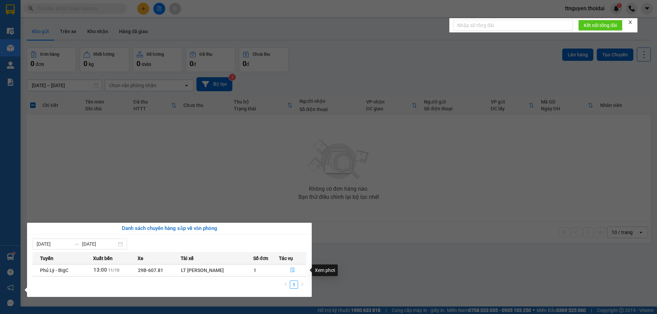
click at [288, 268] on button "button" at bounding box center [292, 270] width 27 height 11
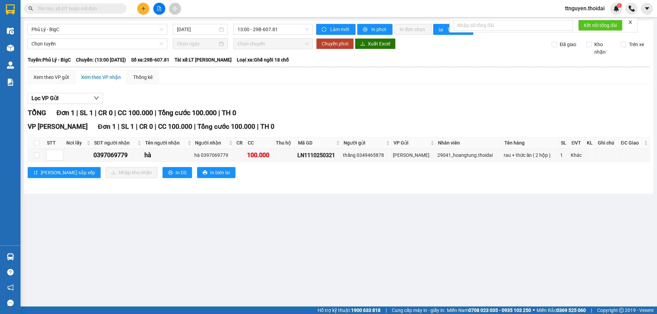
click at [141, 5] on button at bounding box center [143, 9] width 12 height 12
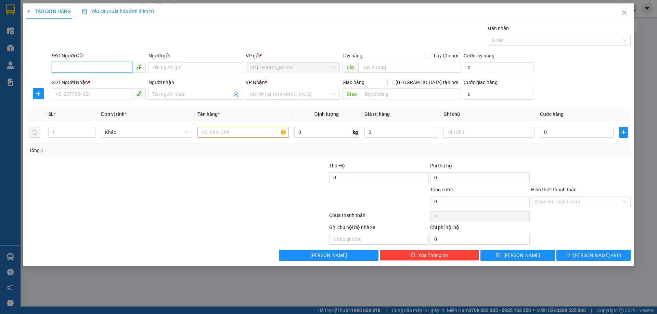
click at [92, 65] on input "SĐT Người Gửi" at bounding box center [92, 67] width 81 height 11
type input "0968121104"
click at [179, 70] on input "Người gửi" at bounding box center [195, 67] width 94 height 11
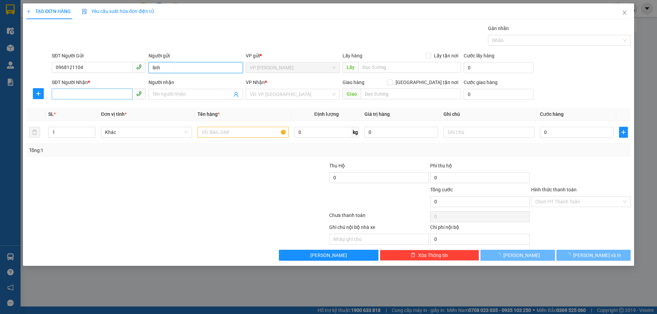
type input "linh"
click at [81, 90] on input "SĐT Người Nhận *" at bounding box center [92, 94] width 81 height 11
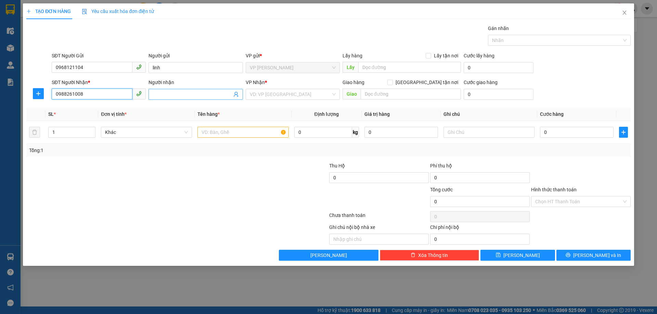
type input "0988261008"
click at [182, 95] on input "Người nhận" at bounding box center [192, 95] width 79 height 8
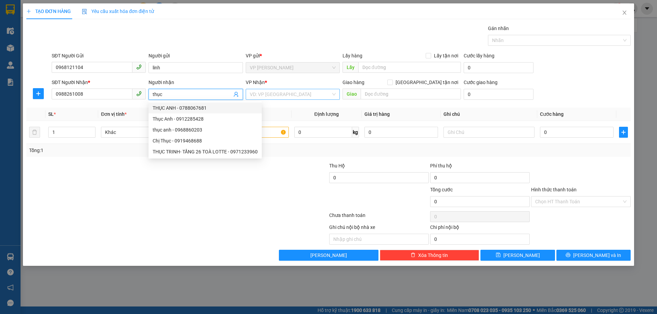
type input "thục"
click at [279, 98] on input "search" at bounding box center [290, 94] width 81 height 10
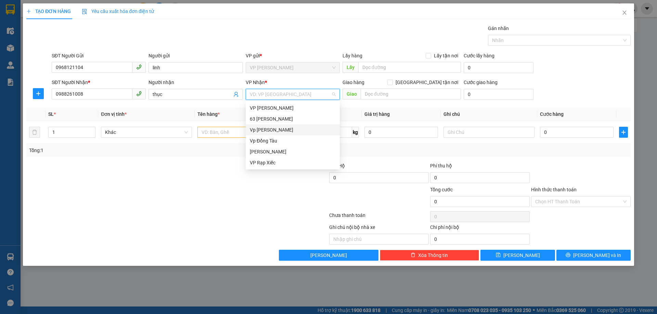
click at [283, 131] on div "Vp [PERSON_NAME]" at bounding box center [293, 130] width 86 height 8
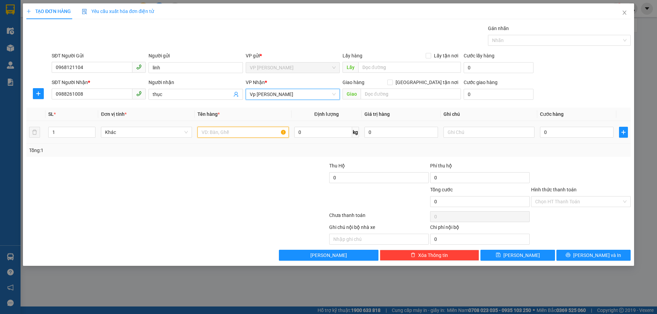
click at [231, 134] on input "text" at bounding box center [242, 132] width 91 height 11
type input "máy ảnh"
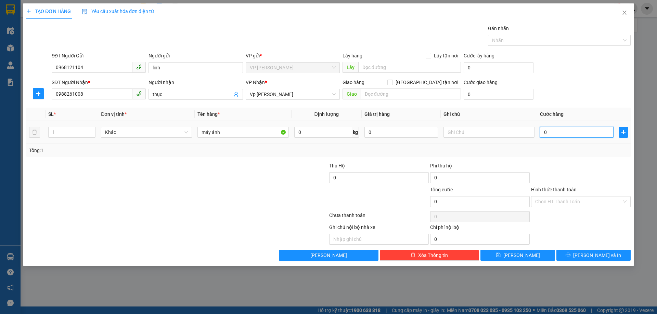
click at [561, 134] on input "0" at bounding box center [577, 132] width 74 height 11
type input "05"
type input "5"
type input "050"
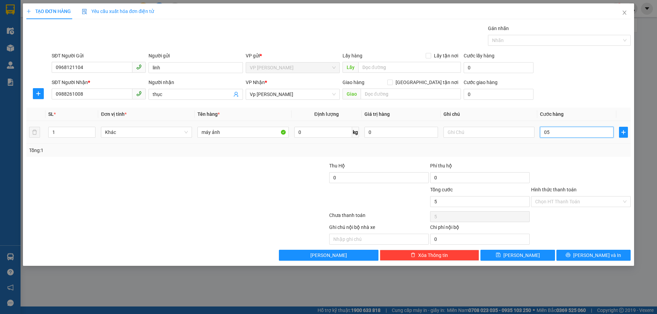
type input "50"
type input "50.000"
click at [592, 172] on div at bounding box center [580, 174] width 101 height 24
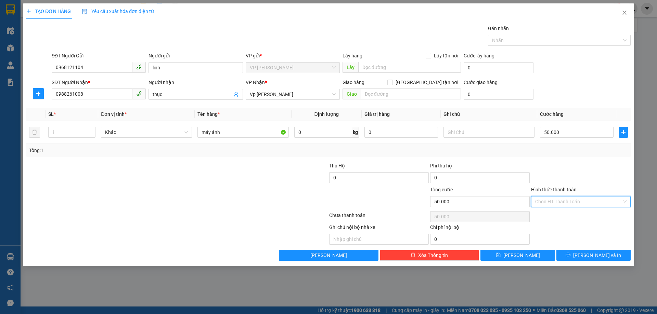
click at [581, 198] on input "Hình thức thanh toán" at bounding box center [578, 202] width 87 height 10
click at [576, 216] on div "Tại văn phòng" at bounding box center [580, 216] width 91 height 8
type input "0"
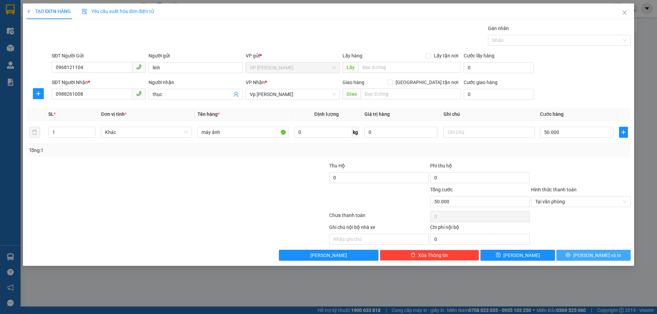
click at [570, 254] on icon "printer" at bounding box center [568, 255] width 4 height 4
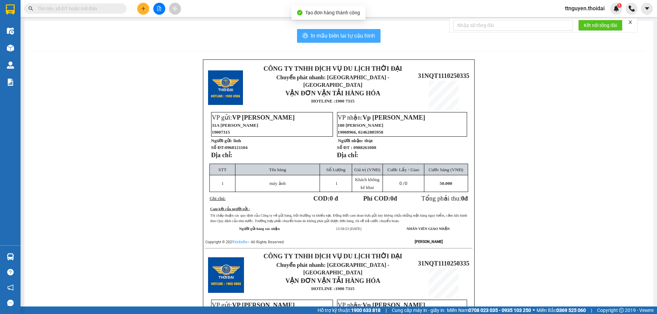
click at [323, 41] on button "In mẫu biên lai tự cấu hình" at bounding box center [338, 36] width 83 height 14
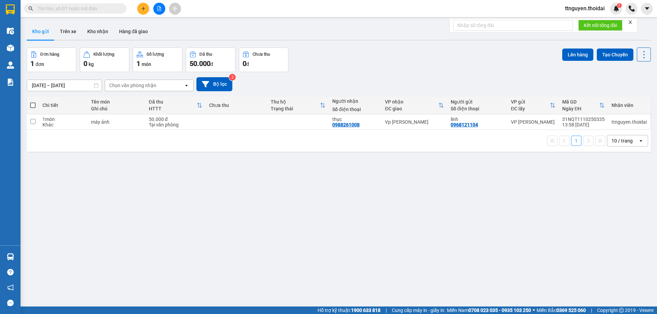
click at [144, 9] on icon "plus" at bounding box center [143, 8] width 5 height 5
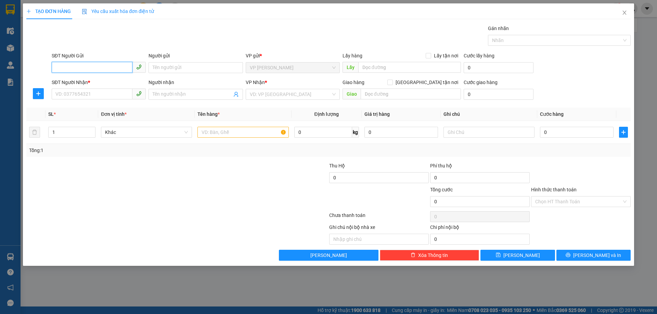
click at [92, 69] on input "SĐT Người Gửi" at bounding box center [92, 67] width 81 height 11
type input "9"
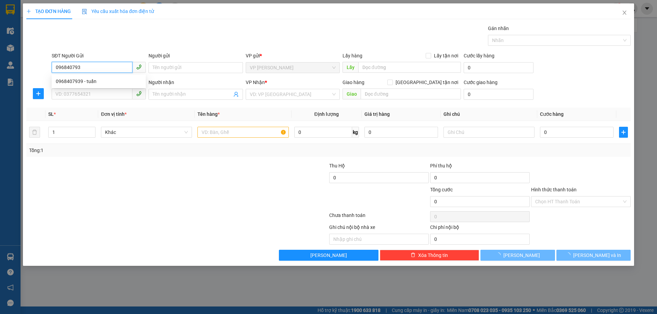
type input "0968407939"
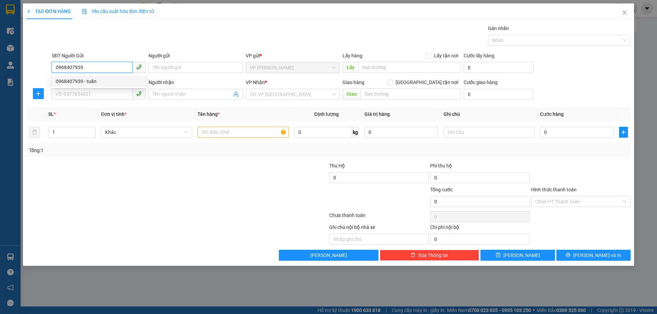
click at [93, 80] on div "0968407939 - tuấn" at bounding box center [99, 82] width 86 height 8
type input "tuấn"
type input "0968407939"
click at [90, 98] on input "SĐT Người Nhận *" at bounding box center [92, 94] width 81 height 11
type input "0983544576"
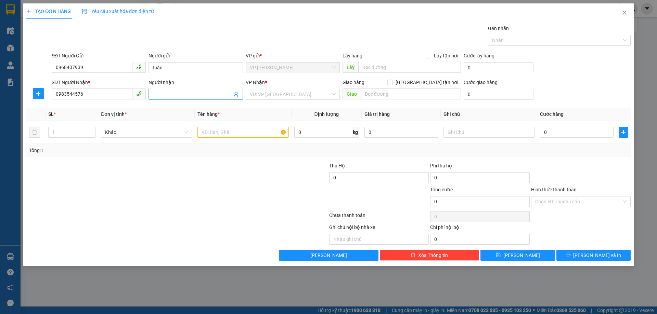
click at [210, 90] on span at bounding box center [195, 94] width 94 height 11
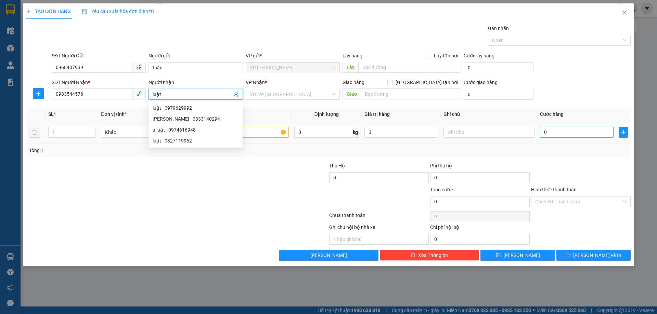
type input "luật"
click at [564, 134] on input "0" at bounding box center [577, 132] width 74 height 11
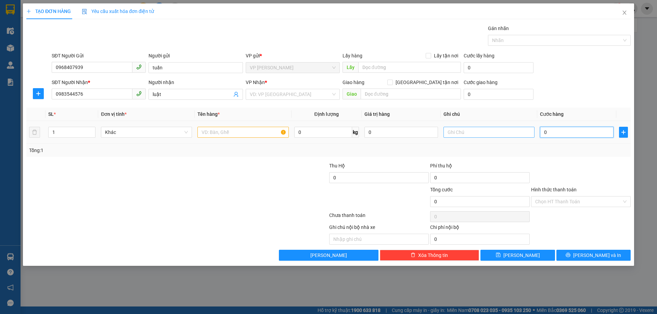
type input "08"
type input "8"
type input "080"
type input "80"
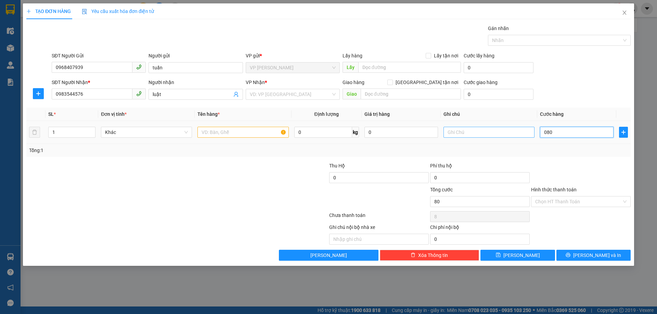
type input "80"
type input "80.000"
click at [595, 156] on div "Tổng: 1" at bounding box center [328, 150] width 604 height 13
click at [579, 193] on div "Hình thức thanh toán" at bounding box center [581, 191] width 100 height 10
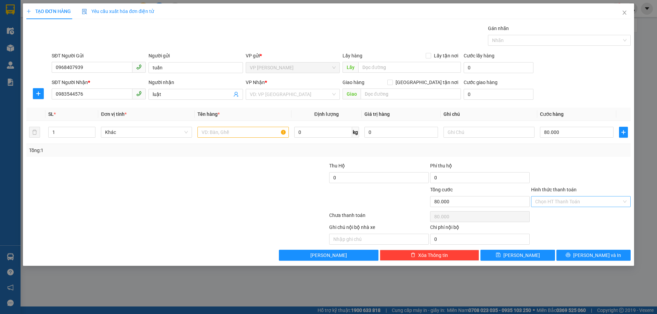
click at [578, 205] on input "Hình thức thanh toán" at bounding box center [578, 202] width 87 height 10
click at [577, 215] on div "Tại văn phòng" at bounding box center [580, 216] width 91 height 8
type input "0"
click at [586, 255] on button "[PERSON_NAME] và In" at bounding box center [593, 255] width 74 height 11
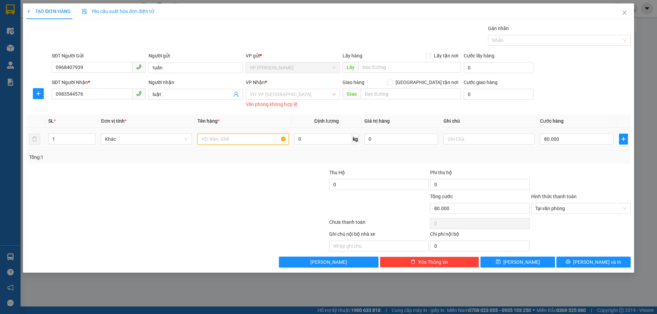
click at [242, 139] on input "text" at bounding box center [242, 139] width 91 height 11
type input "dụng cụ"
click at [274, 96] on input "search" at bounding box center [290, 94] width 81 height 10
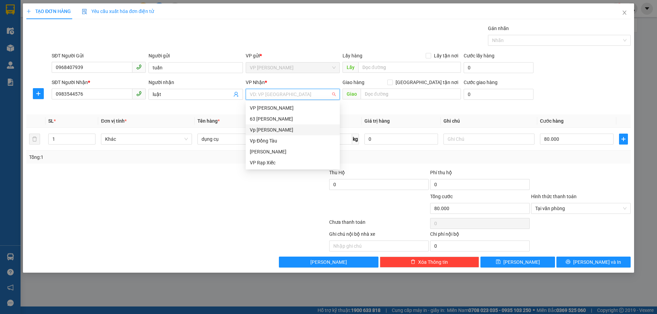
click at [270, 130] on div "Vp [PERSON_NAME]" at bounding box center [293, 130] width 86 height 8
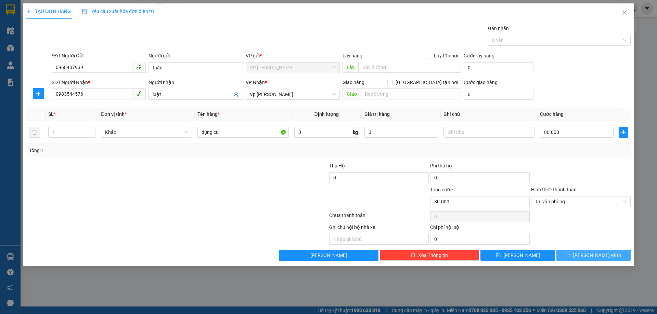
click at [578, 251] on button "[PERSON_NAME] và In" at bounding box center [593, 255] width 74 height 11
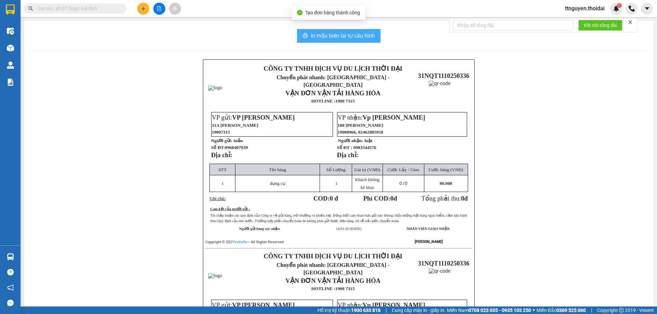
click at [312, 36] on span "In mẫu biên lai tự cấu hình" at bounding box center [342, 35] width 64 height 9
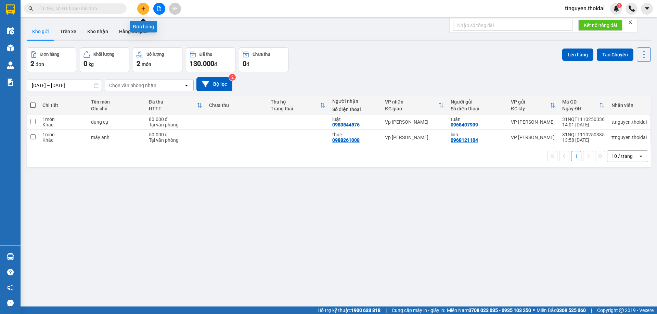
click at [140, 9] on button at bounding box center [143, 9] width 12 height 12
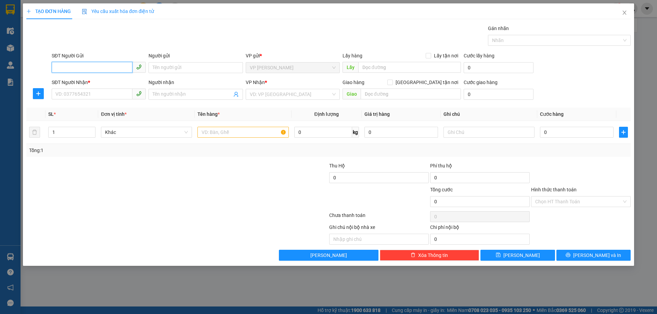
click at [92, 66] on input "SĐT Người Gửi" at bounding box center [92, 67] width 81 height 11
type input "0979030252"
click at [191, 68] on input "Người gửi" at bounding box center [195, 67] width 94 height 11
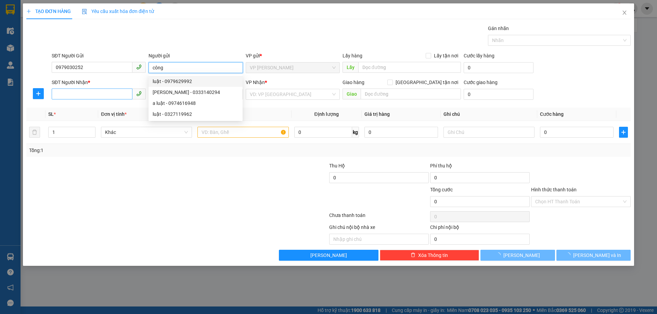
type input "công"
click at [106, 96] on input "SĐT Người Nhận *" at bounding box center [92, 94] width 81 height 11
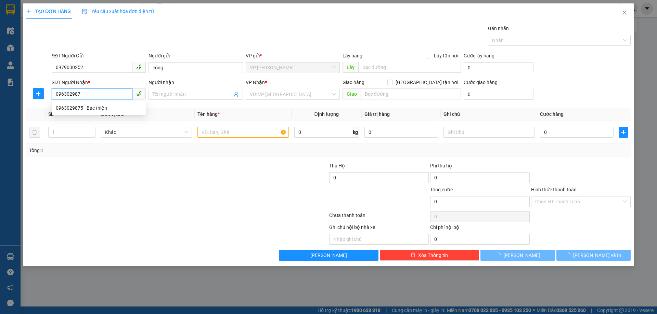
type input "0963029875"
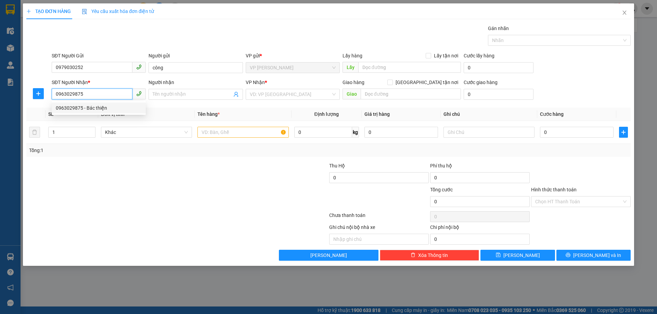
drag, startPoint x: 110, startPoint y: 108, endPoint x: 131, endPoint y: 114, distance: 22.2
click at [110, 108] on div "0963029875 - Bác thiện" at bounding box center [99, 108] width 86 height 8
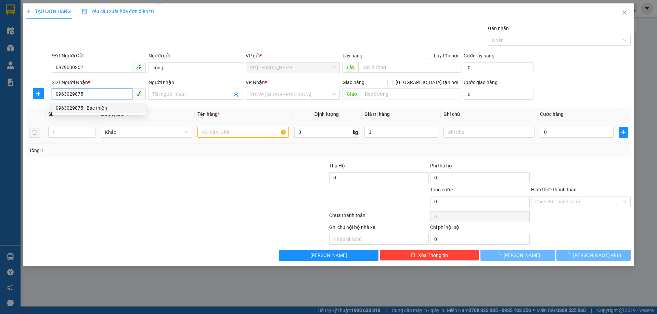
type input "Bác thiện"
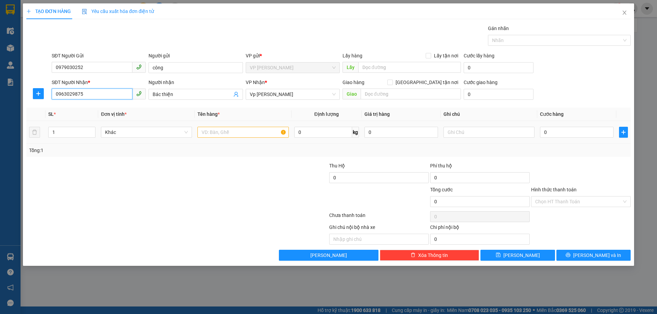
type input "0963029875"
click at [249, 133] on input "text" at bounding box center [242, 132] width 91 height 11
type input "máy ép"
click at [587, 136] on input "0" at bounding box center [577, 132] width 74 height 11
type input "9"
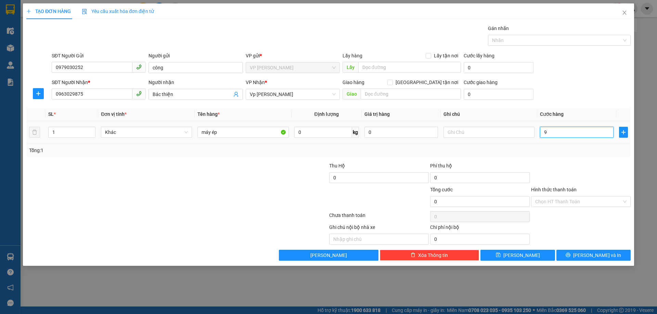
type input "9"
type input "0"
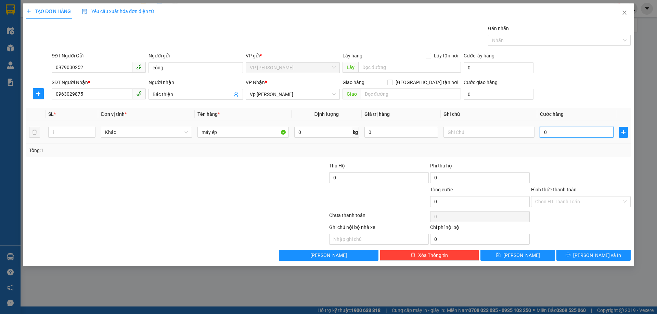
type input "07"
type input "7"
type input "070"
type input "70"
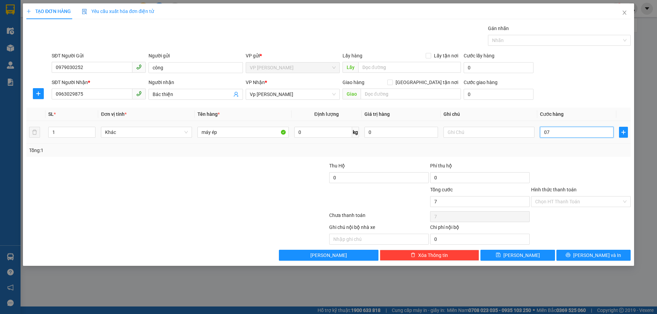
type input "70"
type input "07"
type input "7"
type input "0"
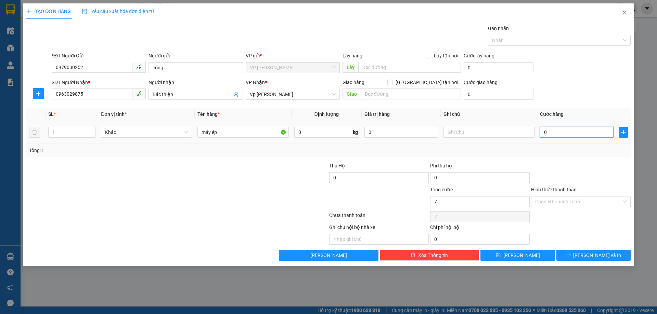
type input "0"
type input "08"
type input "8"
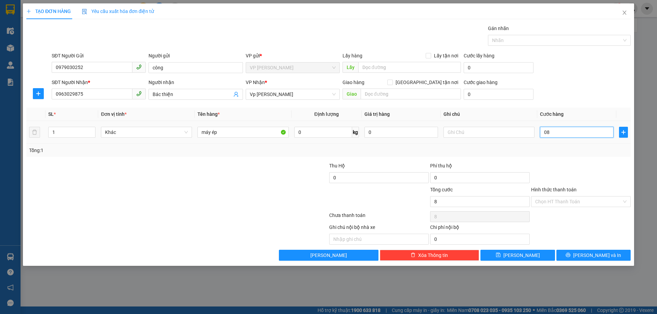
type input "080"
type input "80"
click at [572, 132] on input "080" at bounding box center [577, 132] width 74 height 11
click at [570, 161] on div "Transit Pickup Surcharge Ids Transit Deliver Surcharge Ids Transit Deliver Surc…" at bounding box center [328, 143] width 604 height 236
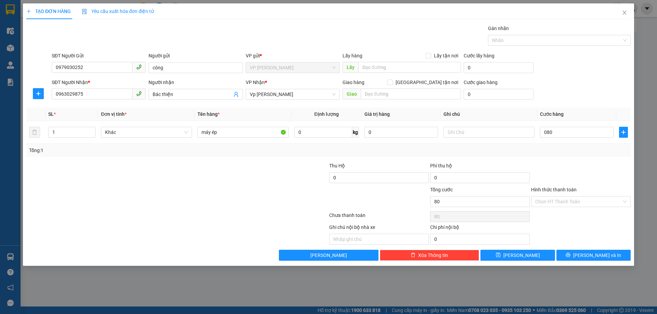
type input "80.000"
click at [570, 256] on icon "printer" at bounding box center [567, 255] width 5 height 5
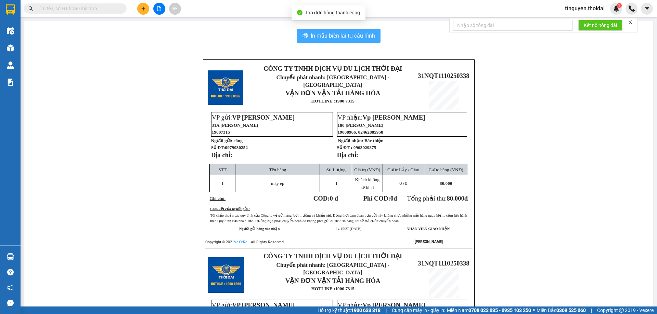
click at [332, 33] on span "In mẫu biên lai tự cấu hình" at bounding box center [342, 35] width 64 height 9
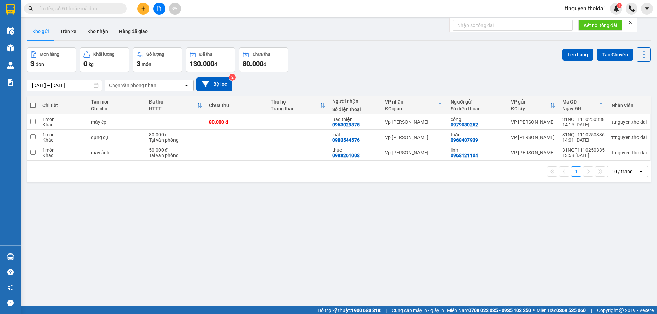
drag, startPoint x: 322, startPoint y: 67, endPoint x: 317, endPoint y: 63, distance: 6.8
click at [322, 67] on div "Đơn hàng 3 đơn Khối lượng 0 kg Số lượng 3 món Đã thu 130.000 đ Chưa thu 80.000 …" at bounding box center [339, 60] width 624 height 25
drag, startPoint x: 100, startPoint y: 29, endPoint x: 227, endPoint y: 73, distance: 133.9
click at [100, 29] on button "Kho nhận" at bounding box center [98, 31] width 32 height 16
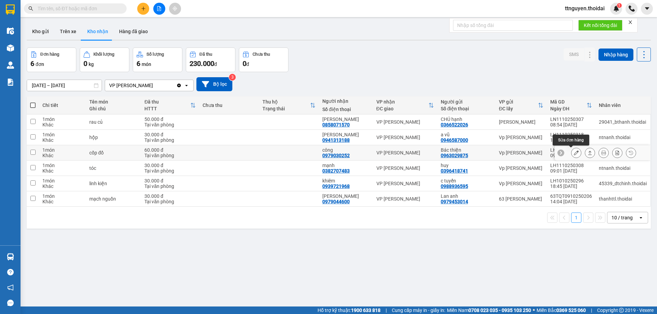
click at [573, 153] on icon at bounding box center [575, 152] width 5 height 5
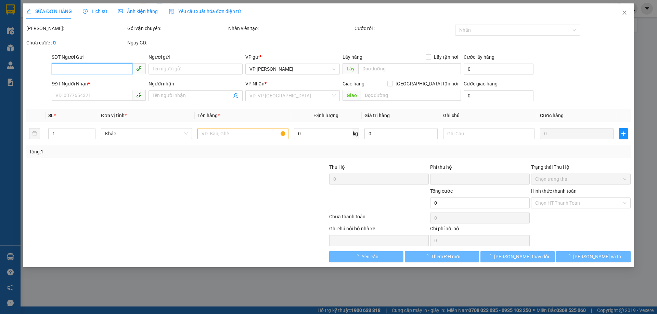
type input "0963029875"
type input "Bác thiện"
type input "0979030252"
type input "công"
type input "0"
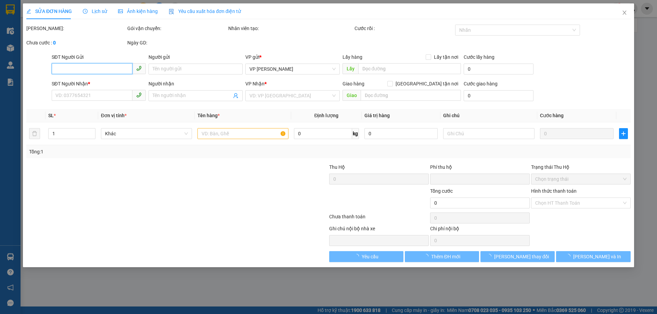
type input "60.000"
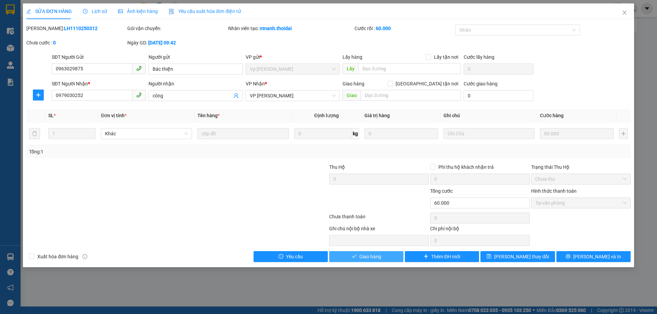
drag, startPoint x: 378, startPoint y: 254, endPoint x: 420, endPoint y: 229, distance: 48.3
click at [379, 253] on span "Giao hàng" at bounding box center [370, 257] width 22 height 8
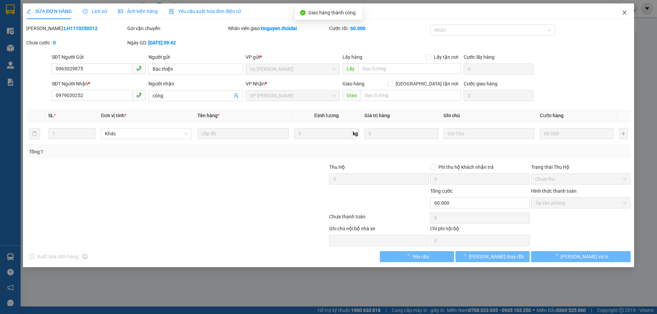
click at [624, 11] on icon "close" at bounding box center [623, 12] width 5 height 5
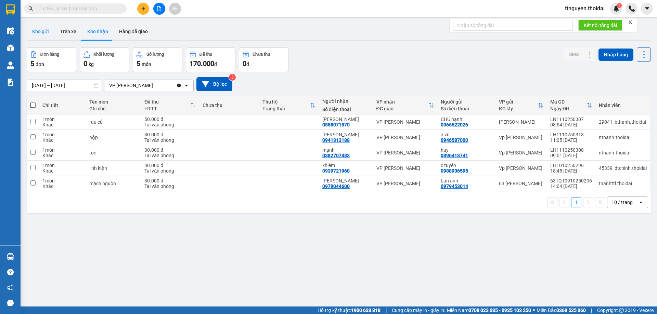
click at [47, 28] on button "Kho gửi" at bounding box center [41, 31] width 28 height 16
